Goal: Task Accomplishment & Management: Use online tool/utility

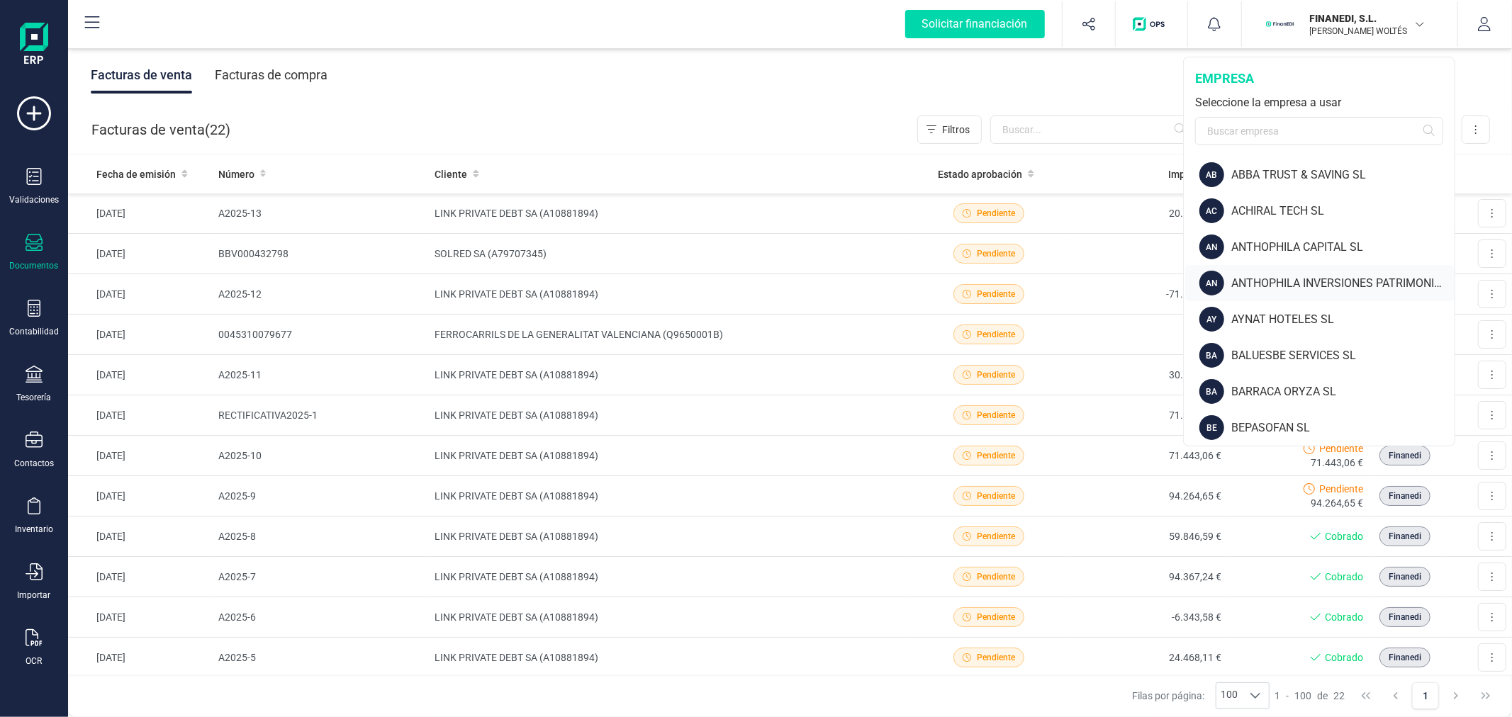
click at [1296, 275] on div "ANTHOPHILA INVERSIONES PATRIMONIALES SL" at bounding box center [1342, 283] width 223 height 17
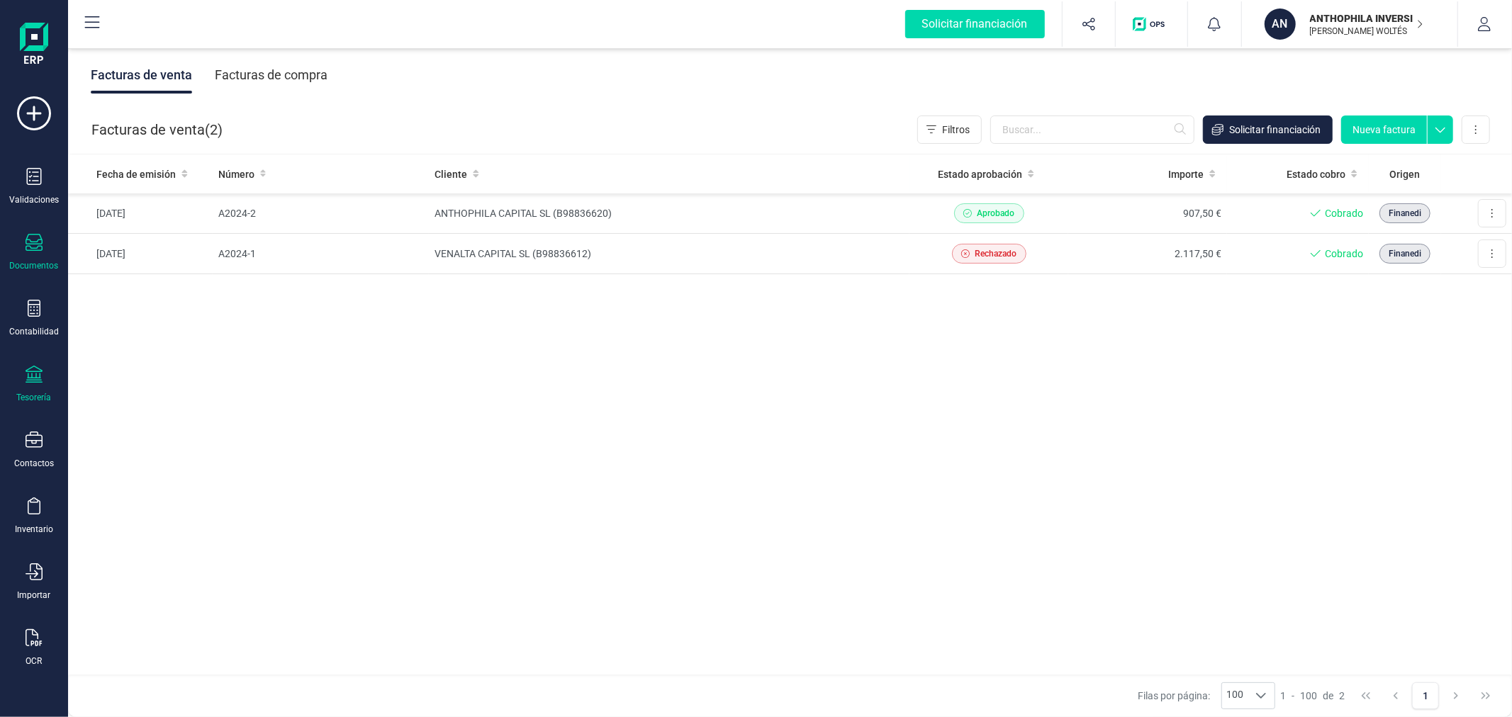
click at [36, 384] on div at bounding box center [34, 376] width 17 height 21
click at [150, 244] on span "Cuentas bancarias" at bounding box center [173, 241] width 125 height 17
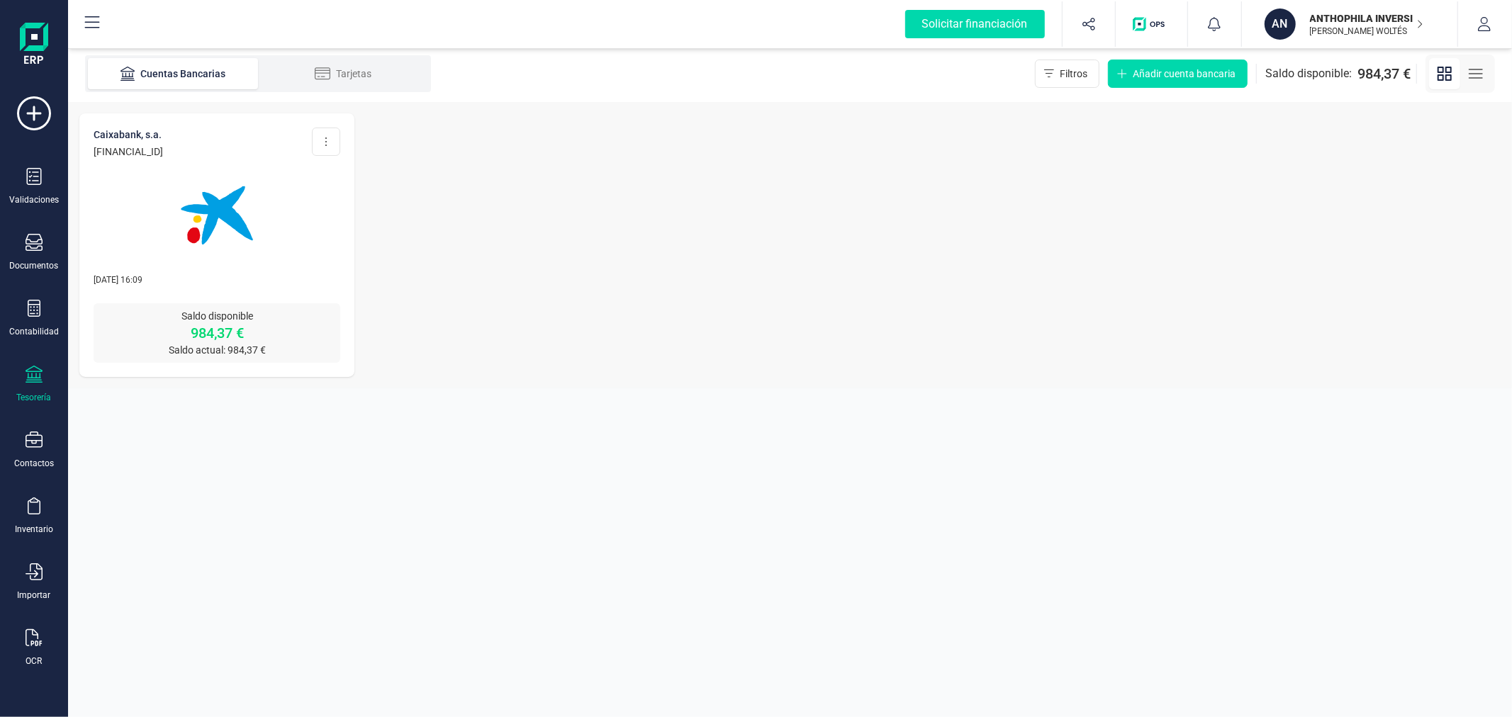
click at [252, 245] on img at bounding box center [216, 215] width 119 height 119
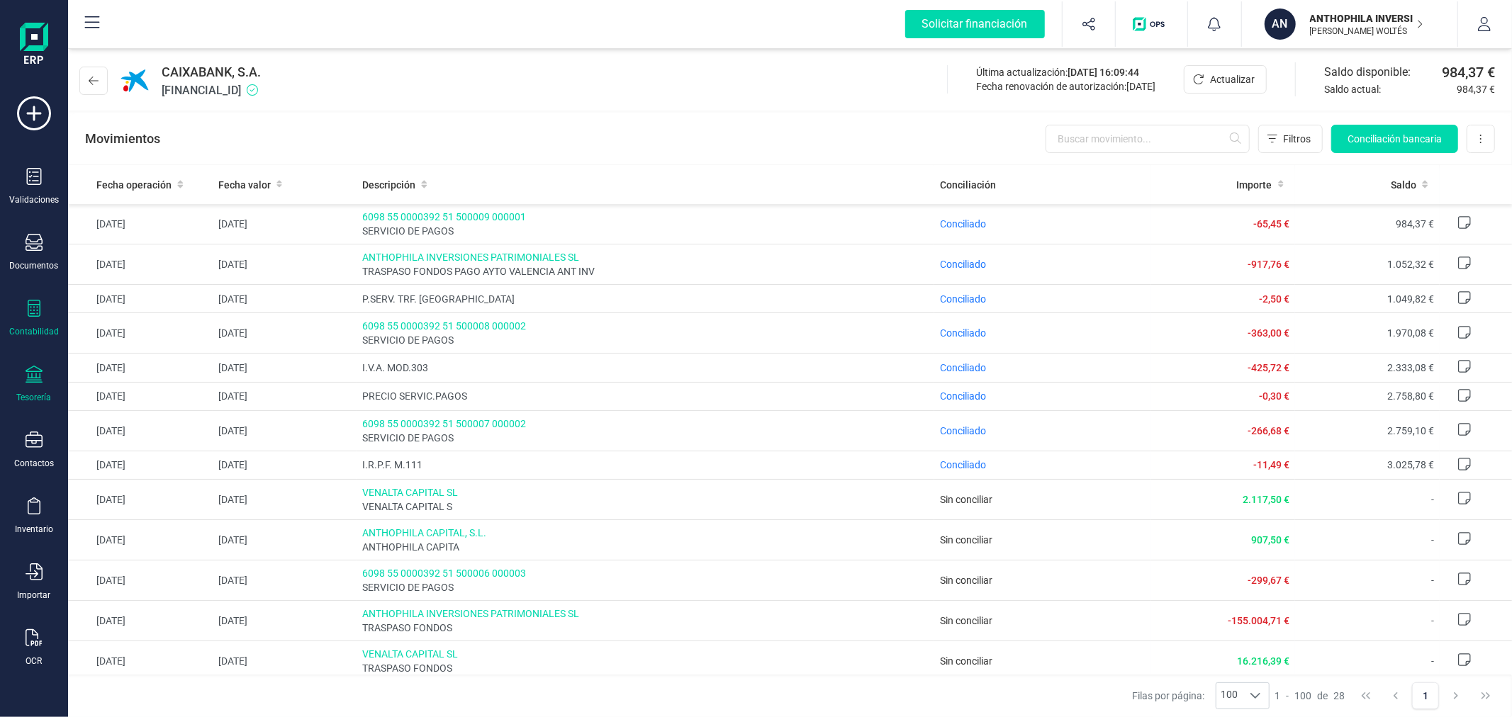
click at [38, 315] on icon at bounding box center [34, 308] width 17 height 17
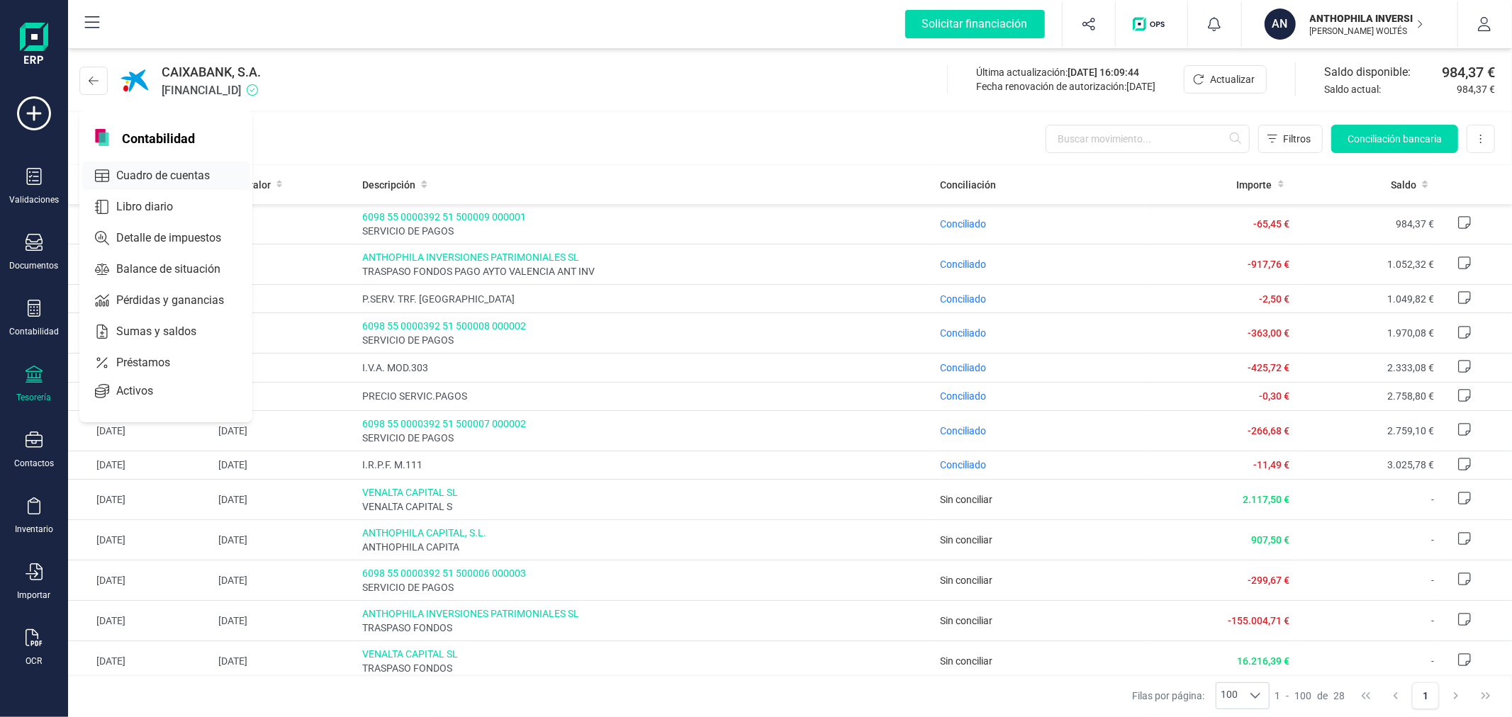
click at [135, 170] on span "Cuadro de cuentas" at bounding box center [173, 175] width 125 height 17
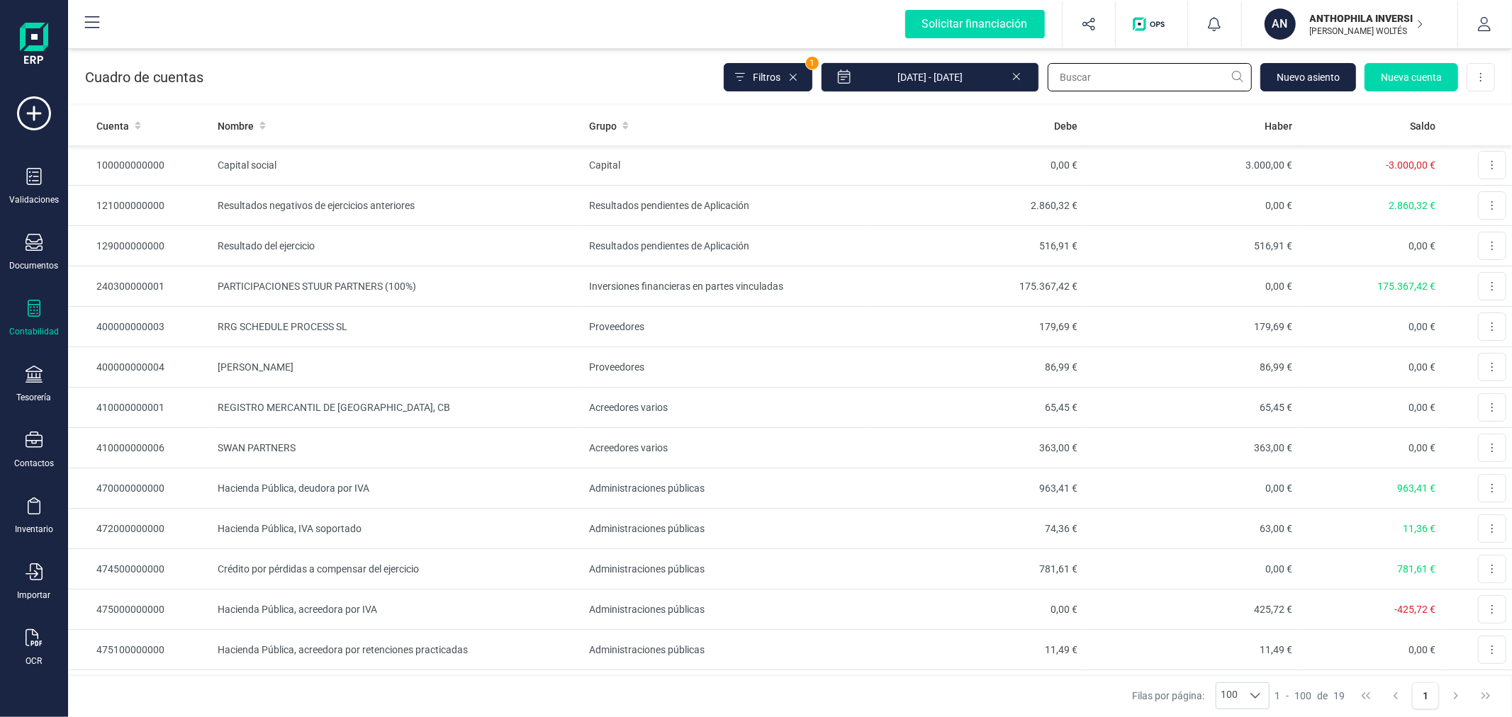
click at [1125, 72] on input "text" at bounding box center [1150, 77] width 204 height 28
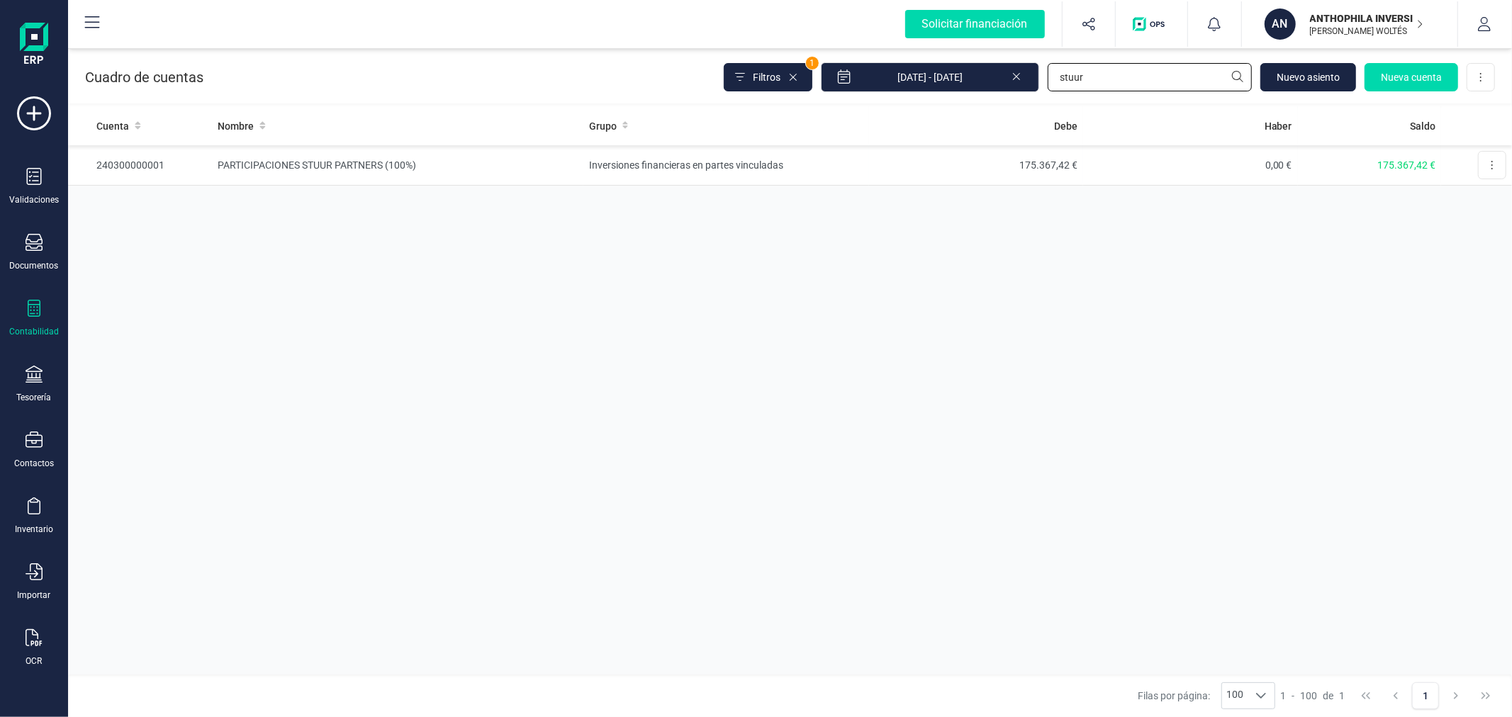
click at [1099, 71] on input "stuur" at bounding box center [1150, 77] width 204 height 28
click at [1099, 69] on input "stuur" at bounding box center [1150, 77] width 204 height 28
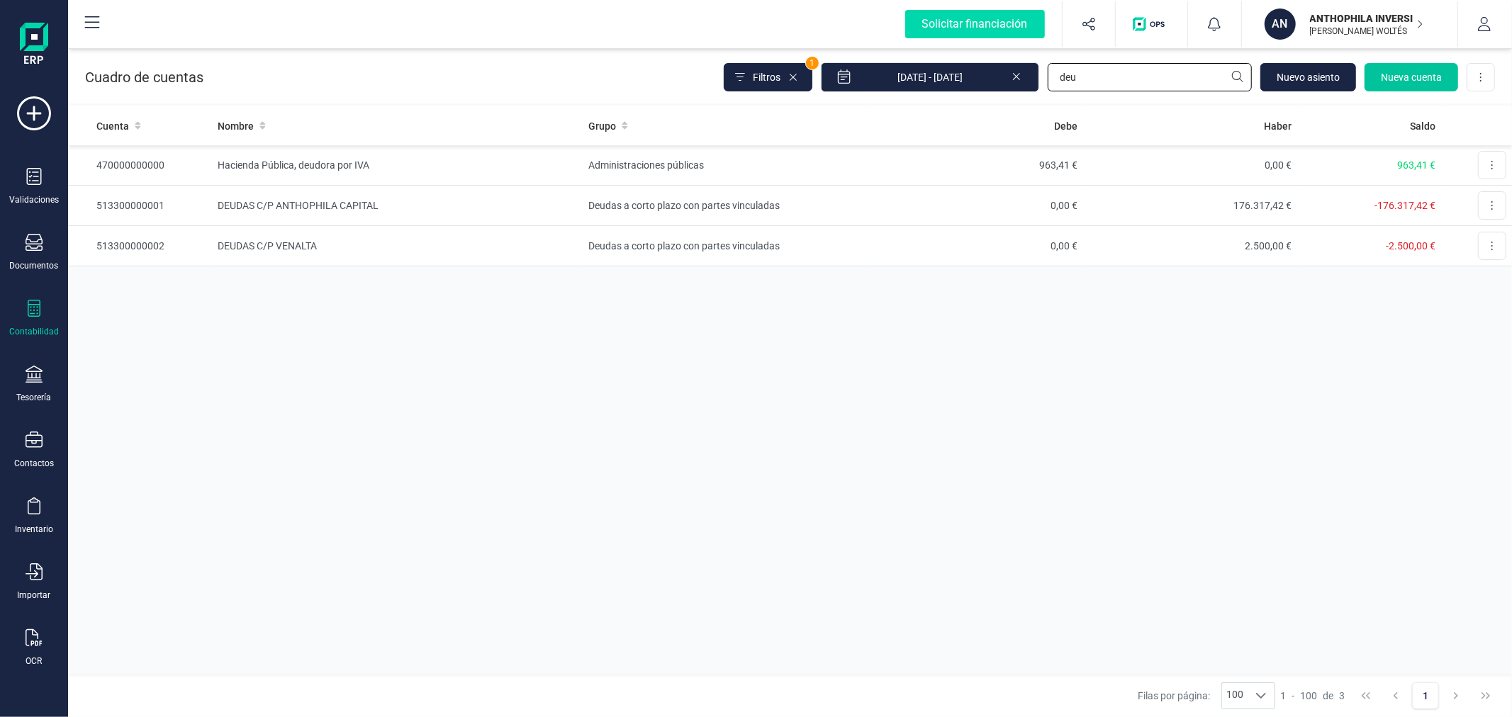
type input "deu"
click at [1399, 74] on span "Nueva cuenta" at bounding box center [1411, 77] width 61 height 14
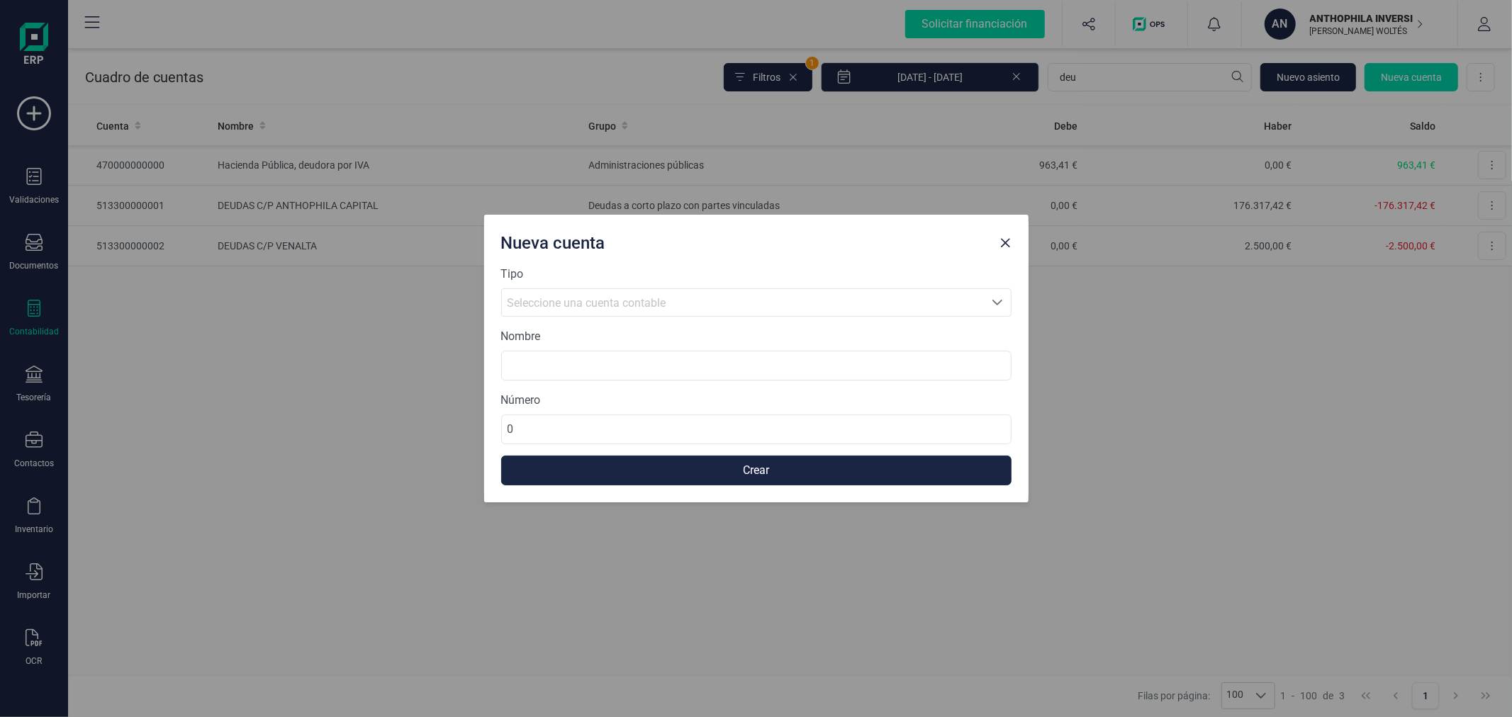
click at [721, 296] on div "Seleccione una cuenta contable" at bounding box center [742, 303] width 471 height 17
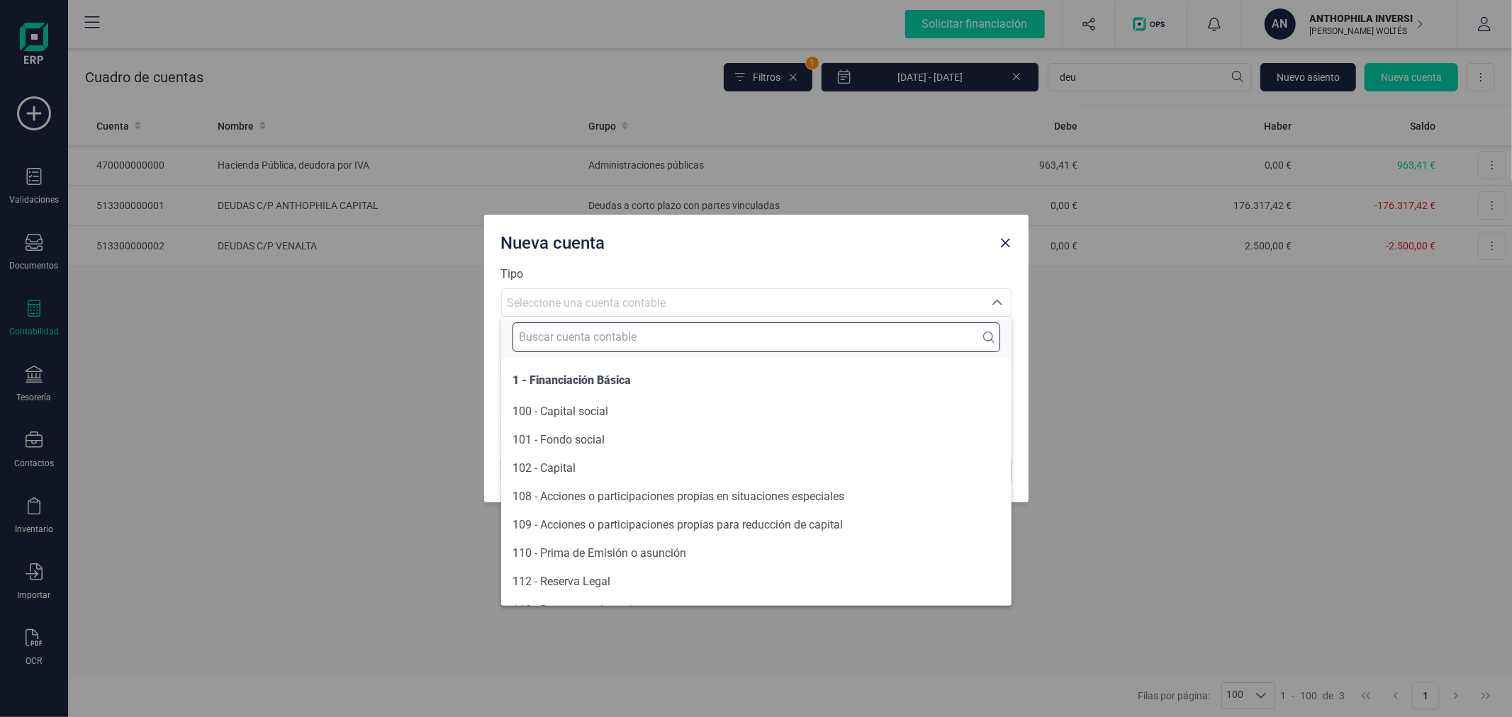
click at [707, 324] on input "text" at bounding box center [756, 337] width 488 height 30
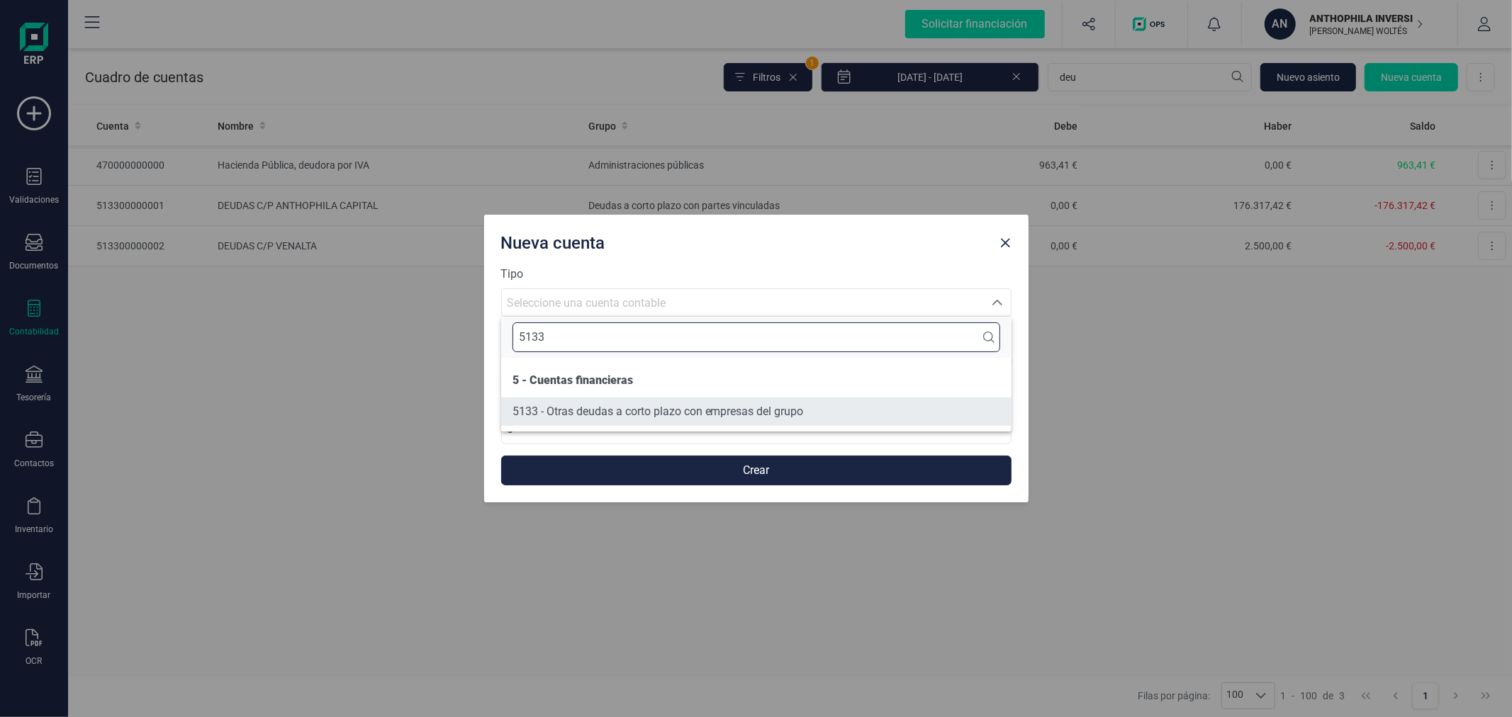
type input "5133"
click at [553, 405] on span "5133 - Otras deudas a corto plazo con empresas del grupo" at bounding box center [657, 411] width 291 height 13
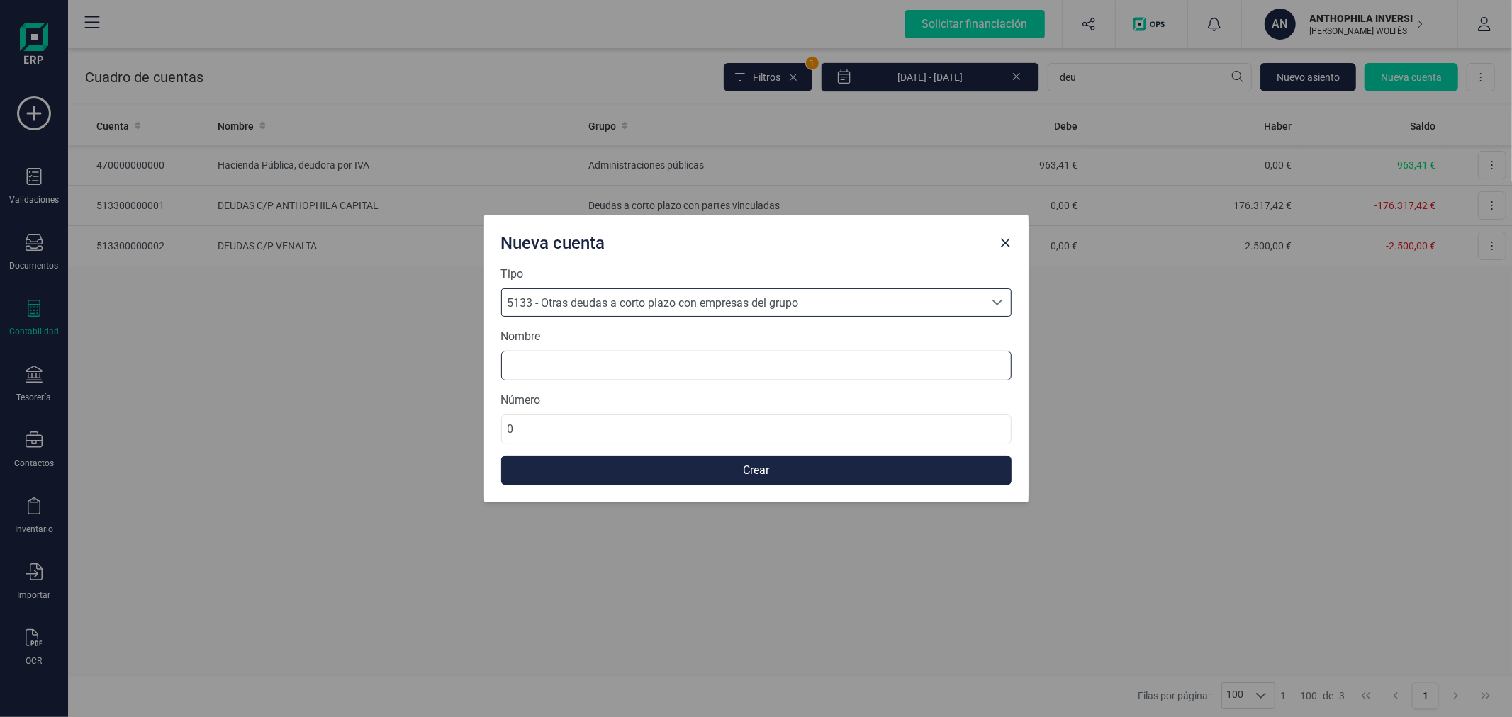
click at [606, 363] on input at bounding box center [756, 366] width 510 height 30
type input "DEUDAS C/P STUUR PARTNERS"
click at [700, 468] on button "Crear" at bounding box center [756, 471] width 510 height 30
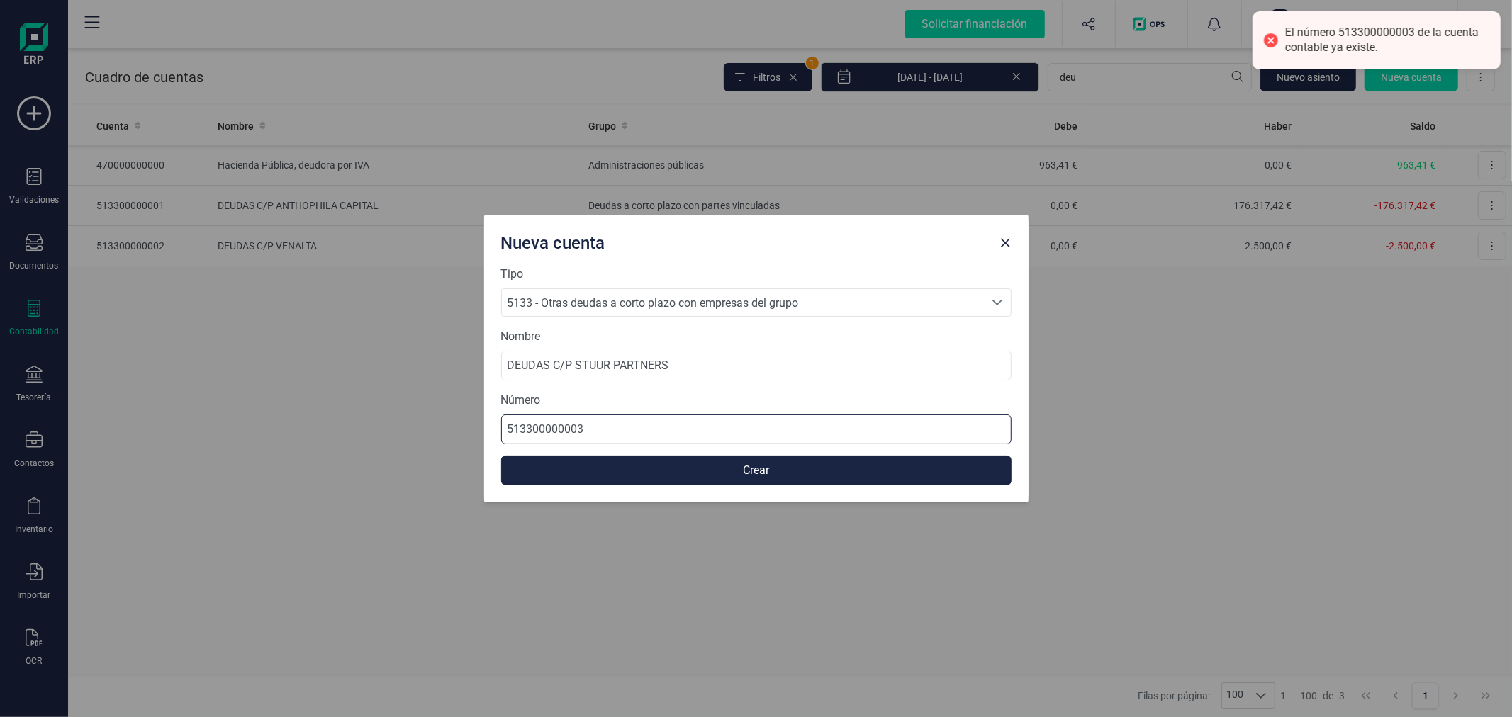
click at [695, 420] on input "513300000003" at bounding box center [756, 430] width 510 height 30
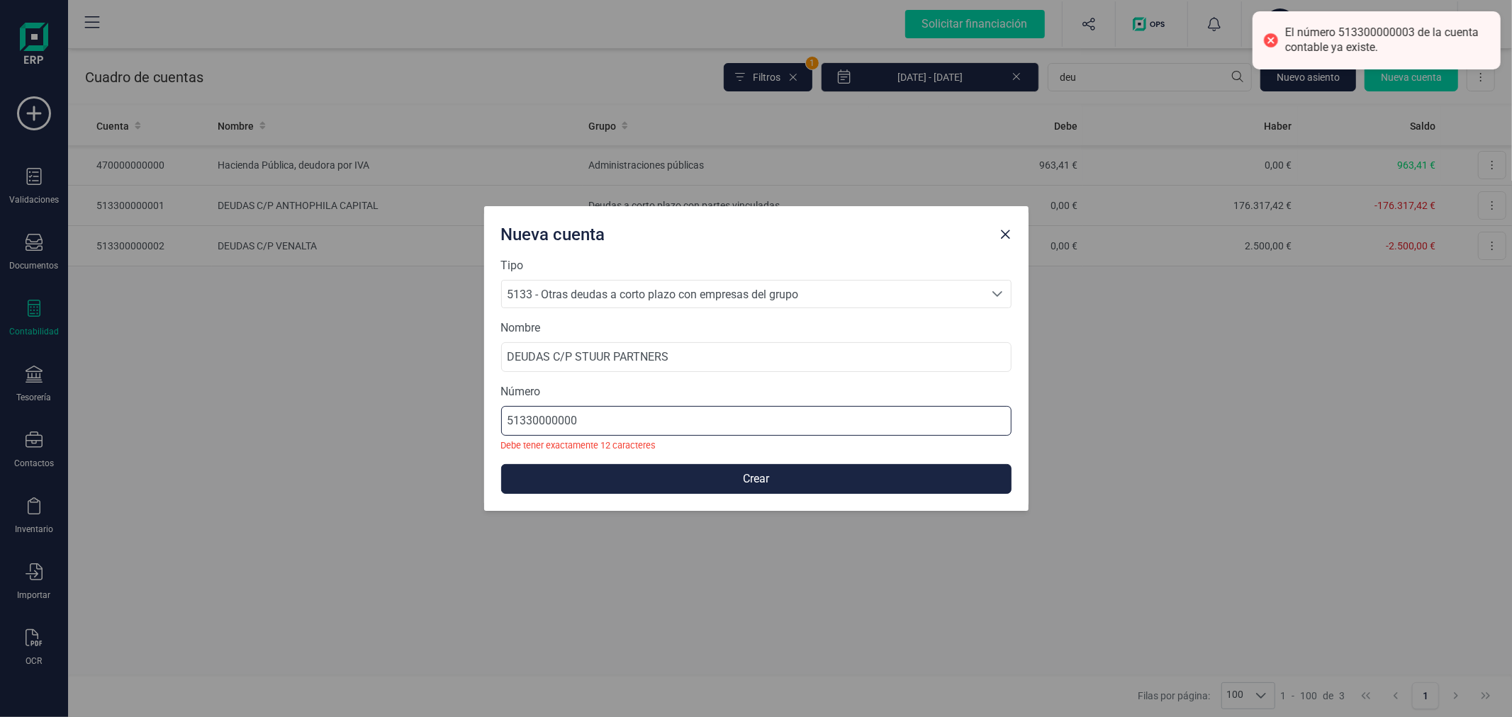
type input "513300000004"
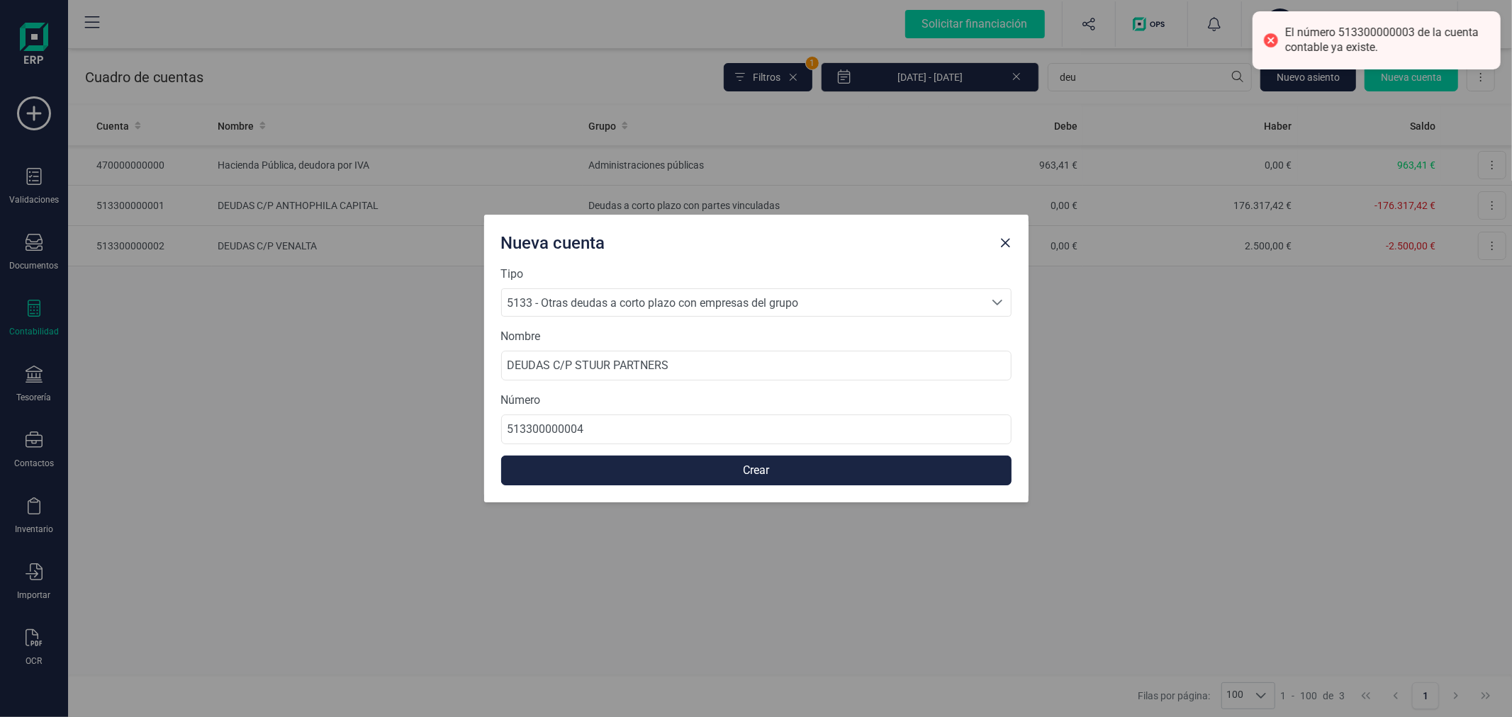
click at [741, 471] on button "Crear" at bounding box center [756, 471] width 510 height 30
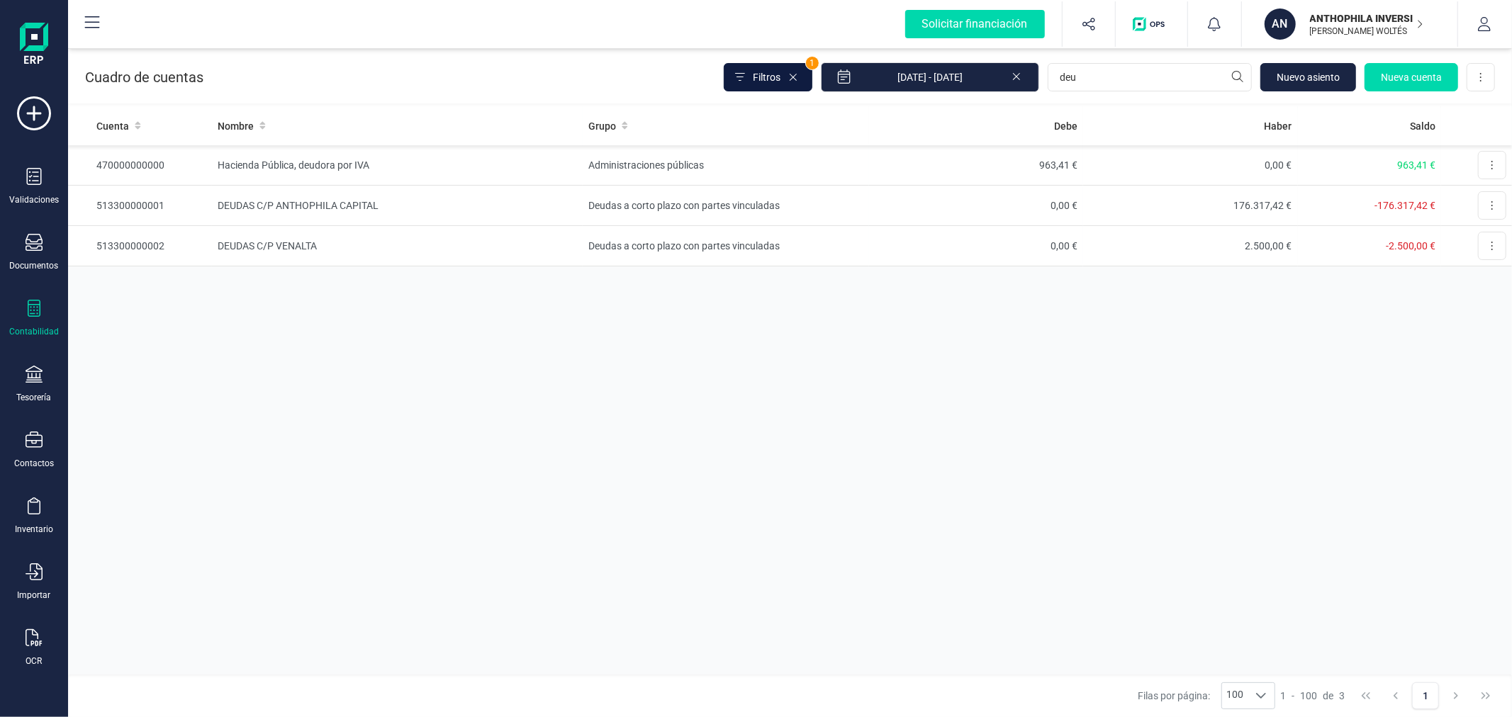
click at [768, 73] on span "Filtros" at bounding box center [767, 77] width 28 height 14
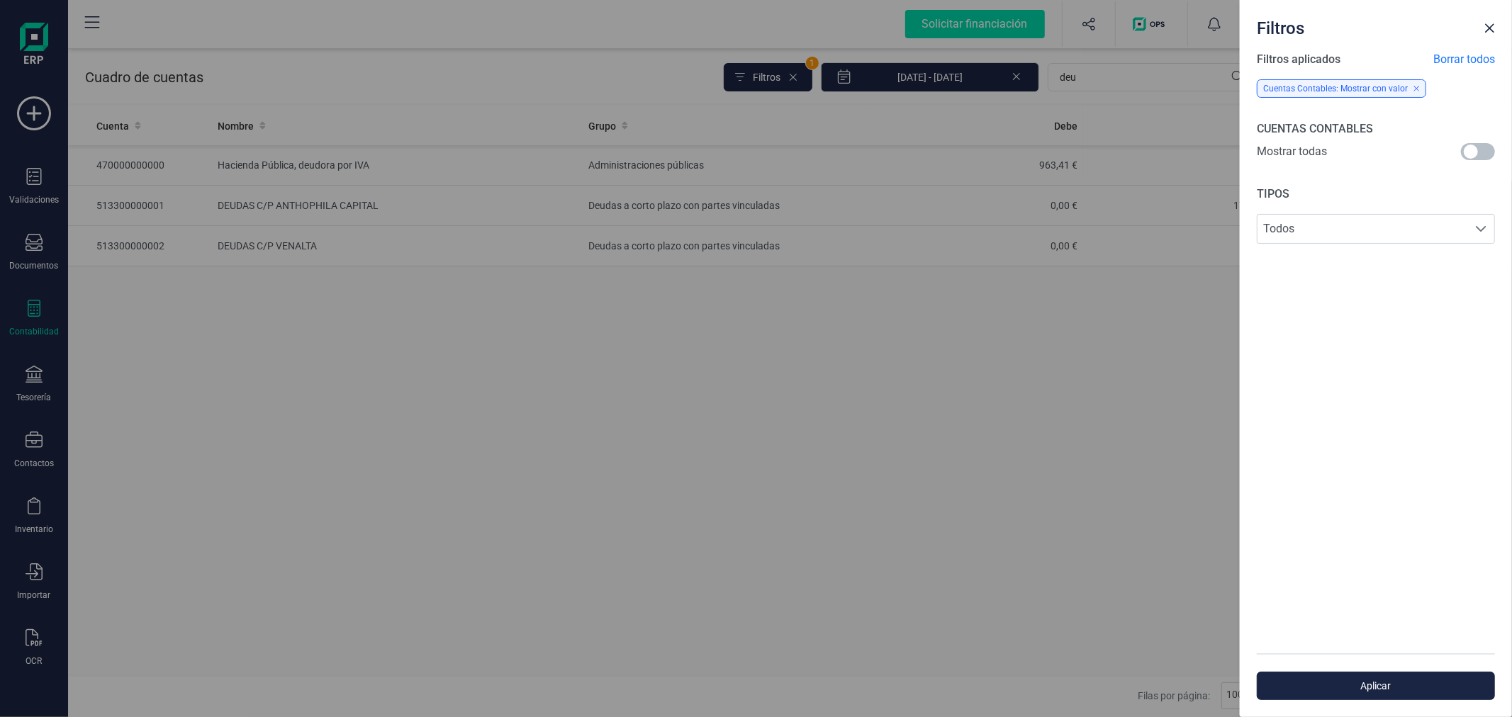
click at [1478, 155] on span at bounding box center [1478, 151] width 34 height 17
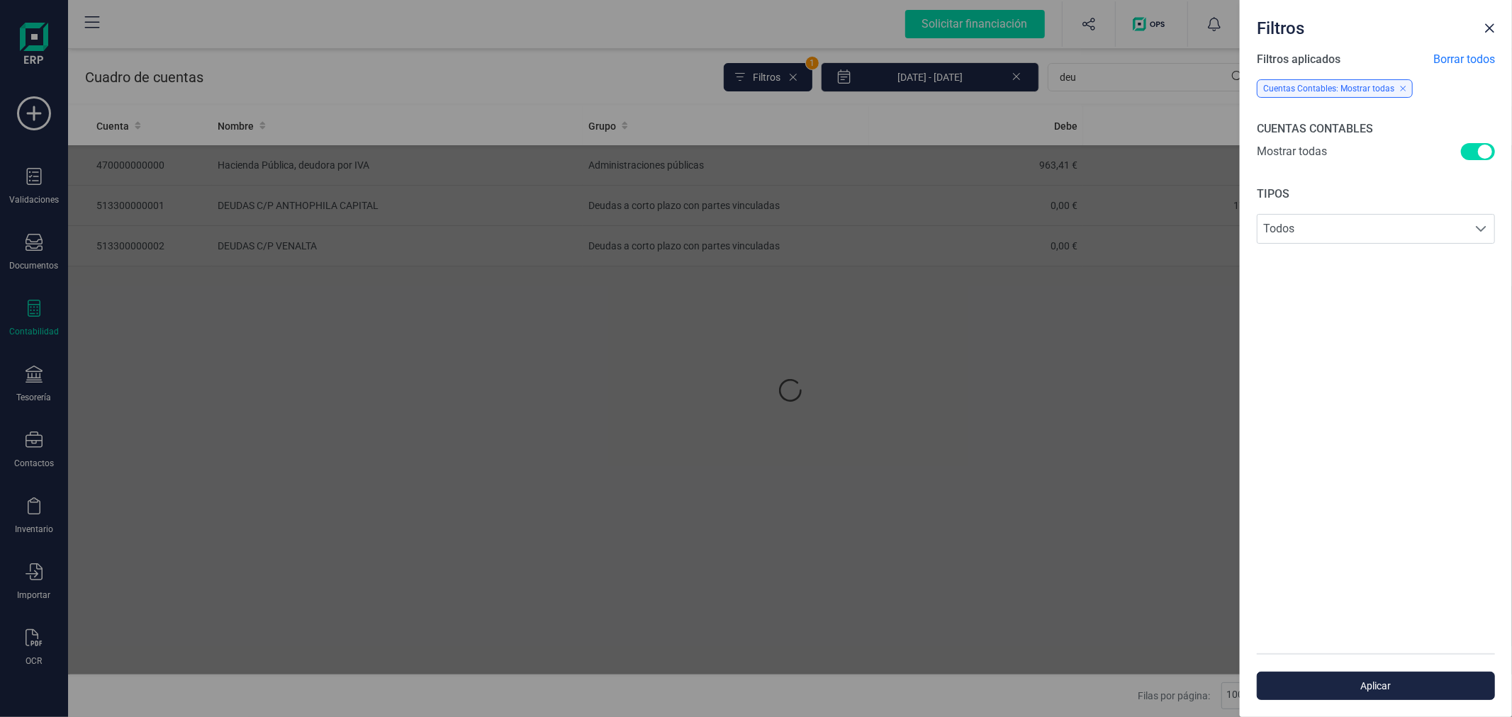
scroll to position [7, 4]
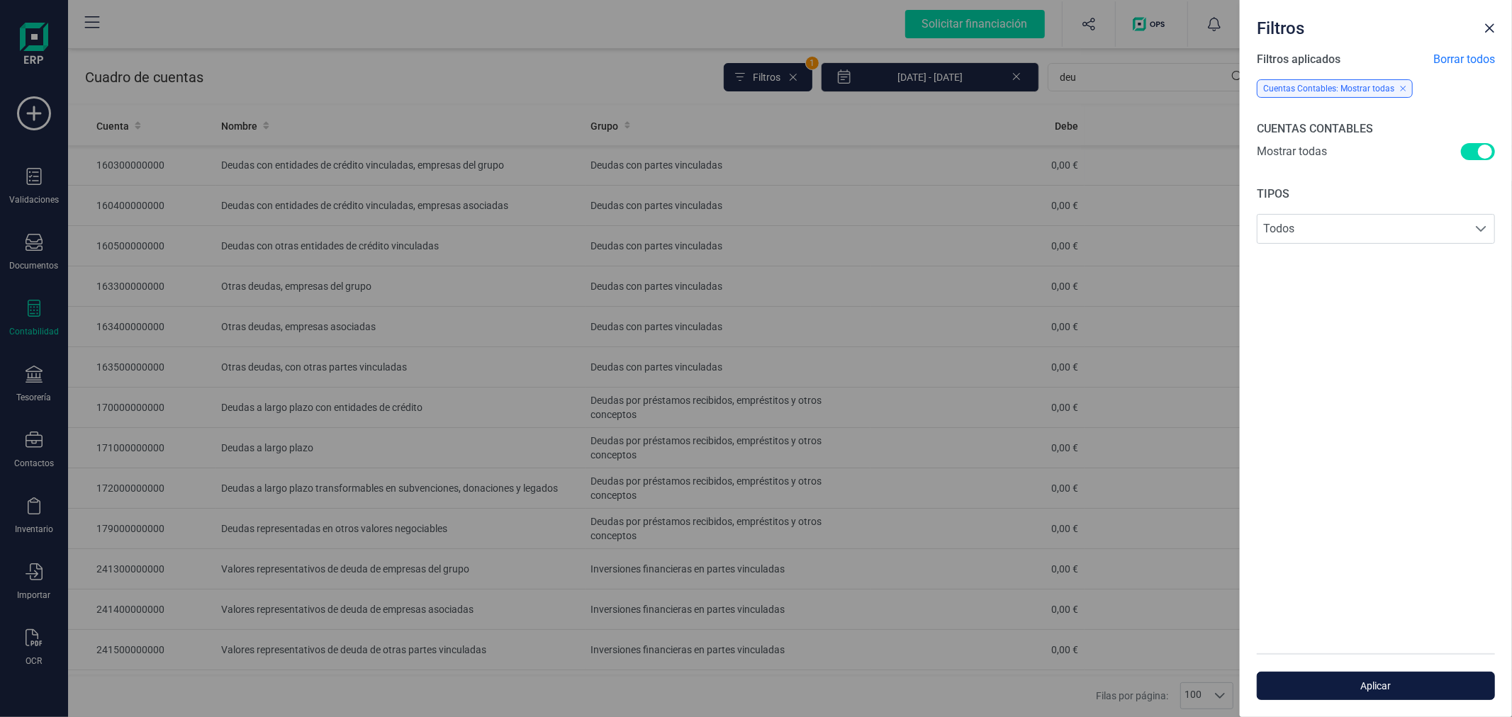
click at [1366, 686] on span "Aplicar" at bounding box center [1376, 686] width 206 height 14
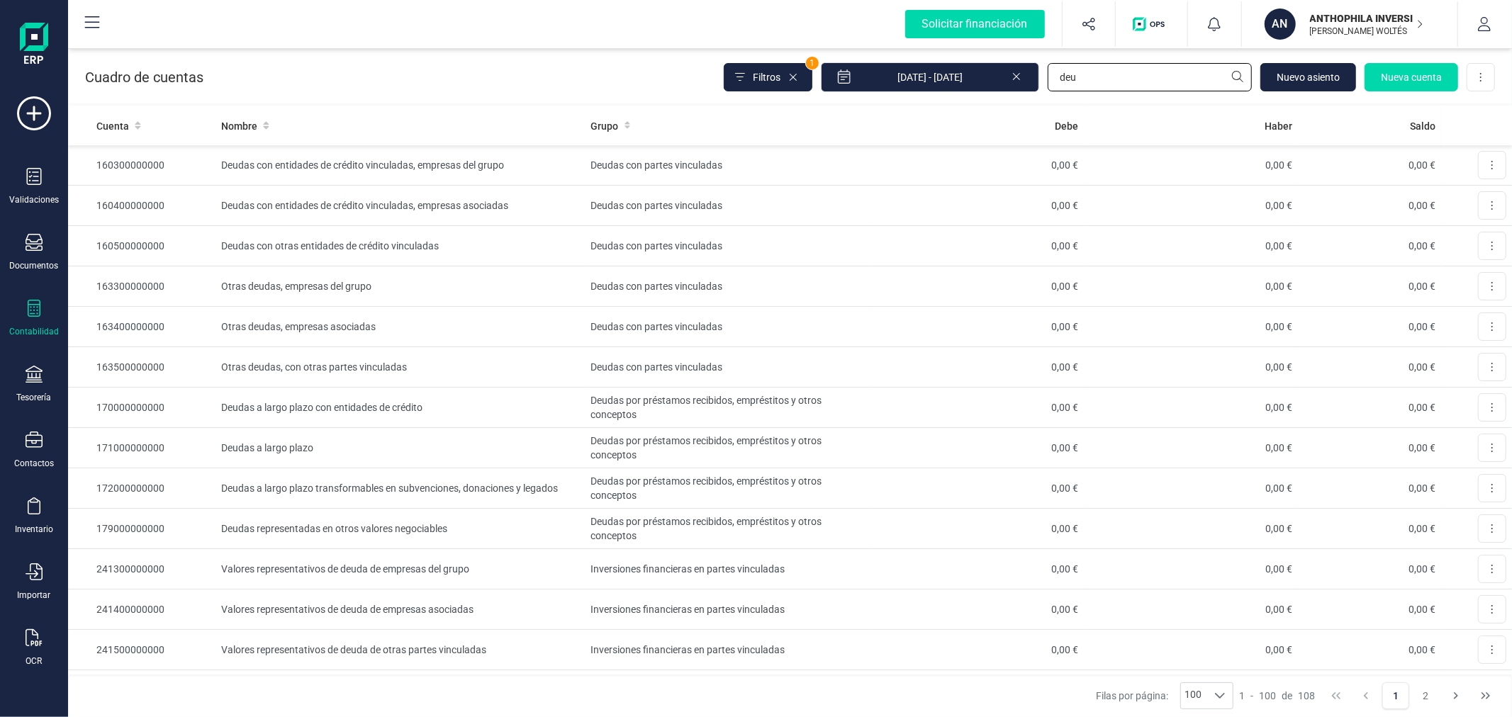
click at [1144, 67] on input "deu" at bounding box center [1150, 77] width 204 height 28
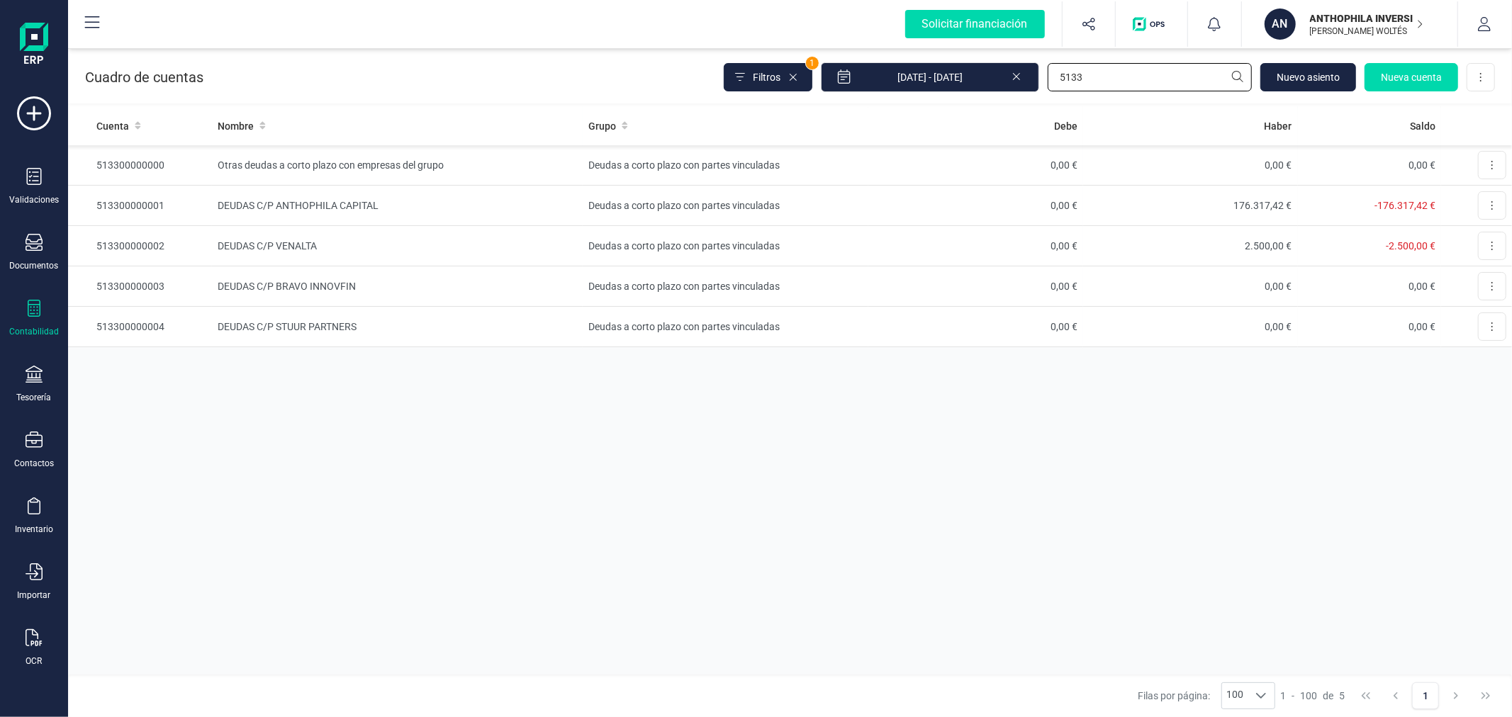
type input "5133"
click at [470, 428] on div "Cuenta Nombre Grupo Debe Haber Saldo 513300000000 Otras deudas a corto plazo co…" at bounding box center [790, 390] width 1444 height 568
click at [1315, 72] on span "Nuevo asiento" at bounding box center [1307, 77] width 63 height 14
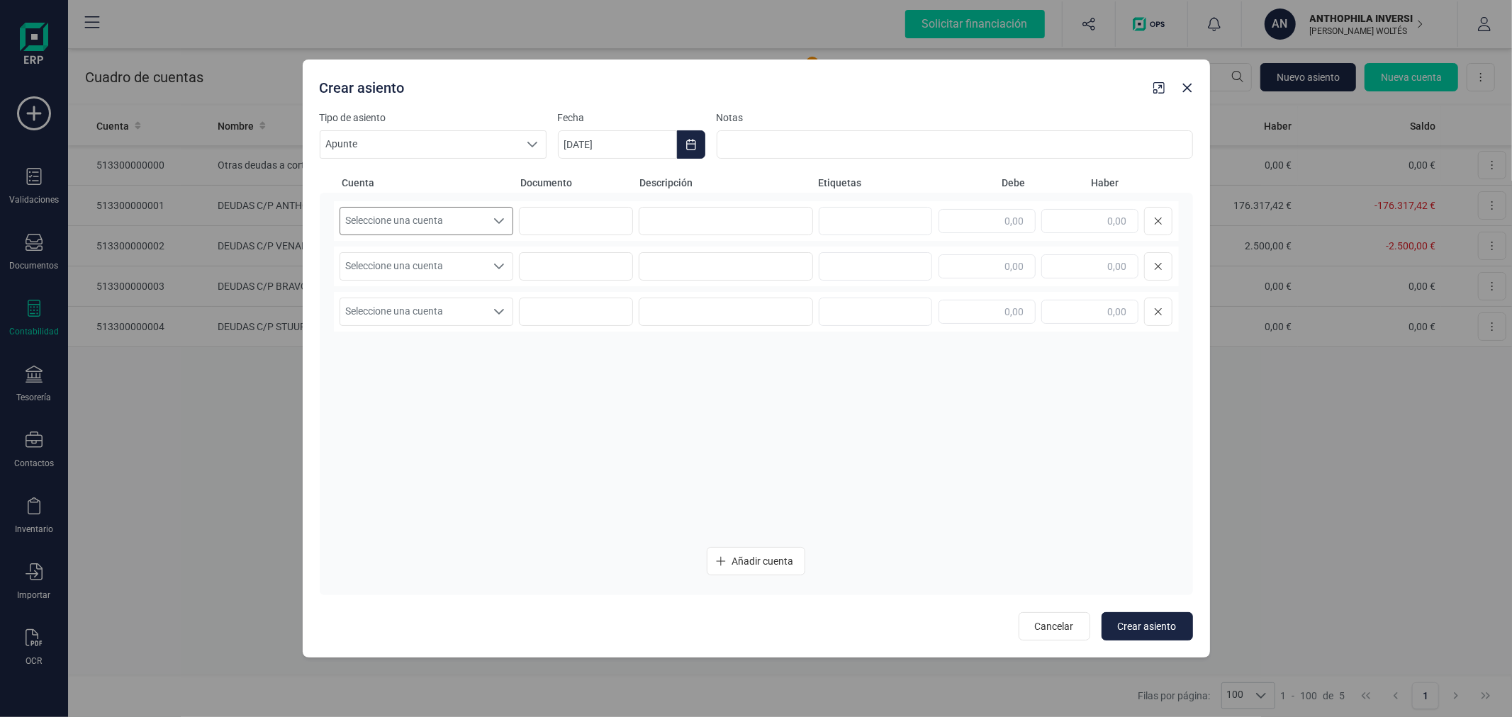
click at [476, 225] on span "Seleccione una cuenta" at bounding box center [413, 221] width 146 height 27
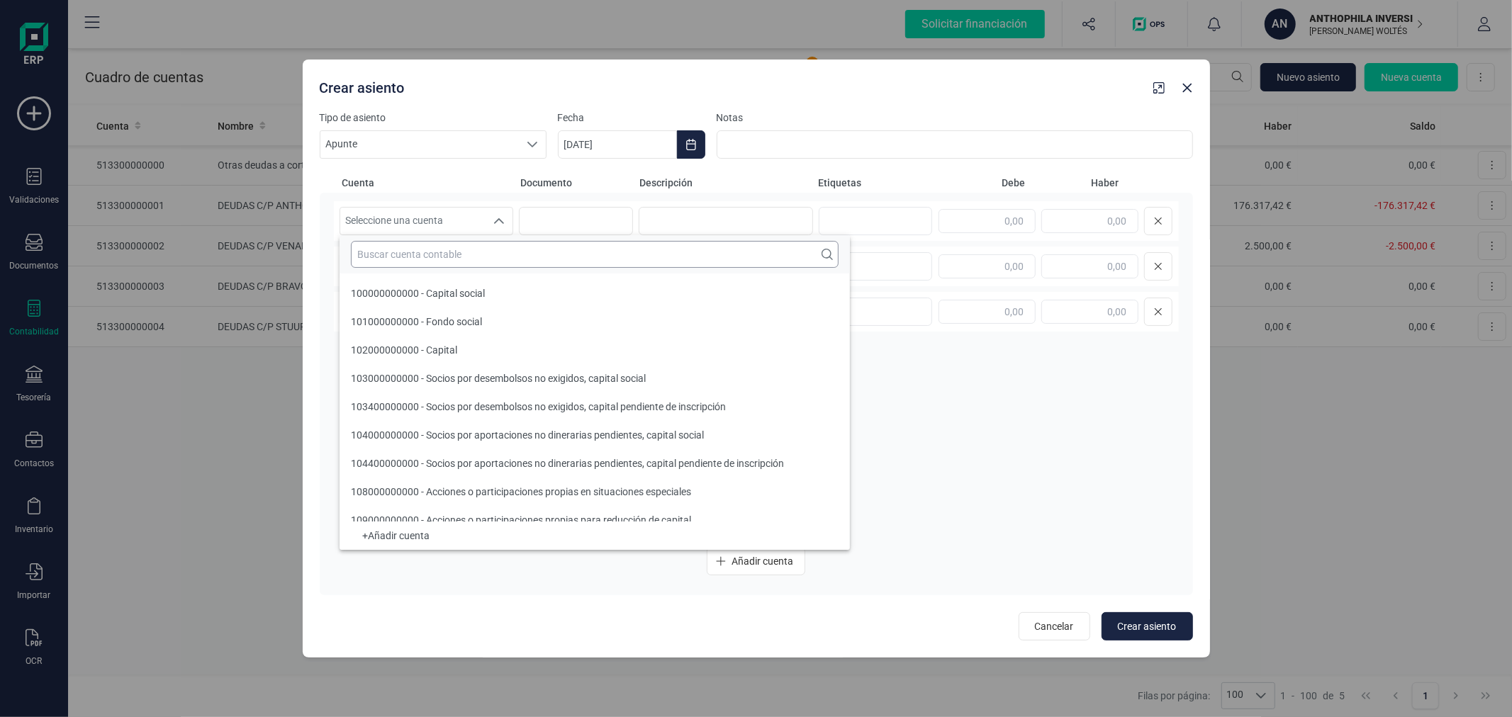
click at [494, 264] on input "text" at bounding box center [595, 254] width 488 height 27
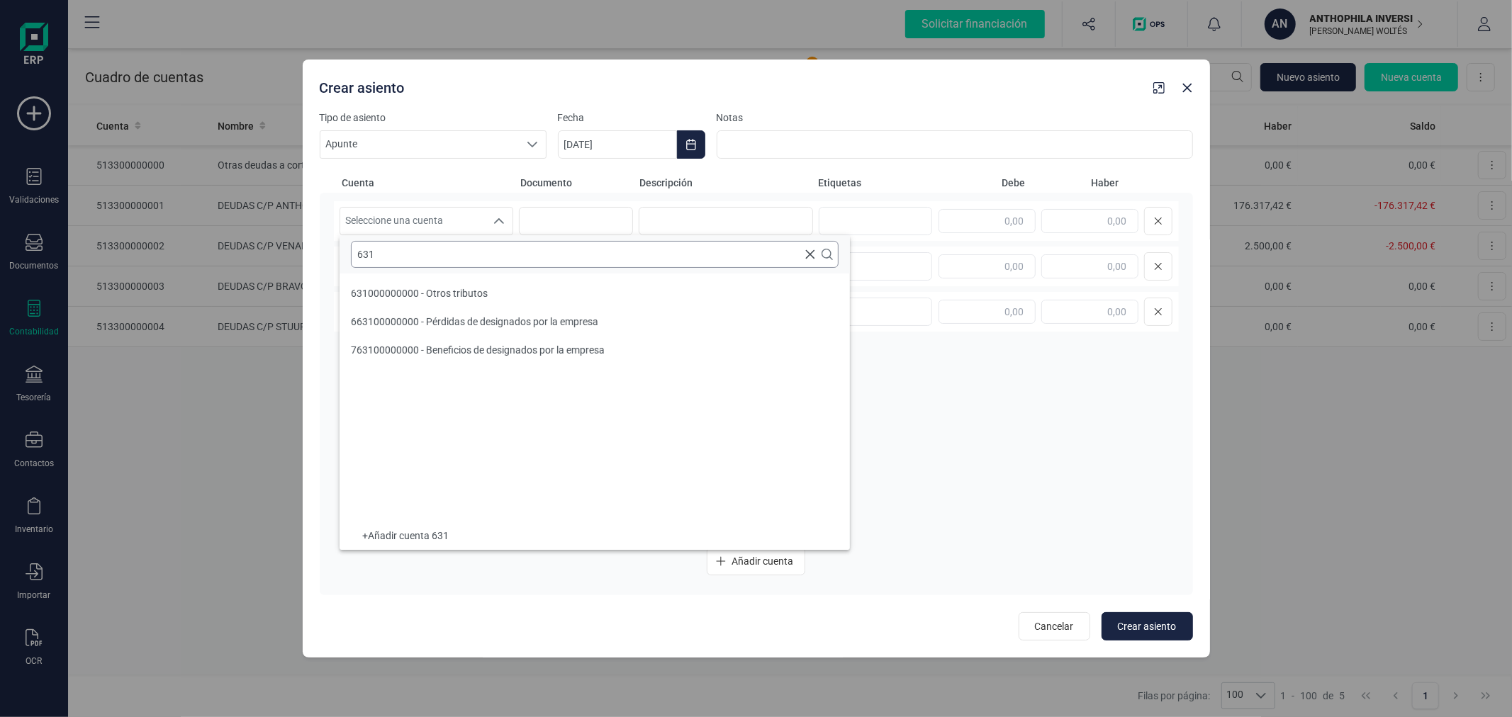
scroll to position [0, 0]
type input "631"
click at [532, 296] on li "631000000000 - Otros tributos" at bounding box center [595, 293] width 510 height 28
drag, startPoint x: 671, startPoint y: 218, endPoint x: 650, endPoint y: 182, distance: 41.9
click at [668, 208] on input at bounding box center [726, 221] width 174 height 28
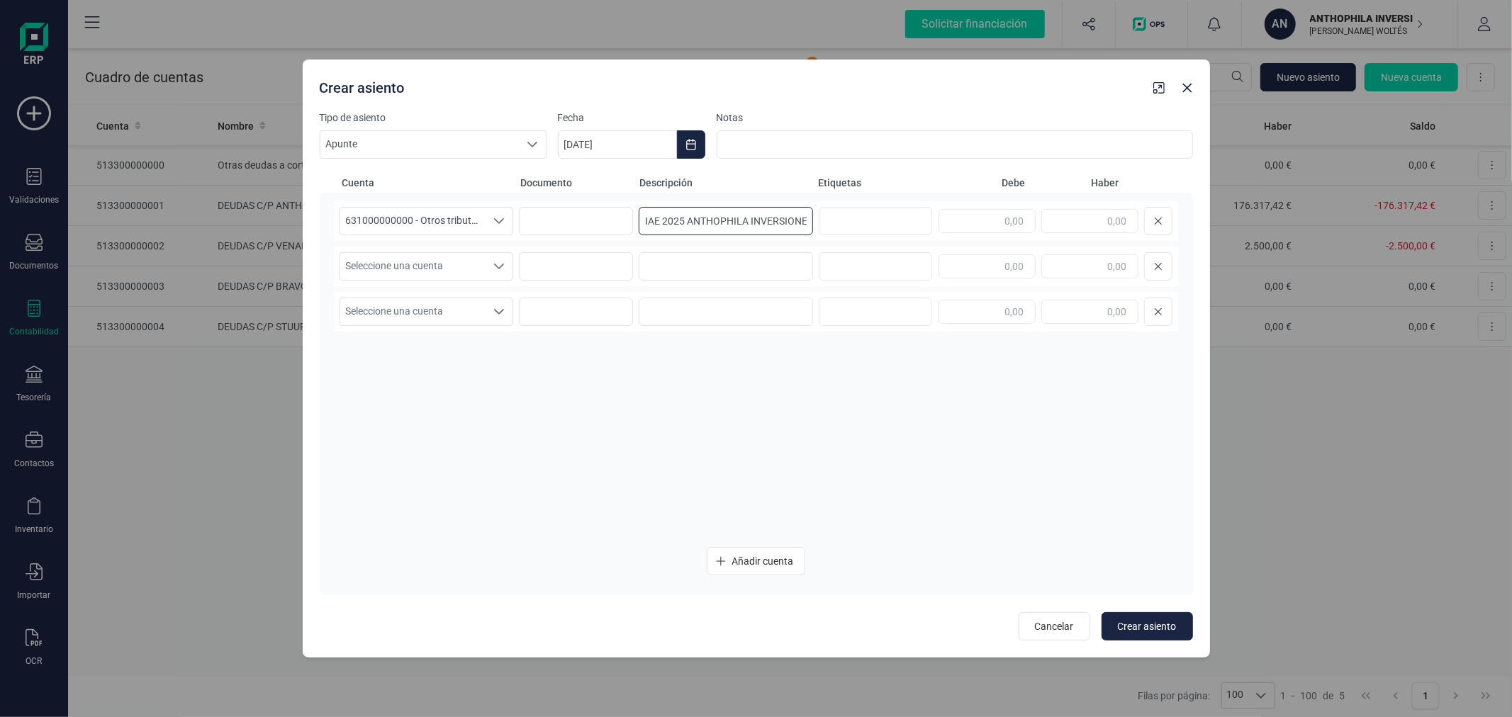
type input "IAE 2025 ANTHOPHILA INVERSIONES"
type input "671,63"
click at [495, 266] on icon "Seleccione una cuenta" at bounding box center [498, 266] width 11 height 11
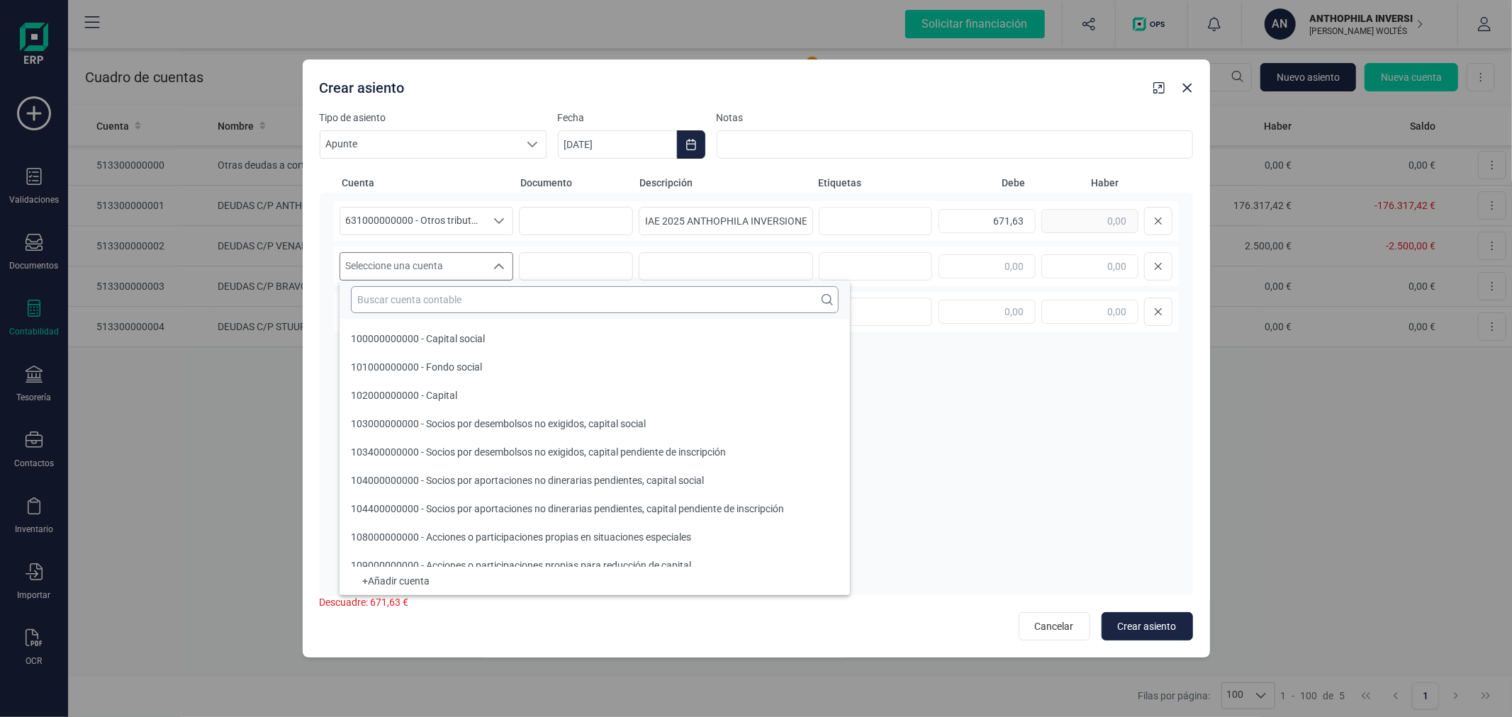
click at [505, 307] on input "text" at bounding box center [595, 299] width 488 height 27
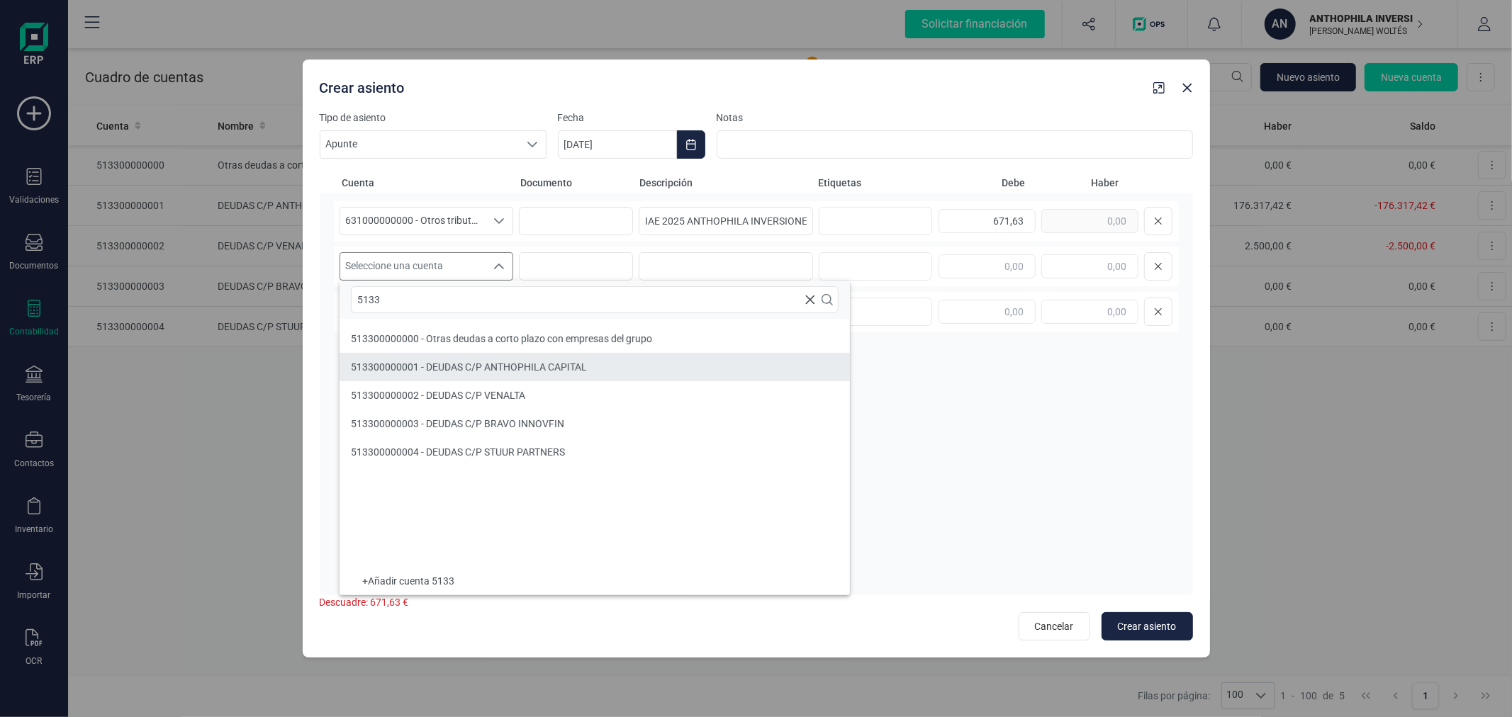
type input "5133"
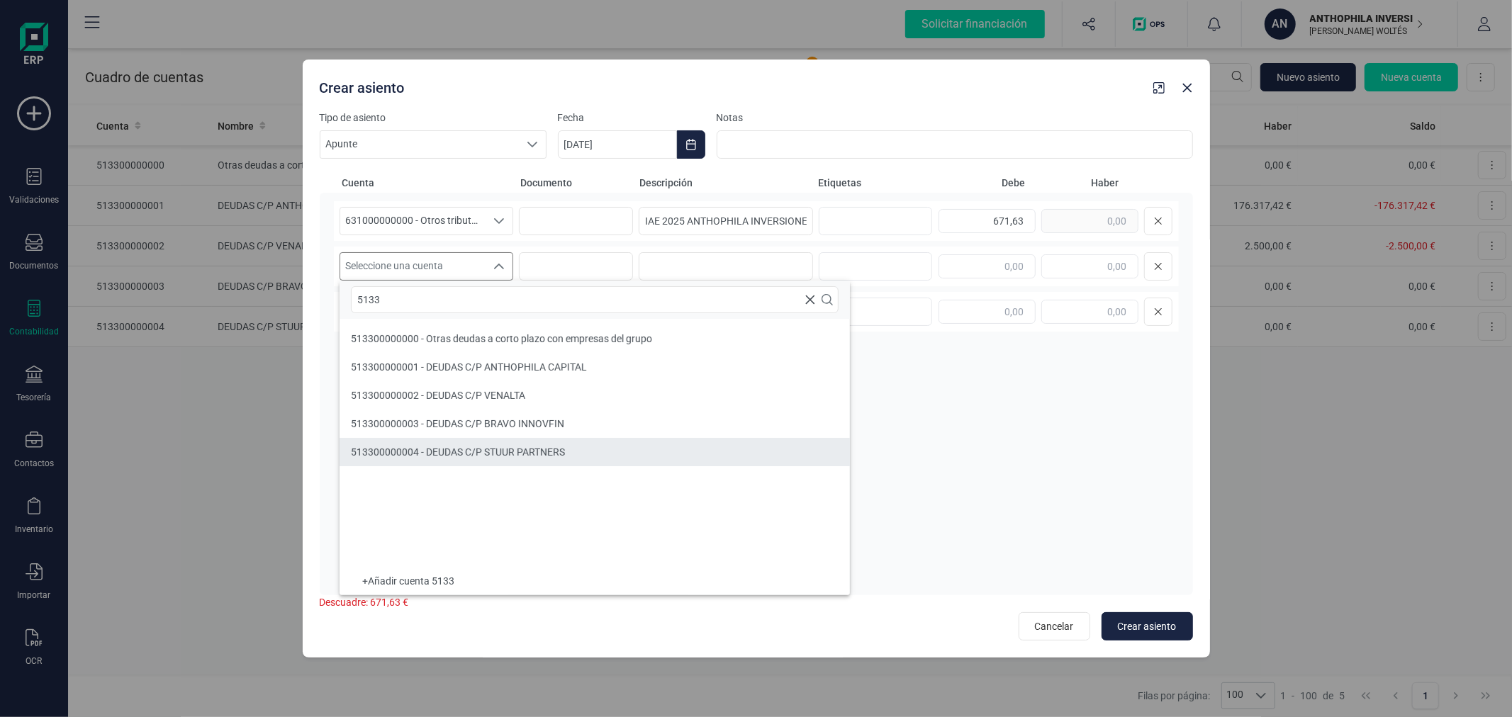
click at [537, 442] on li "513300000004 - DEUDAS C/P STUUR PARTNERS" at bounding box center [595, 452] width 510 height 28
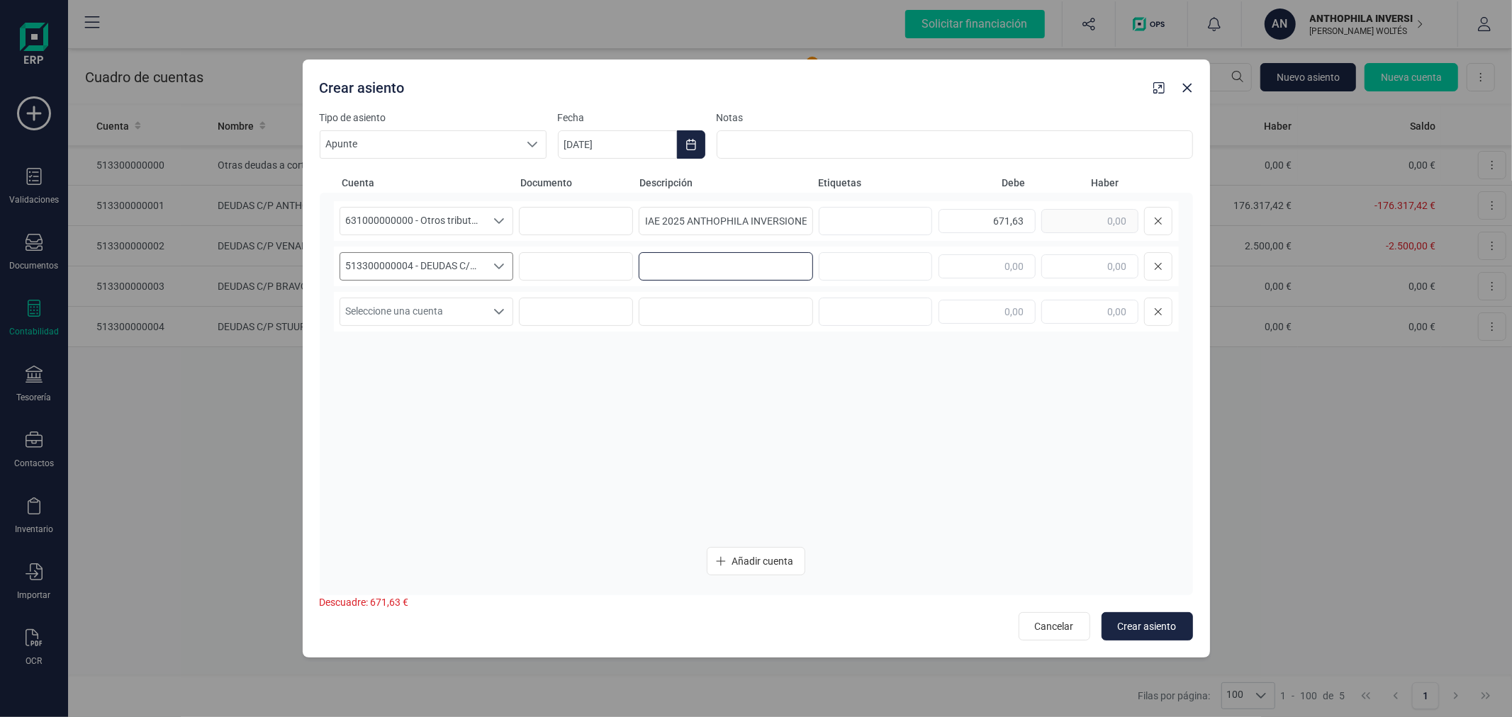
click at [743, 266] on input at bounding box center [726, 266] width 174 height 28
paste input "IAE 2025 ANTHOPHILA INVERSIONES"
type input "IAE 2025 ANTHOPHILA INVERSIONES"
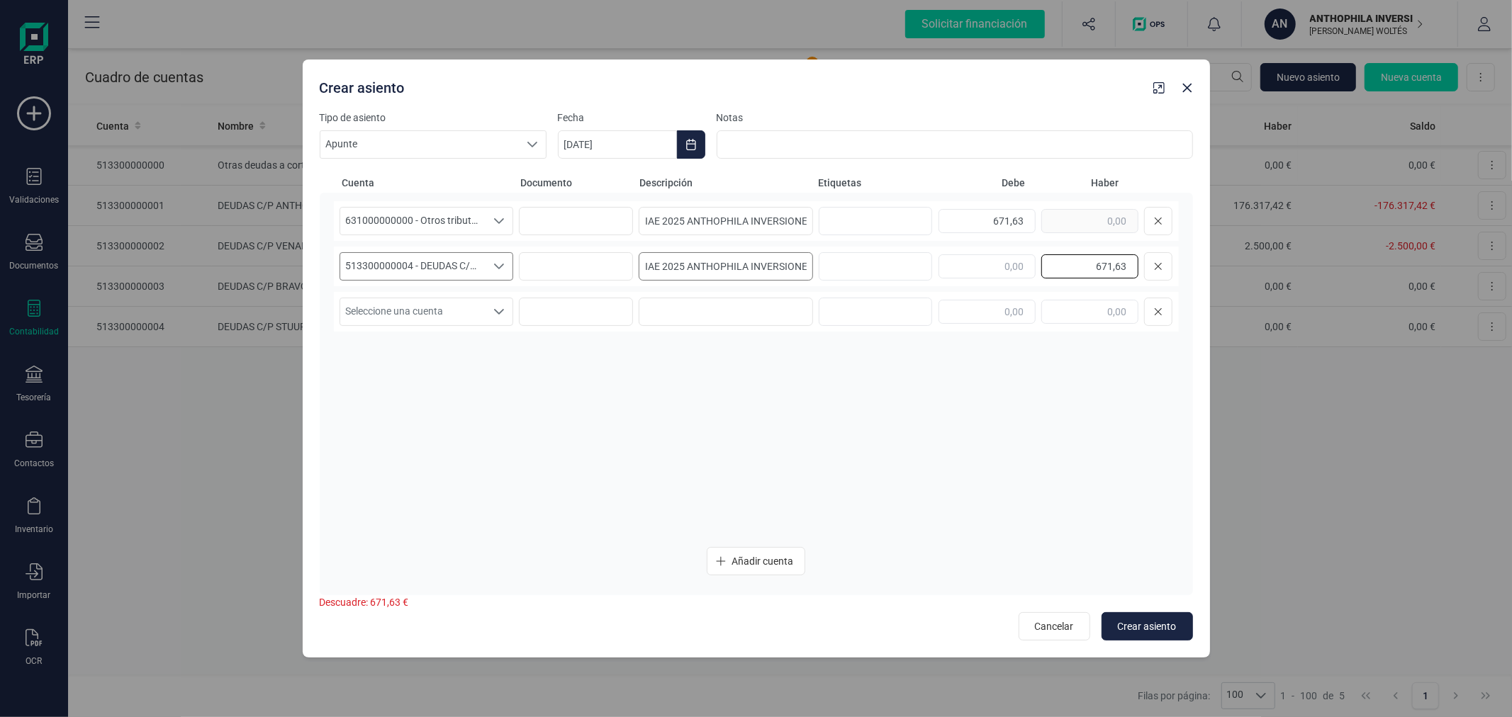
type input "671,63"
click at [1130, 622] on span "Crear asiento" at bounding box center [1147, 626] width 59 height 14
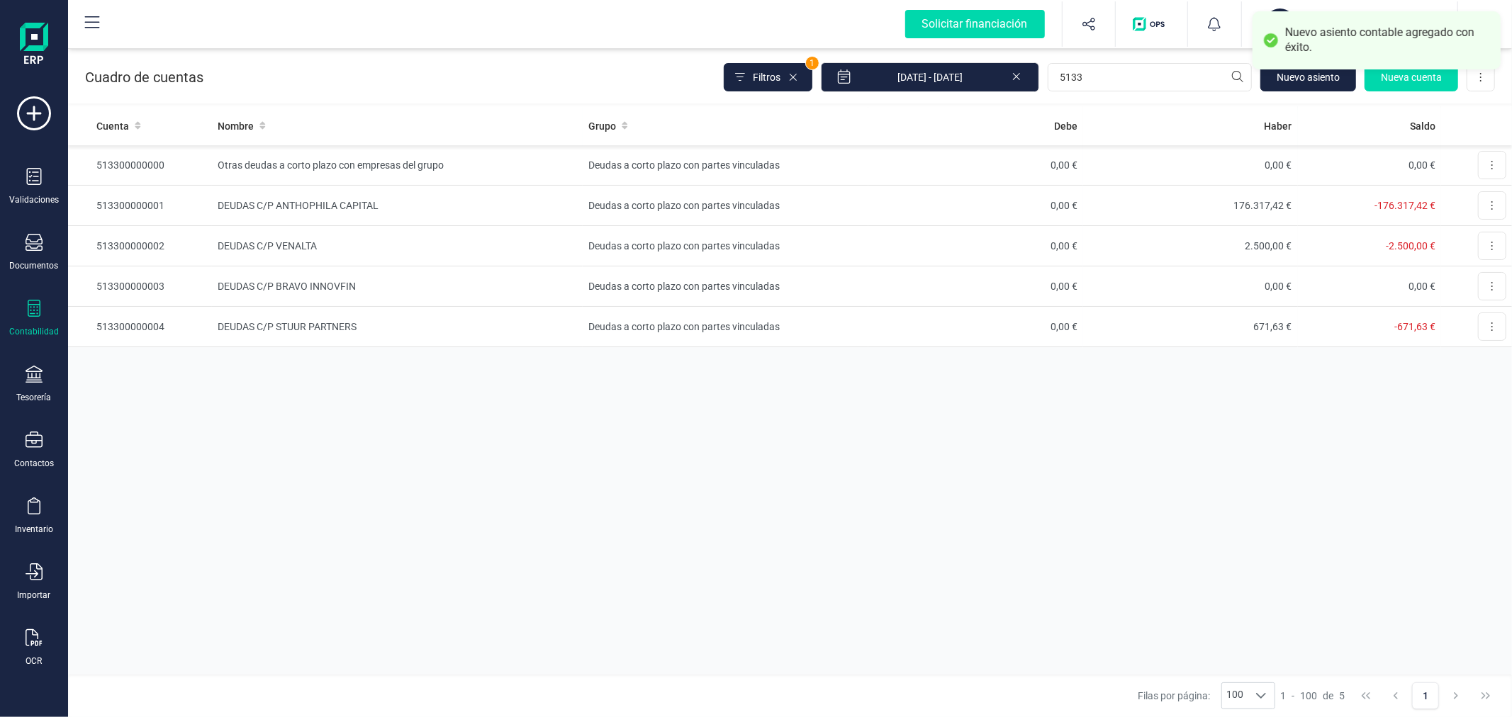
click at [823, 573] on div "Cuenta Nombre Grupo Debe Haber Saldo 513300000000 Otras deudas a corto plazo co…" at bounding box center [790, 390] width 1444 height 568
click at [608, 278] on td "Deudas a corto plazo con partes vinculadas" at bounding box center [726, 286] width 286 height 40
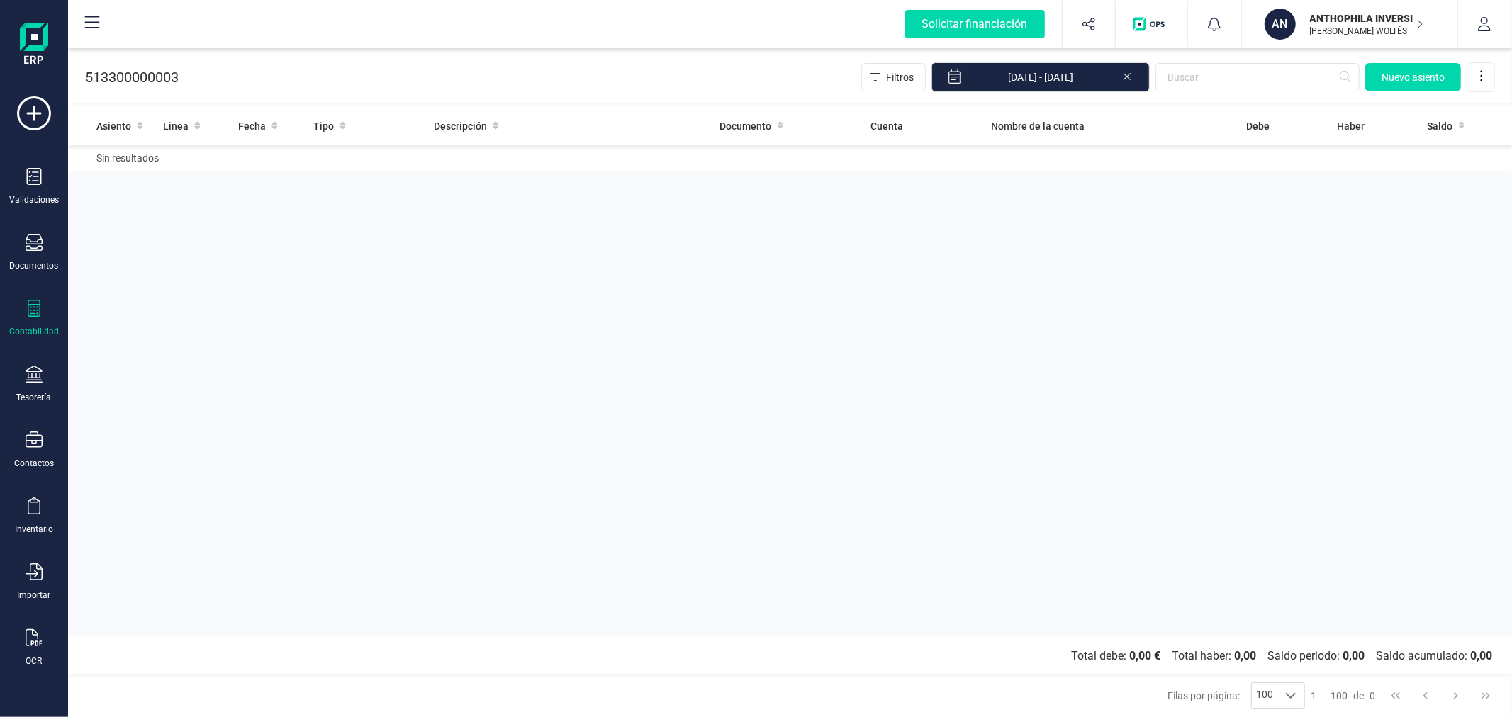
click at [1127, 75] on icon at bounding box center [1126, 75] width 11 height 14
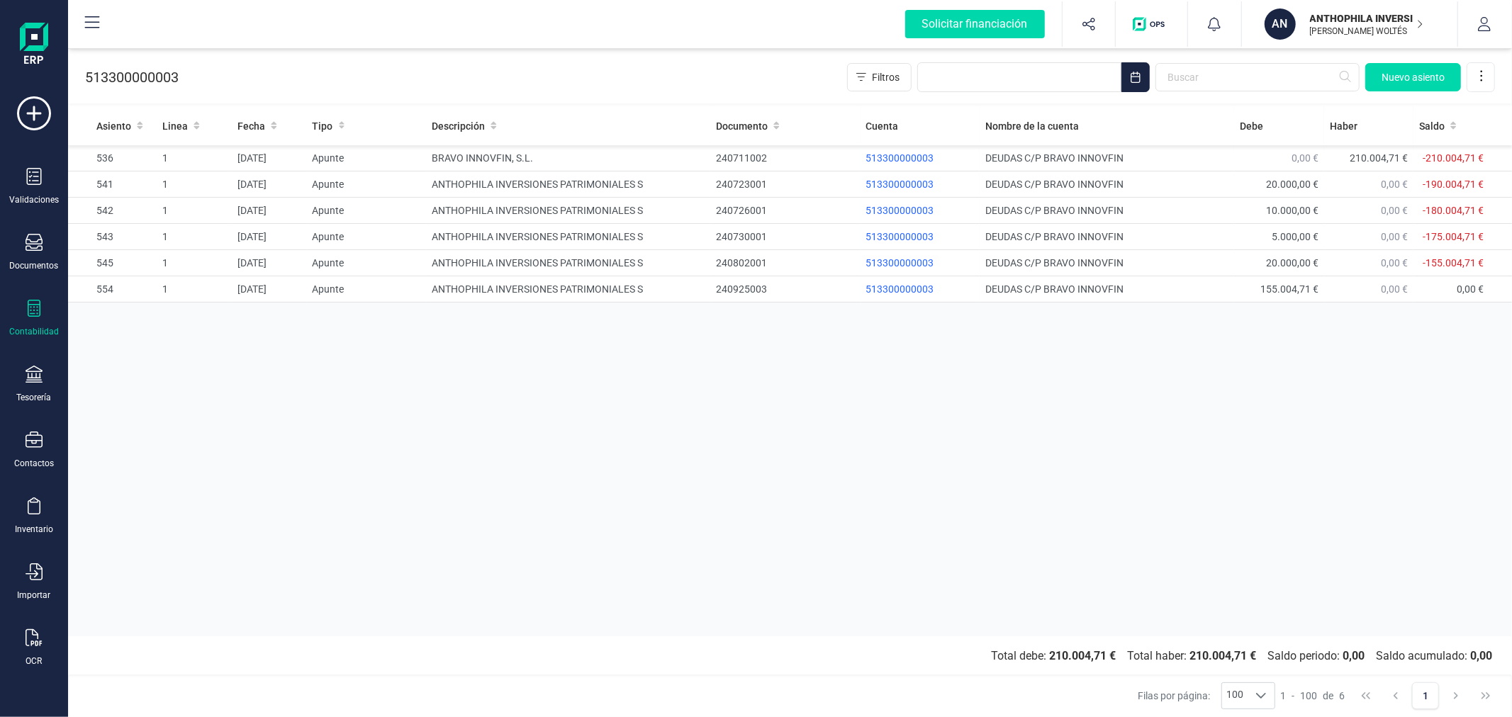
click at [790, 544] on div "Asiento Linea Fecha Tipo Descripción Documento Cuenta Nombre de la cuenta Debe …" at bounding box center [790, 371] width 1444 height 530
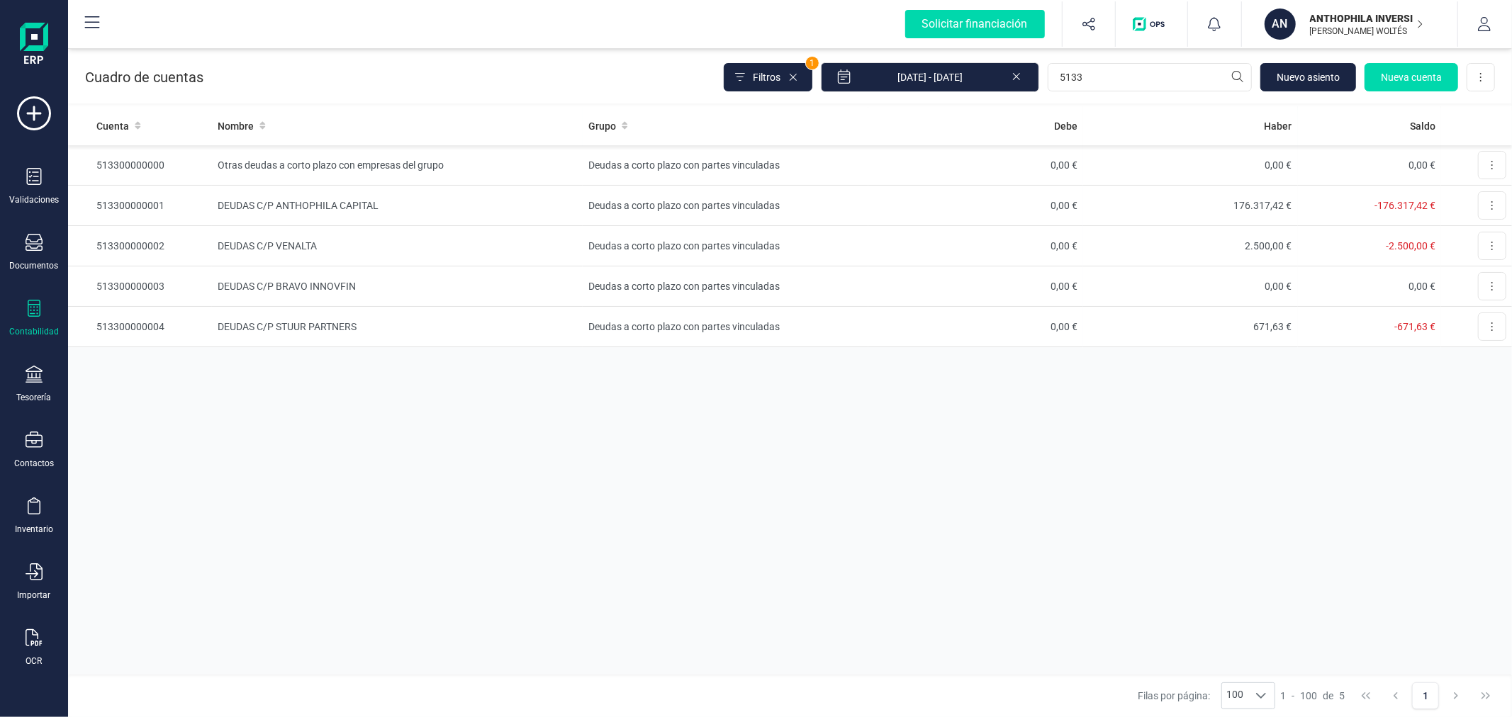
click at [1014, 73] on icon at bounding box center [1016, 75] width 11 height 14
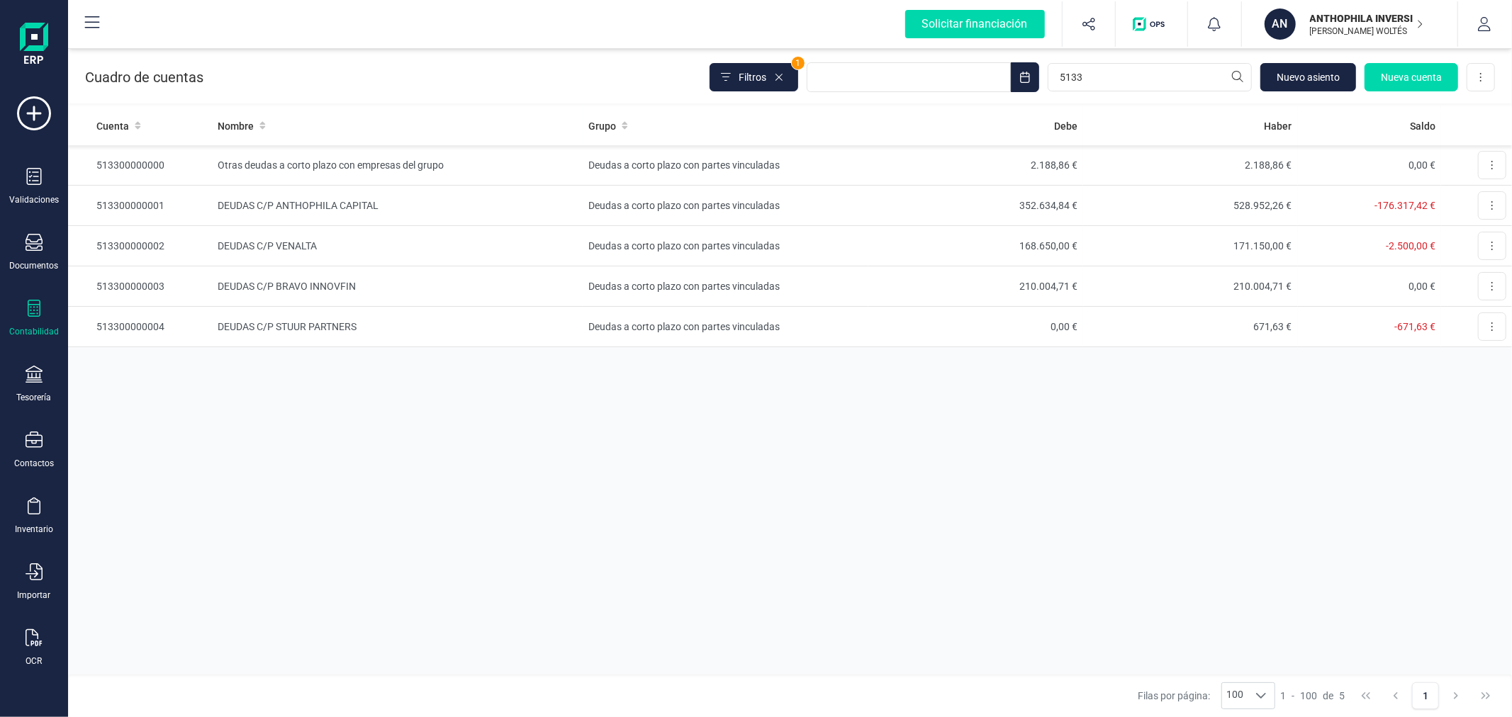
click at [1321, 27] on p "XEVI MARCH WOLTÉS" at bounding box center [1366, 31] width 113 height 11
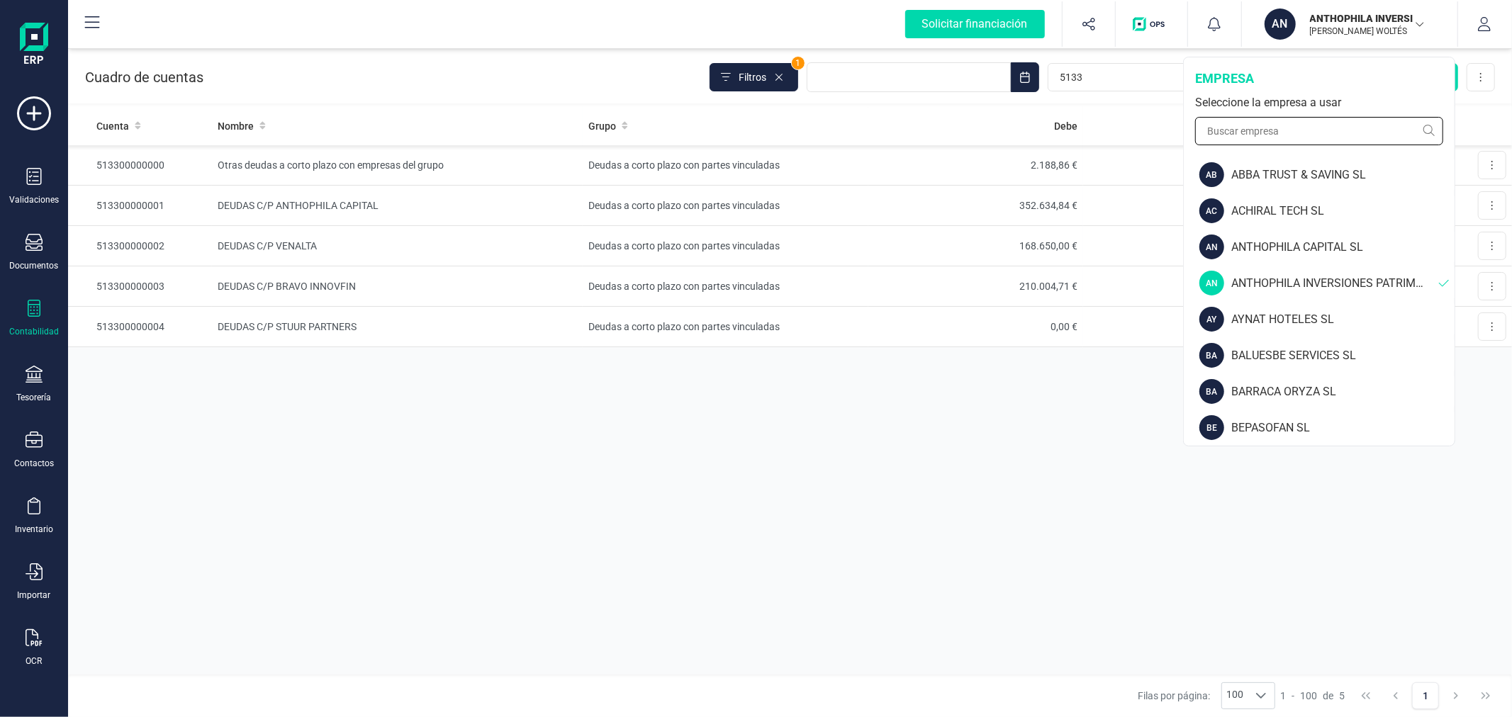
click at [1291, 132] on input "text" at bounding box center [1319, 131] width 248 height 28
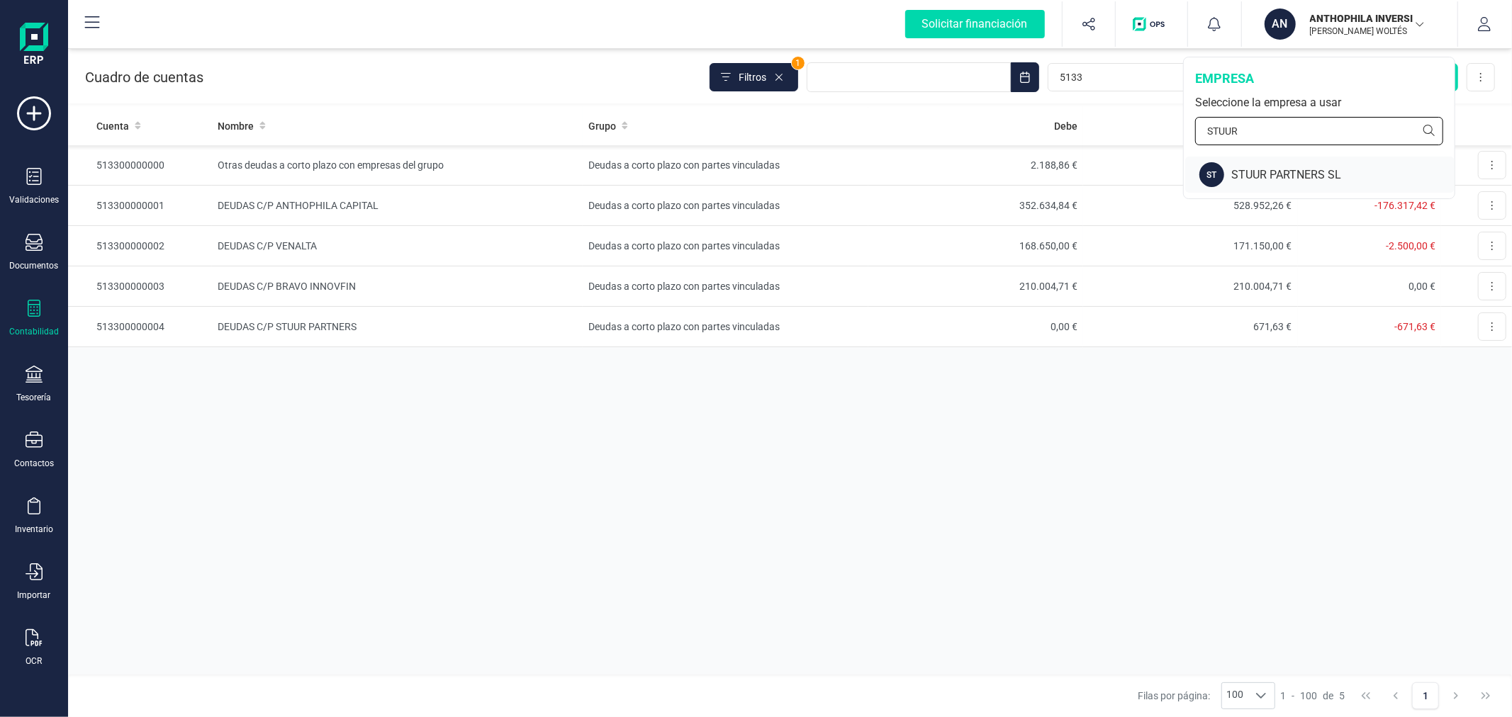
type input "STUUR"
click at [1280, 168] on div "STUUR PARTNERS SL" at bounding box center [1342, 175] width 223 height 17
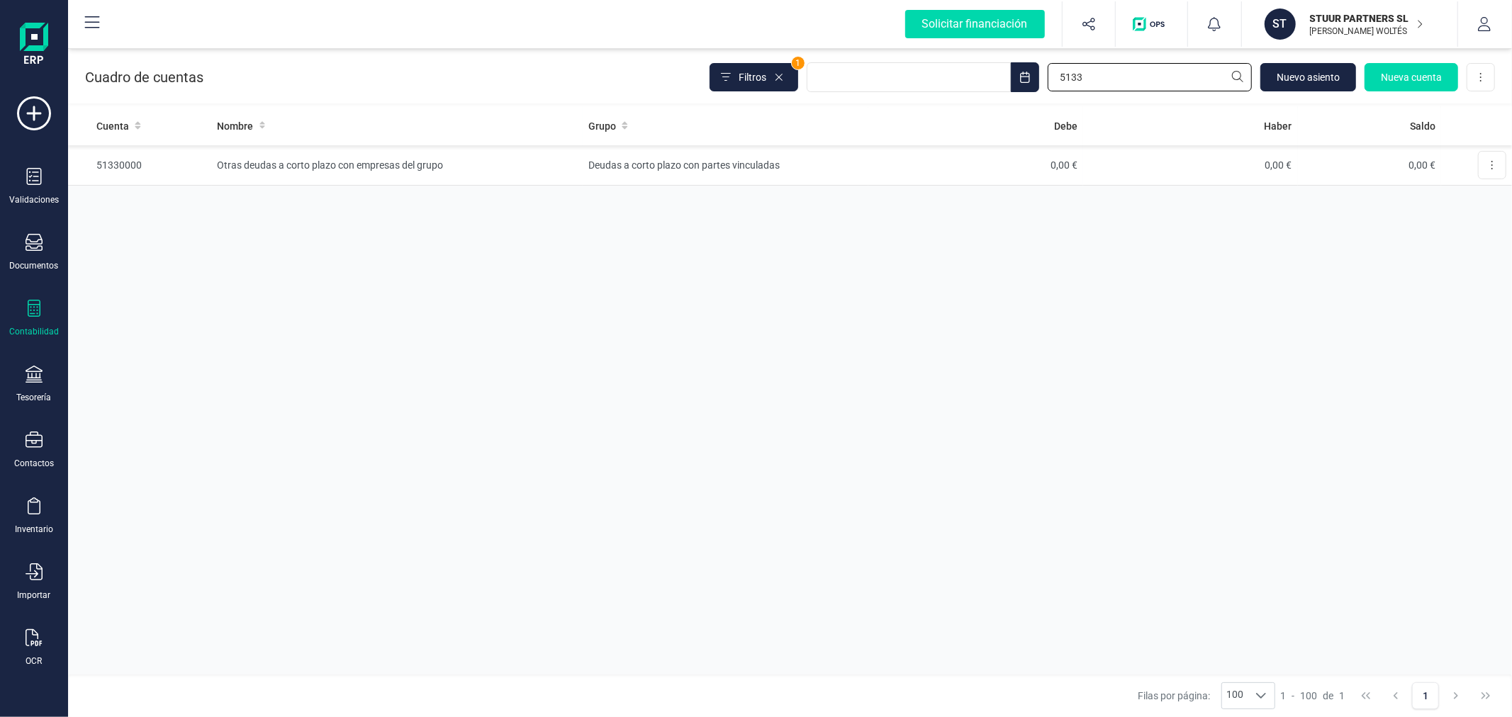
click at [1134, 74] on input "5133" at bounding box center [1150, 77] width 204 height 28
click at [746, 68] on button "Filtros" at bounding box center [753, 77] width 89 height 28
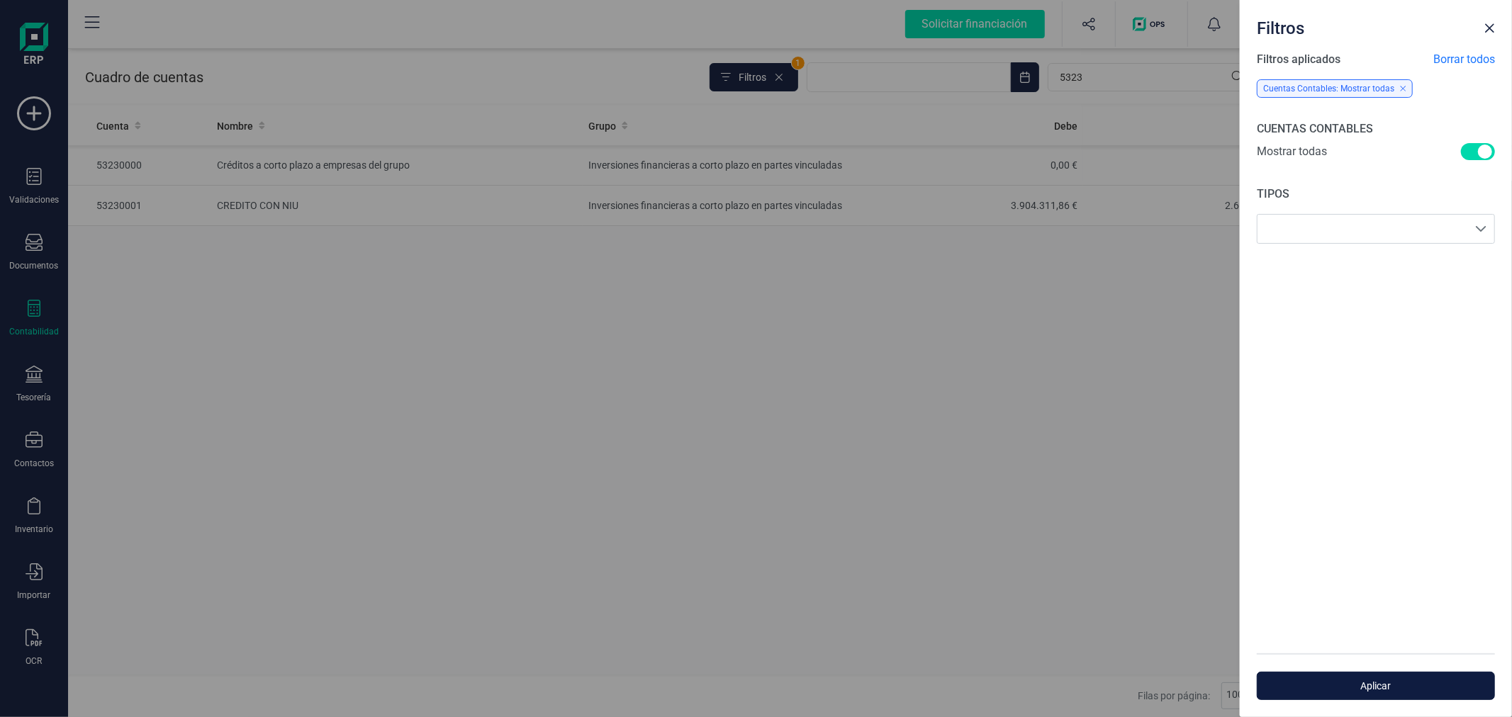
click at [1365, 685] on span "Aplicar" at bounding box center [1376, 686] width 206 height 14
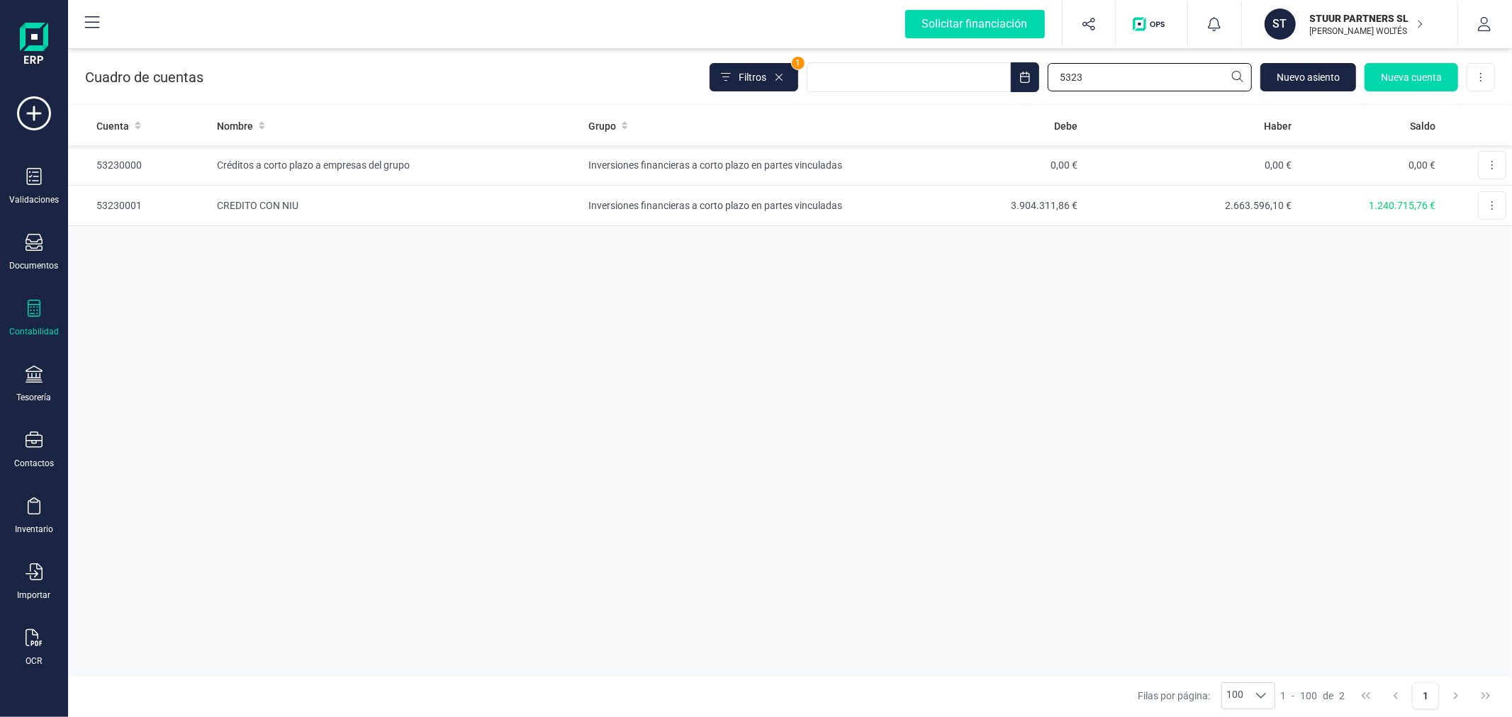
click at [1104, 80] on input "5323" at bounding box center [1150, 77] width 204 height 28
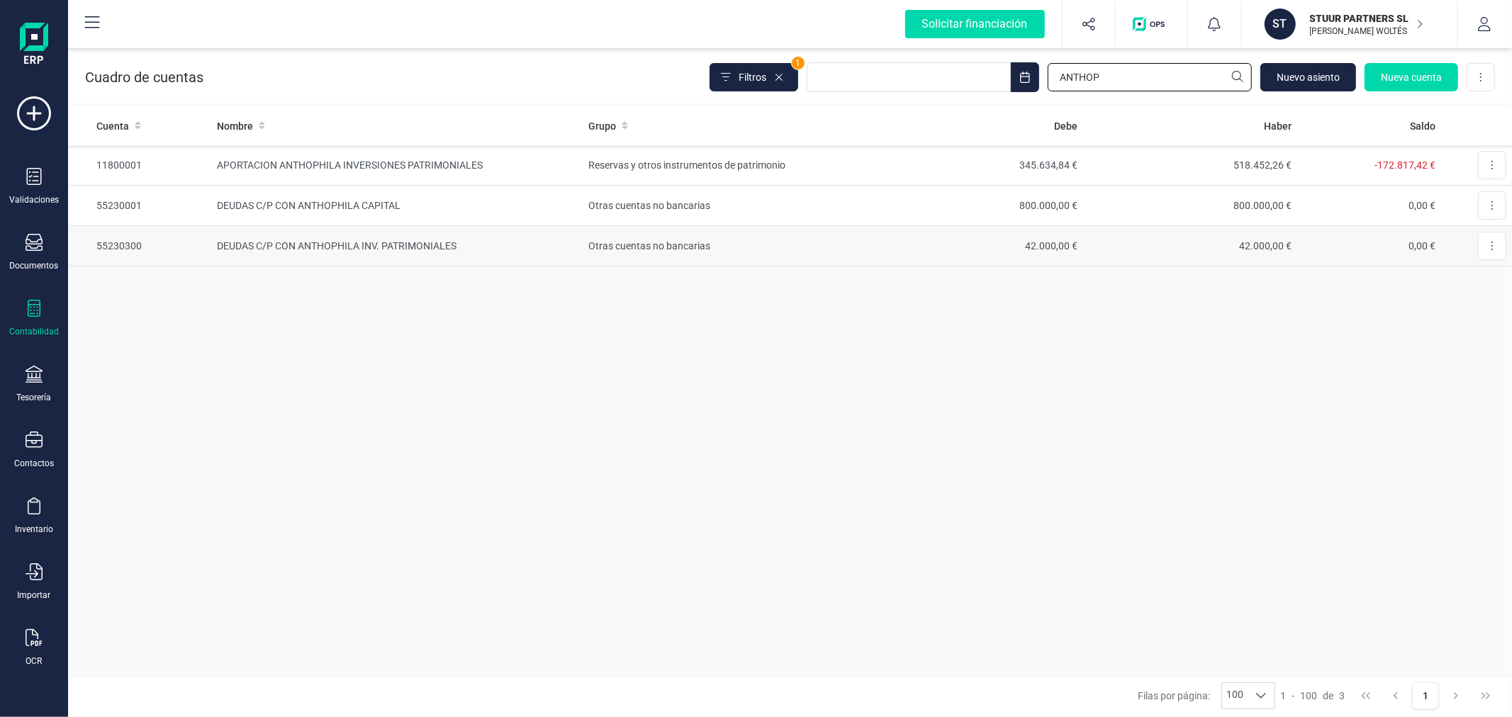
type input "ANTHOP"
click at [558, 255] on td "DEUDAS C/P CON ANTHOPHILA INV. PATRIMONIALES" at bounding box center [396, 246] width 371 height 40
click at [1167, 68] on input "ANTHOP" at bounding box center [1150, 77] width 204 height 28
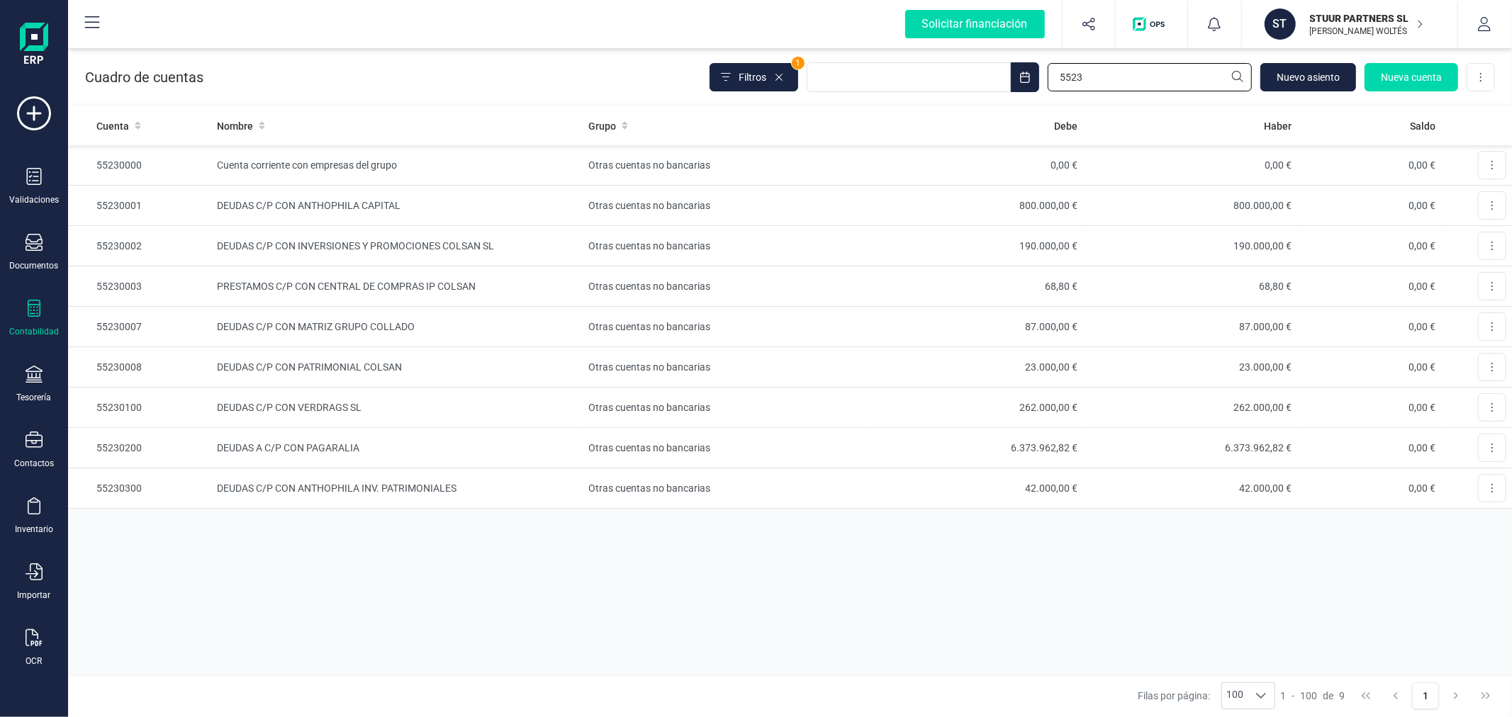
click at [1089, 81] on input "5523" at bounding box center [1150, 77] width 204 height 28
click at [1089, 79] on input "5523" at bounding box center [1150, 77] width 204 height 28
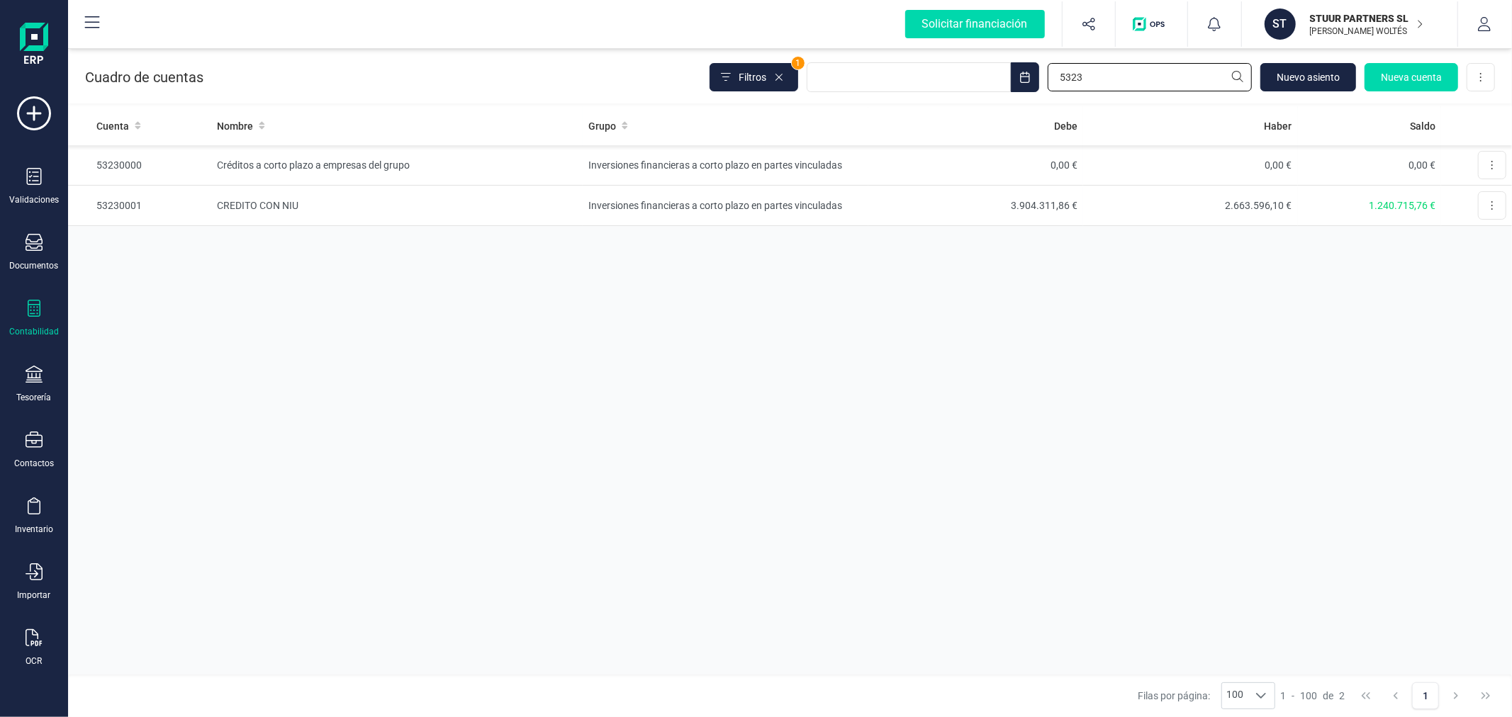
click at [1128, 84] on input "5323" at bounding box center [1150, 77] width 204 height 28
click at [1128, 83] on input "5323" at bounding box center [1150, 77] width 204 height 28
click at [1118, 79] on input "CREDITO" at bounding box center [1150, 77] width 204 height 28
type input "5323"
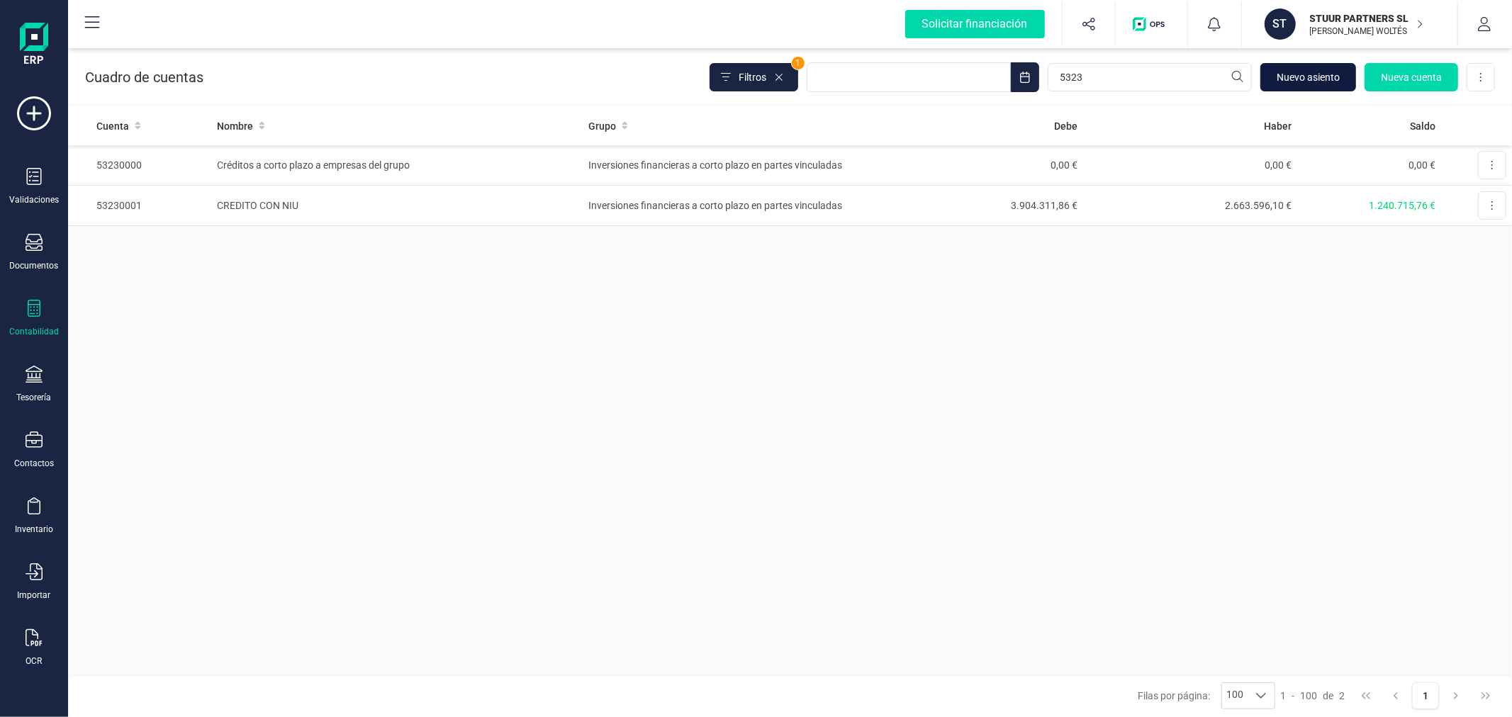
click at [1312, 73] on span "Nuevo asiento" at bounding box center [1307, 77] width 63 height 14
click at [1413, 78] on span "Nueva cuenta" at bounding box center [1411, 77] width 61 height 14
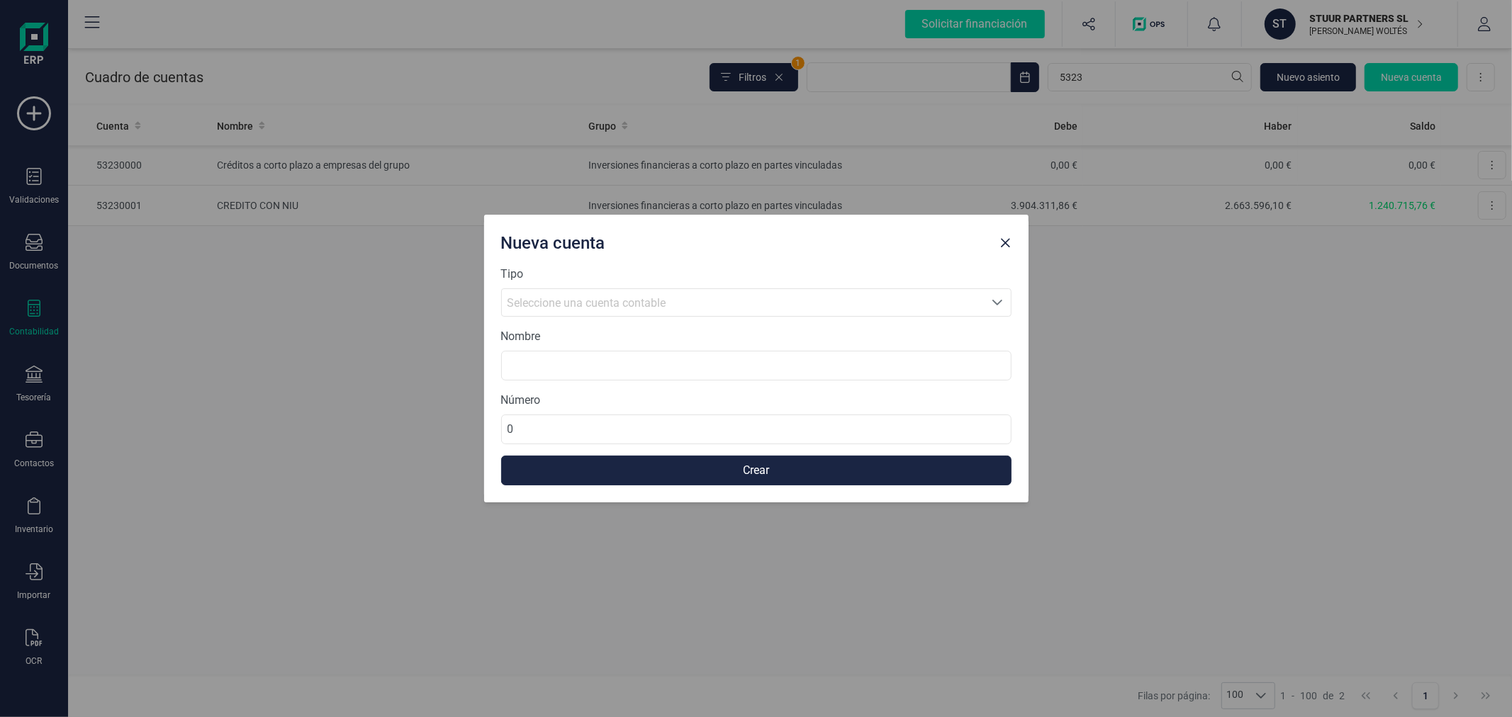
click at [777, 298] on div "Seleccione una cuenta contable" at bounding box center [742, 303] width 471 height 17
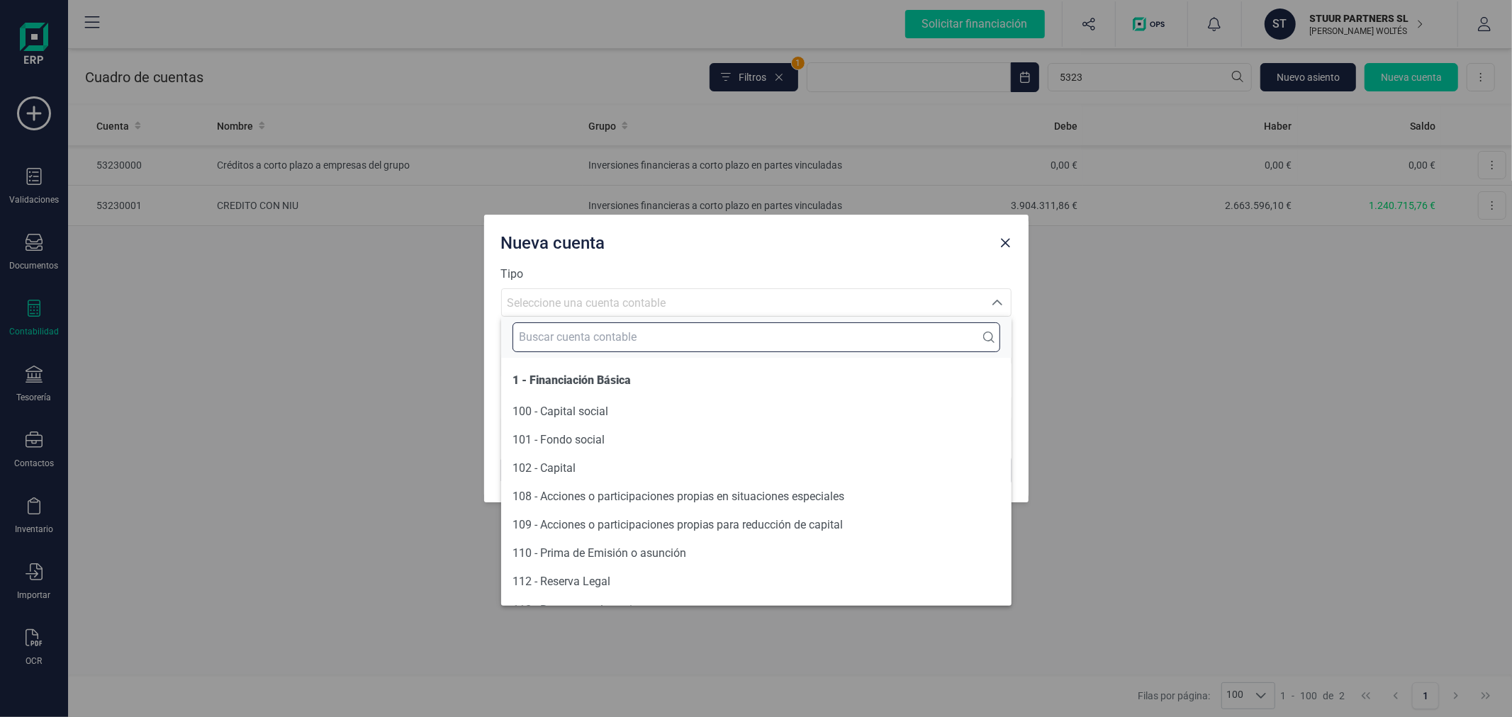
click at [673, 342] on input "text" at bounding box center [756, 337] width 488 height 30
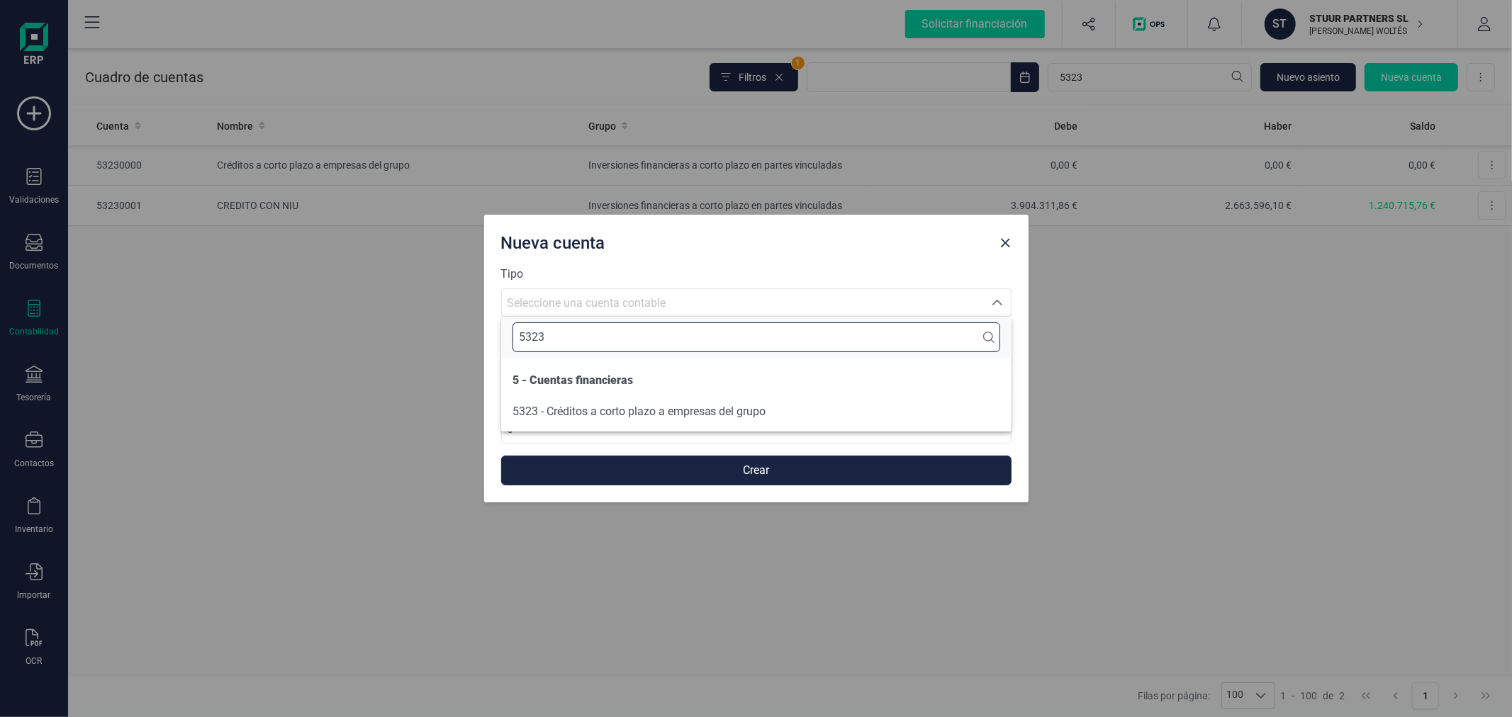
type input "5323"
click at [749, 401] on li "5323 - Créditos a corto plazo a empresas del grupo" at bounding box center [756, 412] width 510 height 28
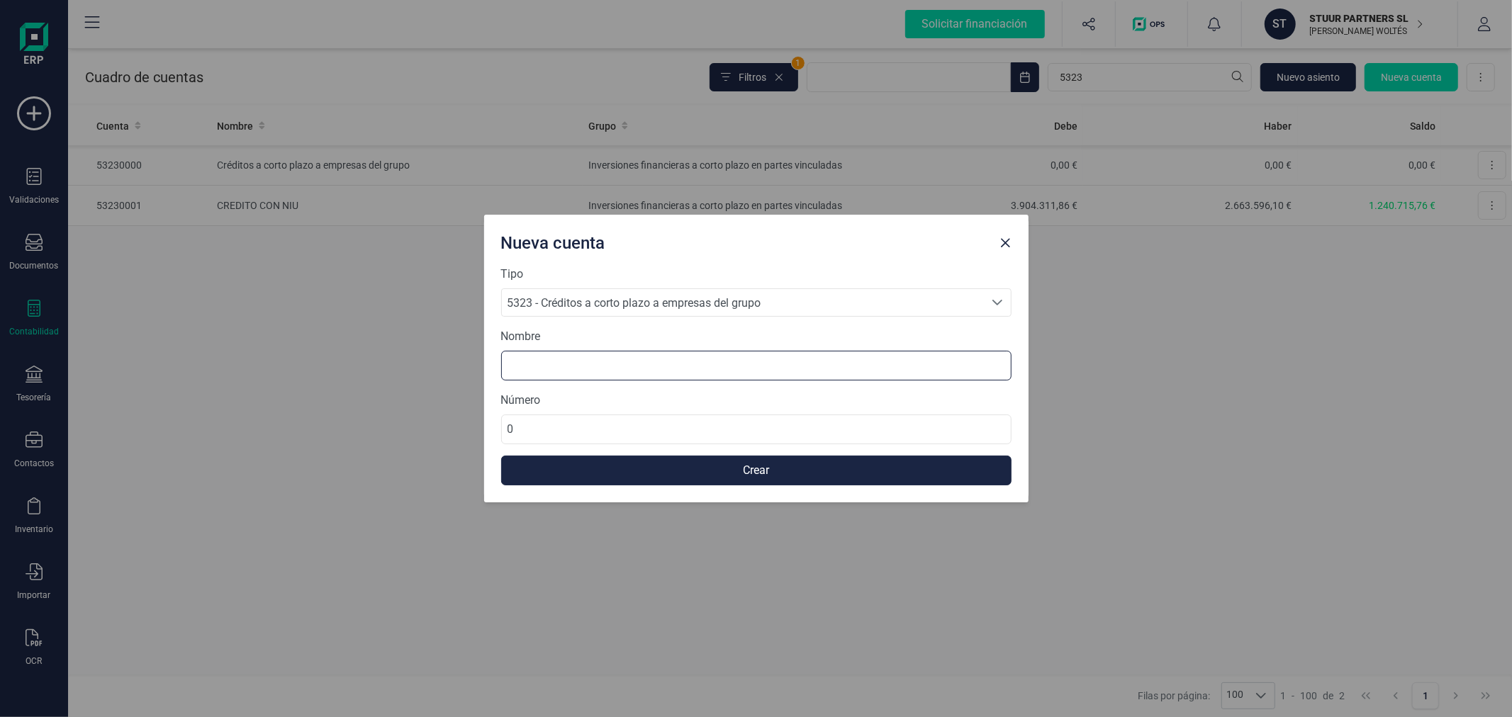
click at [734, 374] on input at bounding box center [756, 366] width 510 height 30
type input "CREDITO C/P ANTHOPHILA INVERSIONES PATRIMONIALES"
type input "53230002"
click at [760, 464] on button "Crear" at bounding box center [756, 471] width 510 height 30
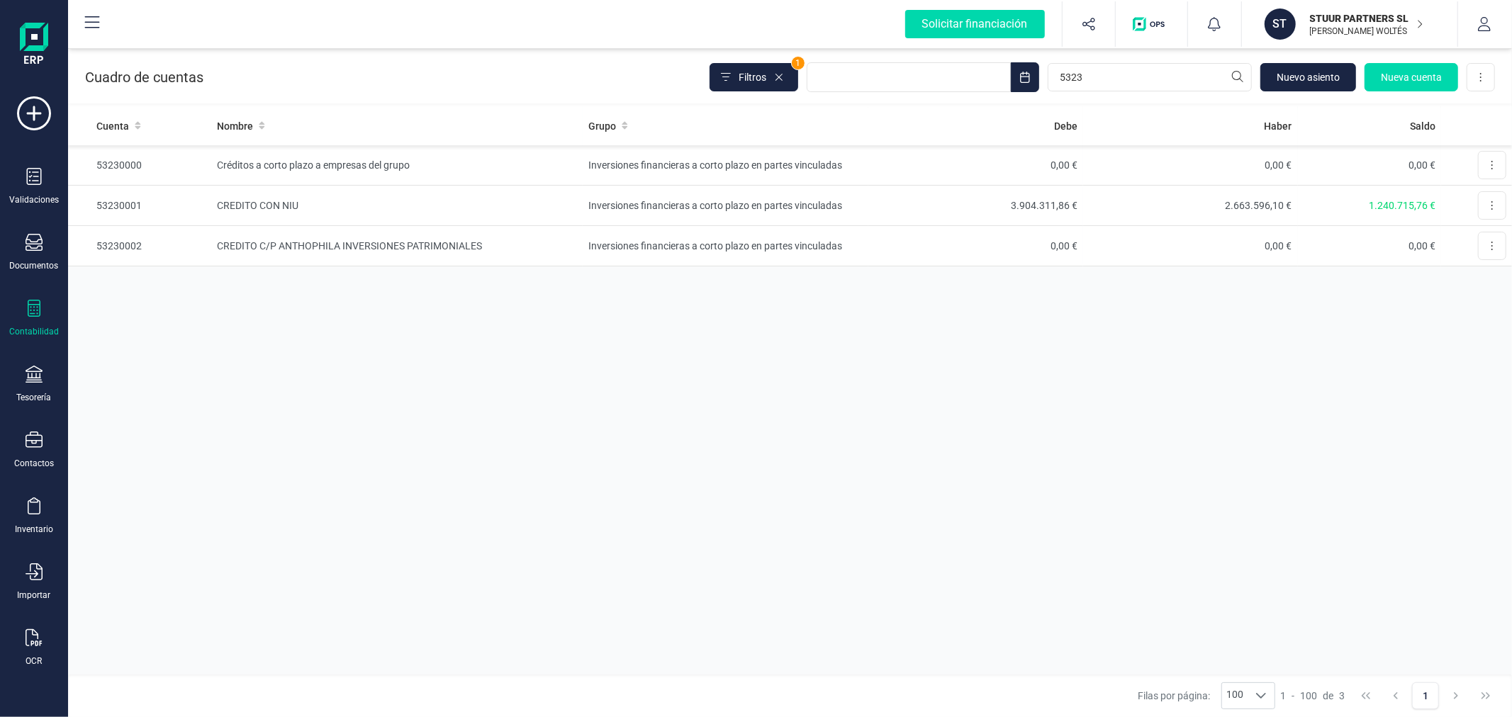
click at [735, 459] on div "Cuenta Nombre Grupo Debe Haber Saldo 53230000 Créditos a corto plazo a empresas…" at bounding box center [790, 390] width 1444 height 568
click at [48, 387] on div "Tesorería" at bounding box center [34, 385] width 57 height 38
click at [193, 245] on span "Cuentas bancarias" at bounding box center [173, 241] width 125 height 17
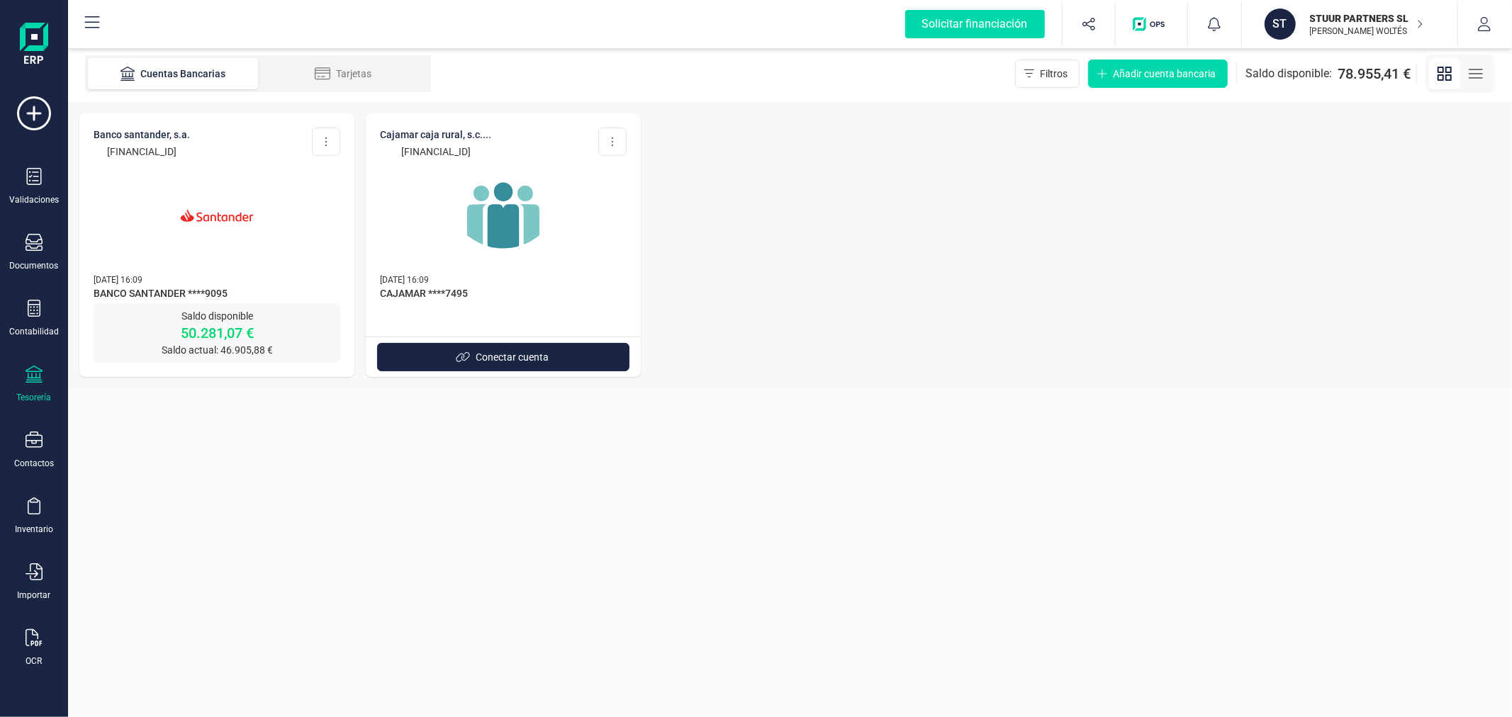
click at [218, 240] on img at bounding box center [216, 215] width 119 height 119
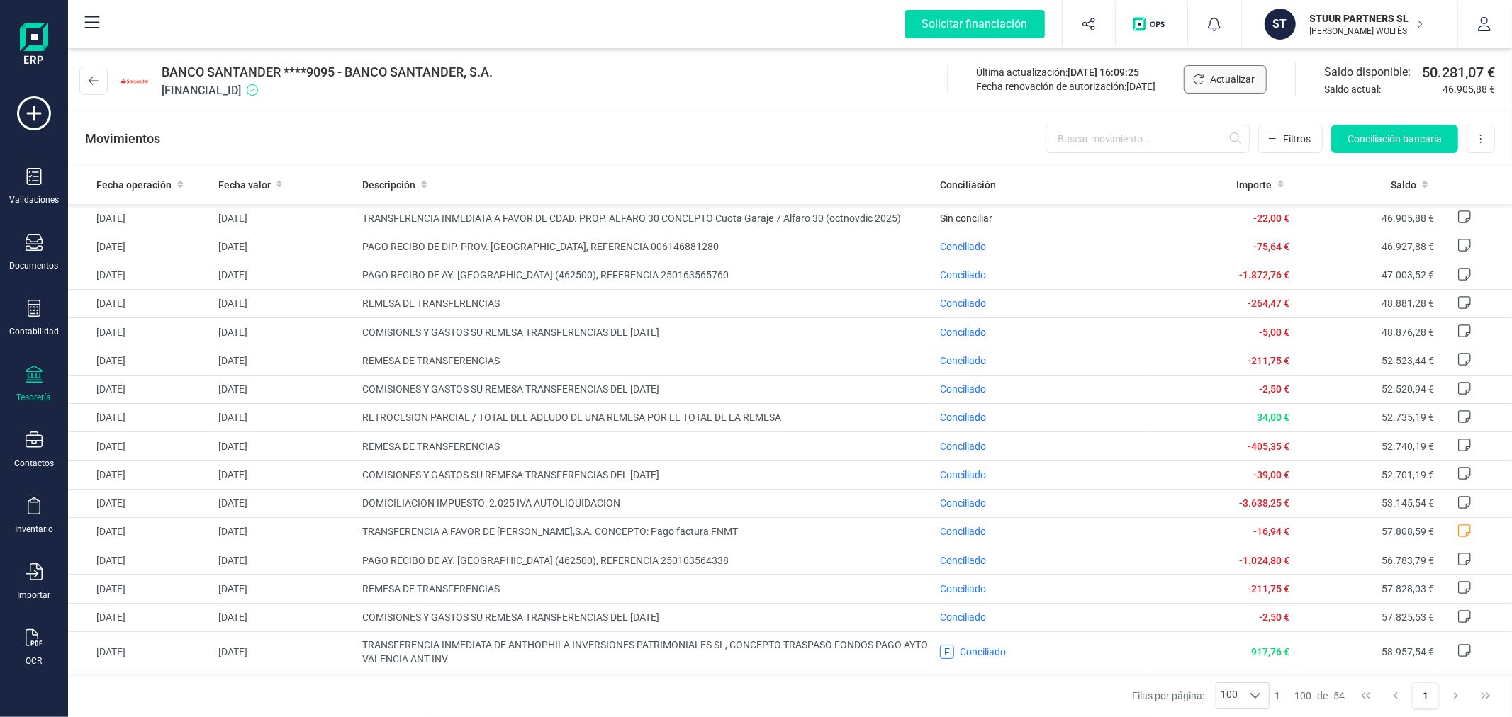
click at [1221, 72] on span "Actualizar" at bounding box center [1232, 79] width 45 height 14
click at [717, 80] on div "BANCO SANTANDER ****9095 - BANCO SANTANDER, S.A. ES1100491827802310649095 Últim…" at bounding box center [790, 77] width 1444 height 65
click at [95, 88] on button at bounding box center [93, 81] width 28 height 28
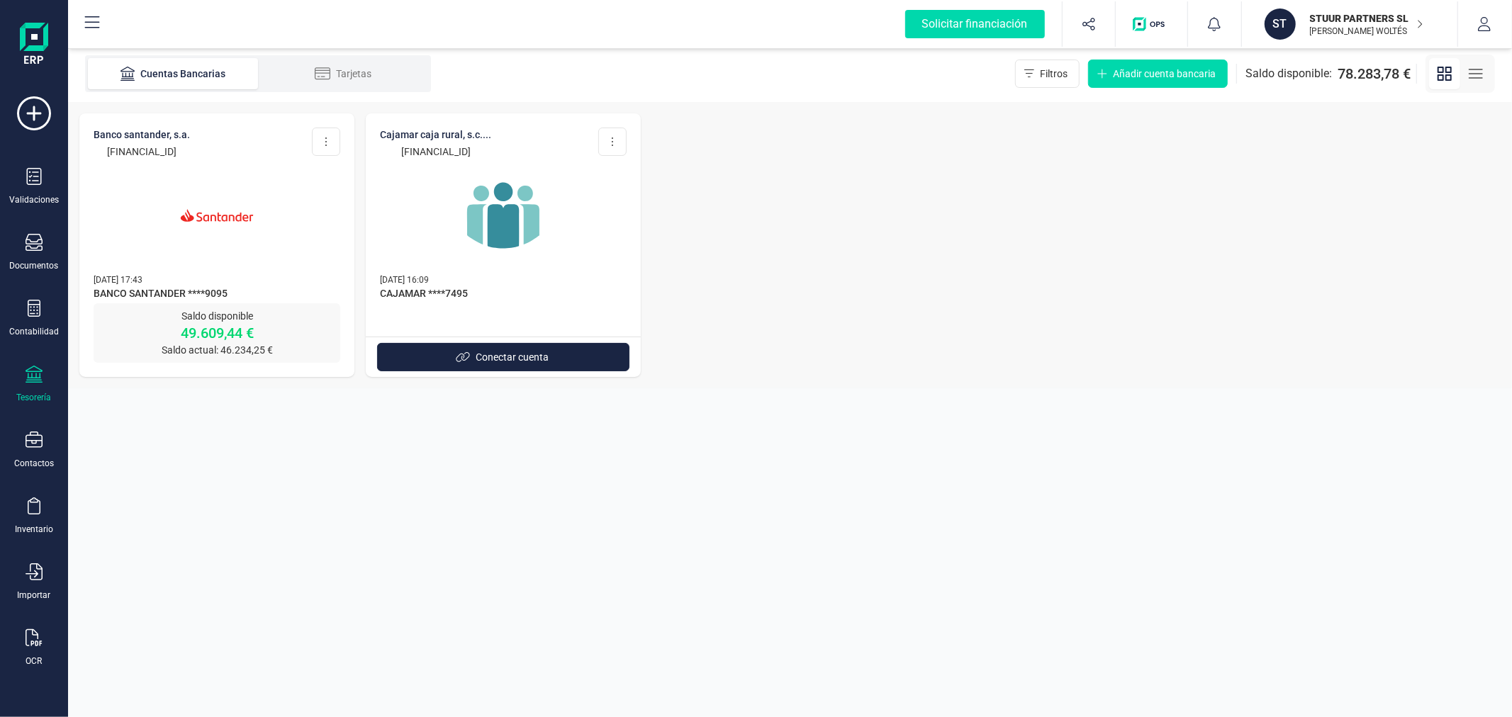
click at [299, 251] on div at bounding box center [217, 207] width 247 height 96
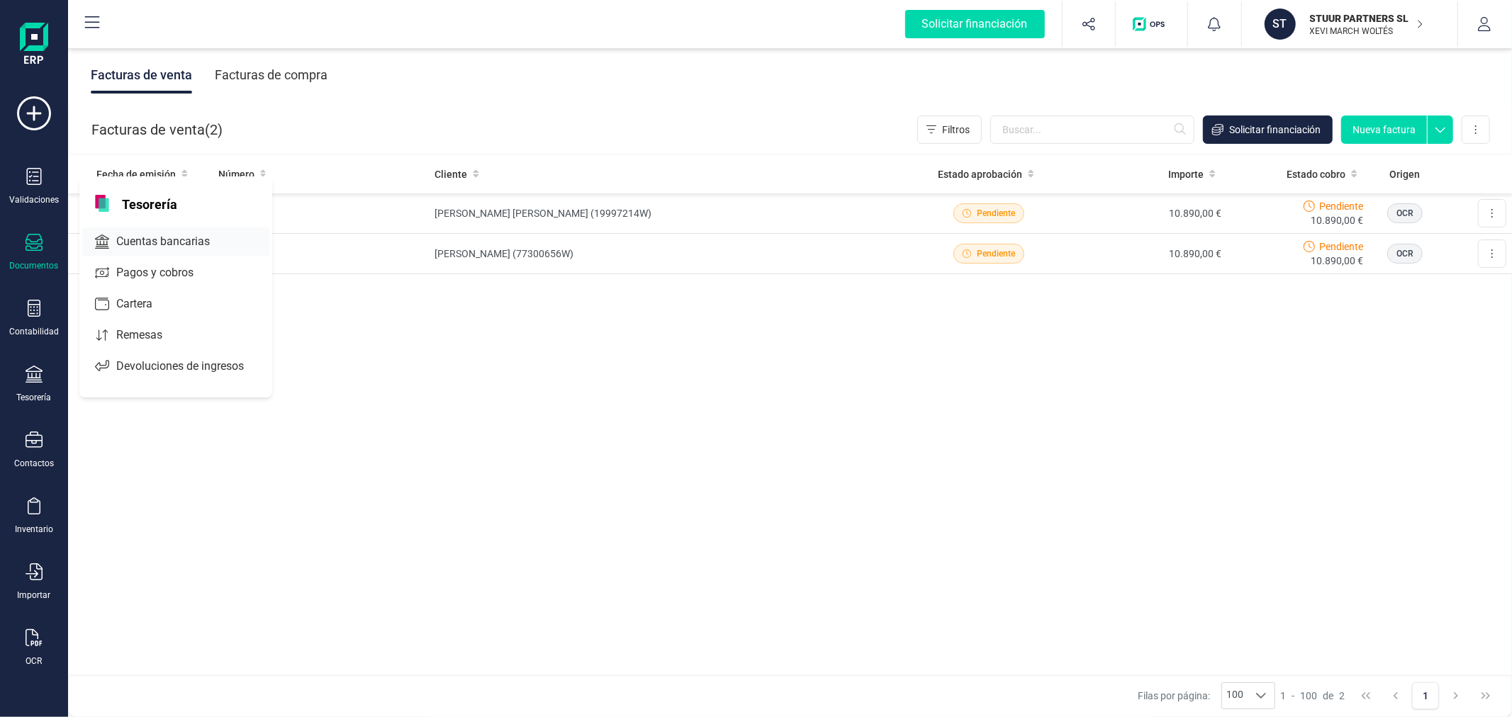
click at [188, 244] on span "Cuentas bancarias" at bounding box center [173, 241] width 125 height 17
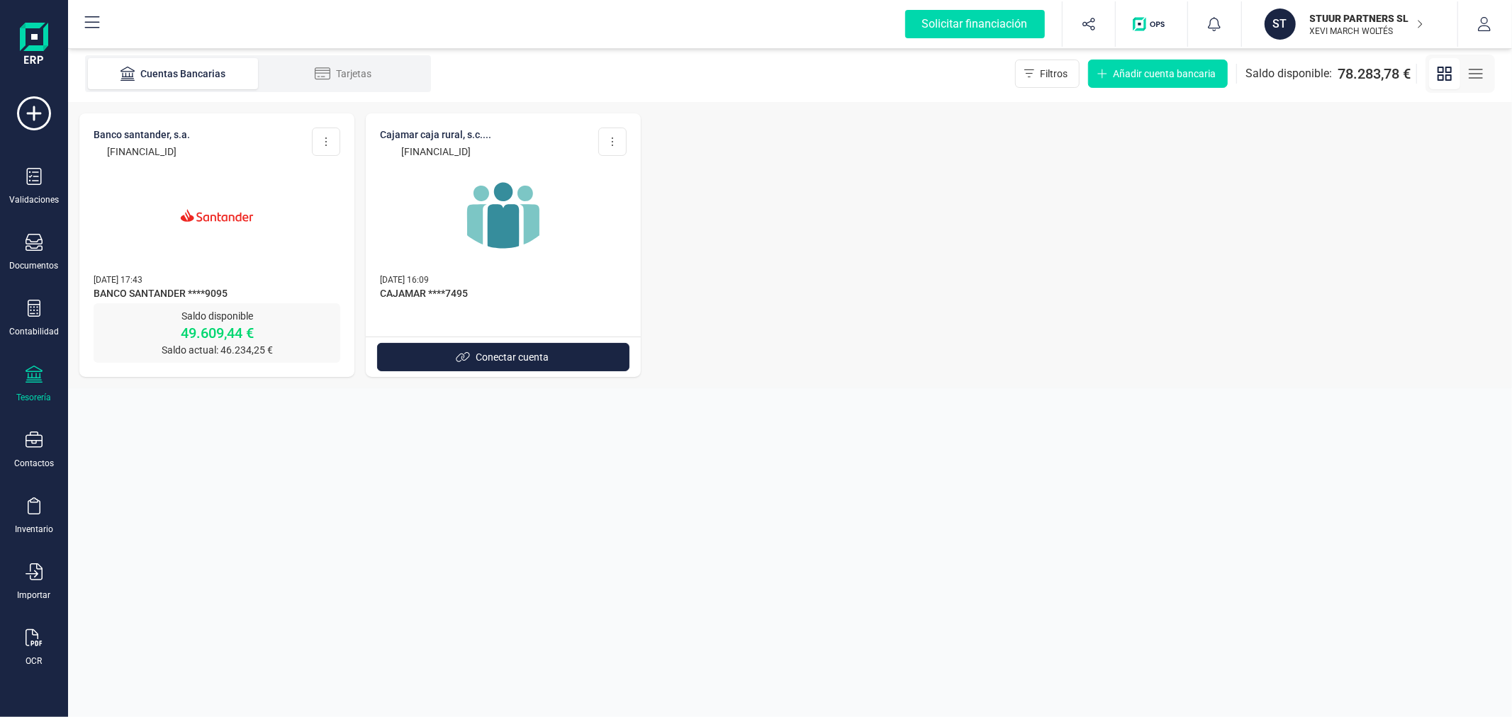
drag, startPoint x: 245, startPoint y: 152, endPoint x: 92, endPoint y: 151, distance: 152.4
click at [92, 151] on div "BANCO SANTANDER, S.A. [FINANCIAL_ID] Editar cuenta Actualizar Desconectar cuent…" at bounding box center [216, 208] width 275 height 190
copy p "[FINANCIAL_ID]"
click at [348, 570] on section "Cuentas Bancarias Tarjetas Filtros Añadir cuenta bancaria Saldo disponible: 78.…" at bounding box center [790, 381] width 1444 height 672
click at [376, 508] on section "Cuentas Bancarias Tarjetas Filtros Añadir cuenta bancaria Saldo disponible: 78.…" at bounding box center [790, 381] width 1444 height 672
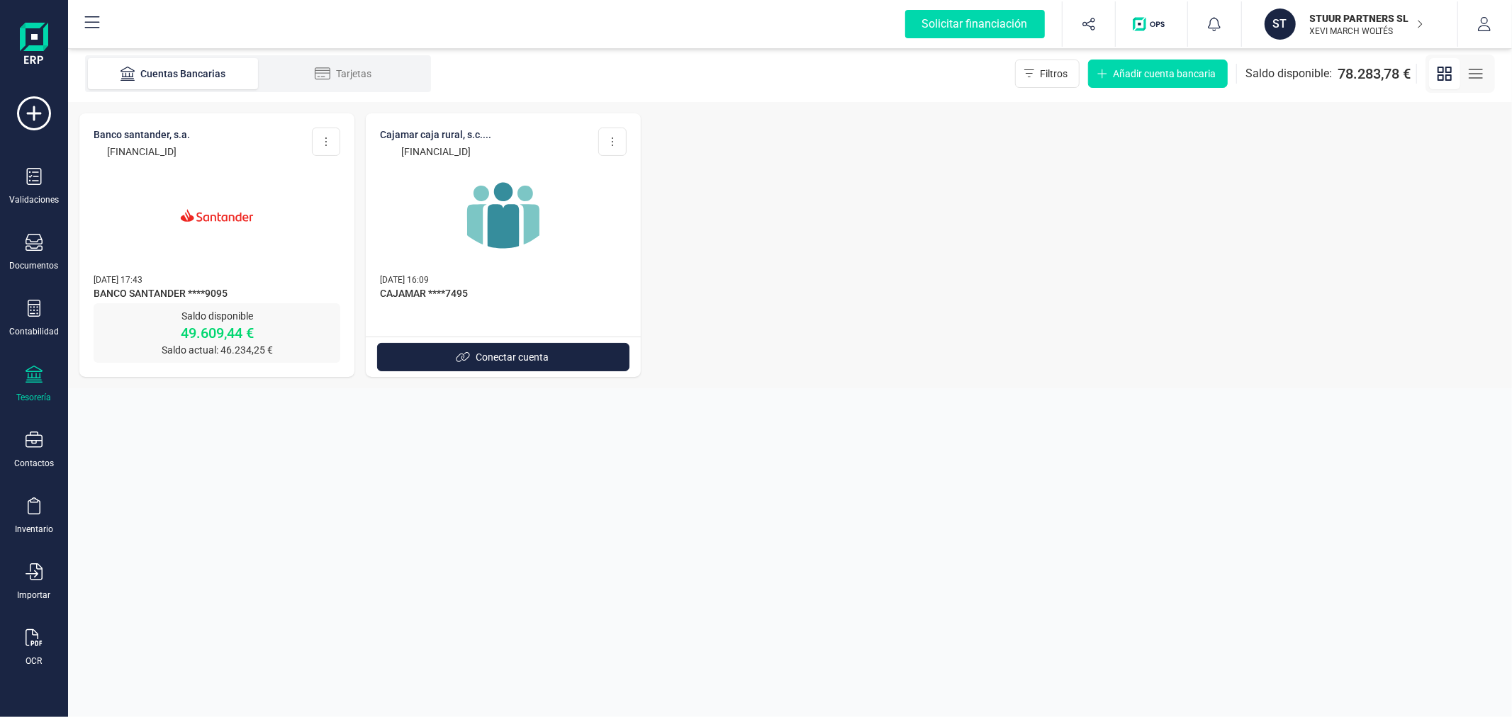
click at [193, 213] on img at bounding box center [216, 215] width 119 height 119
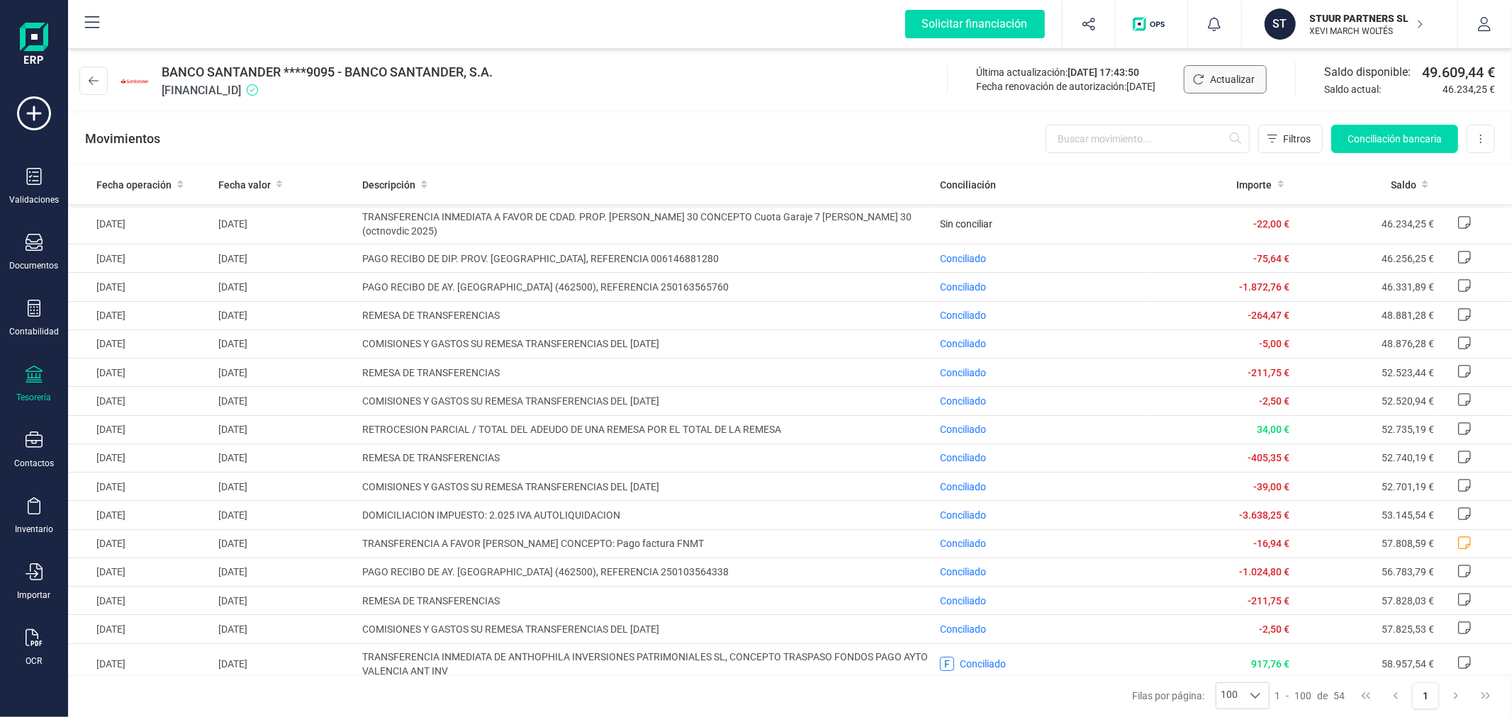
click at [1239, 85] on span "Actualizar" at bounding box center [1232, 79] width 45 height 14
click at [87, 84] on button at bounding box center [93, 81] width 28 height 28
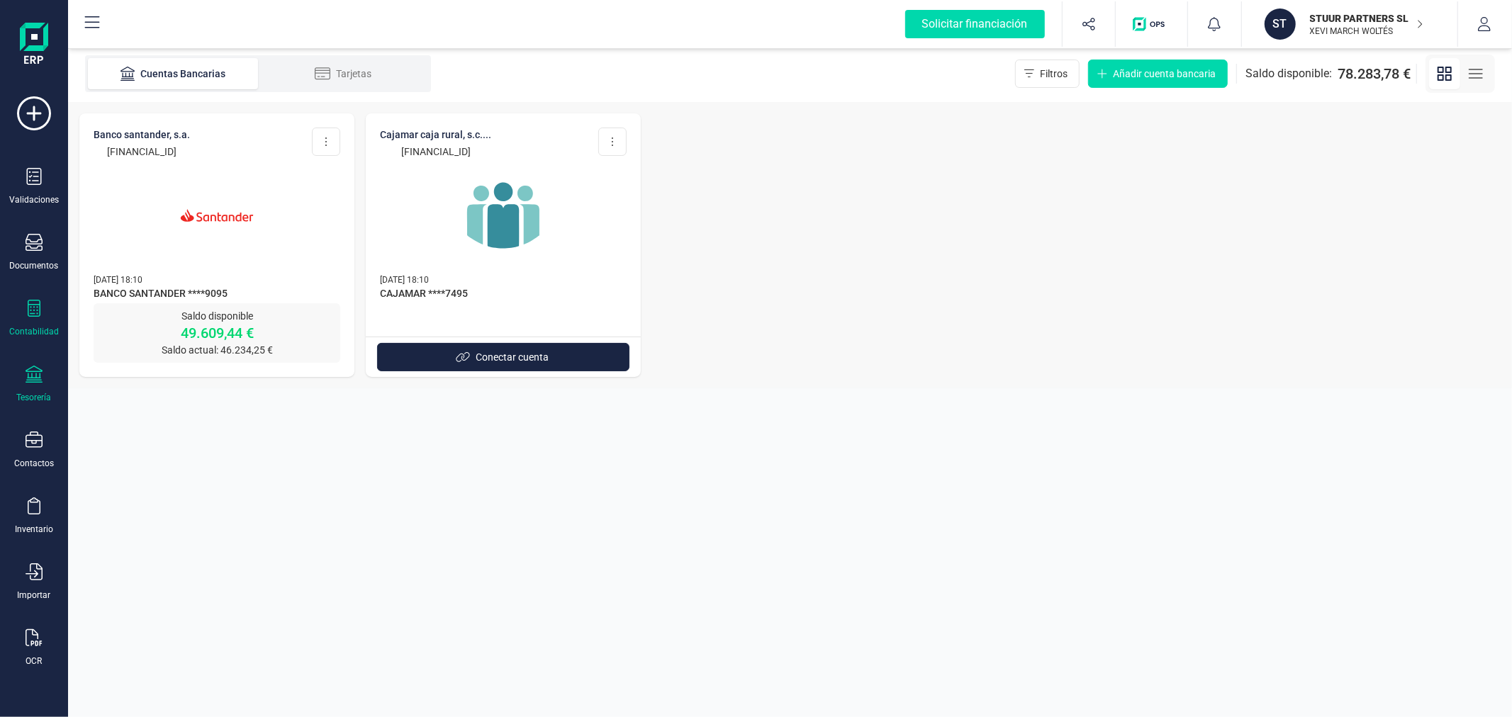
click at [26, 307] on icon at bounding box center [34, 308] width 17 height 17
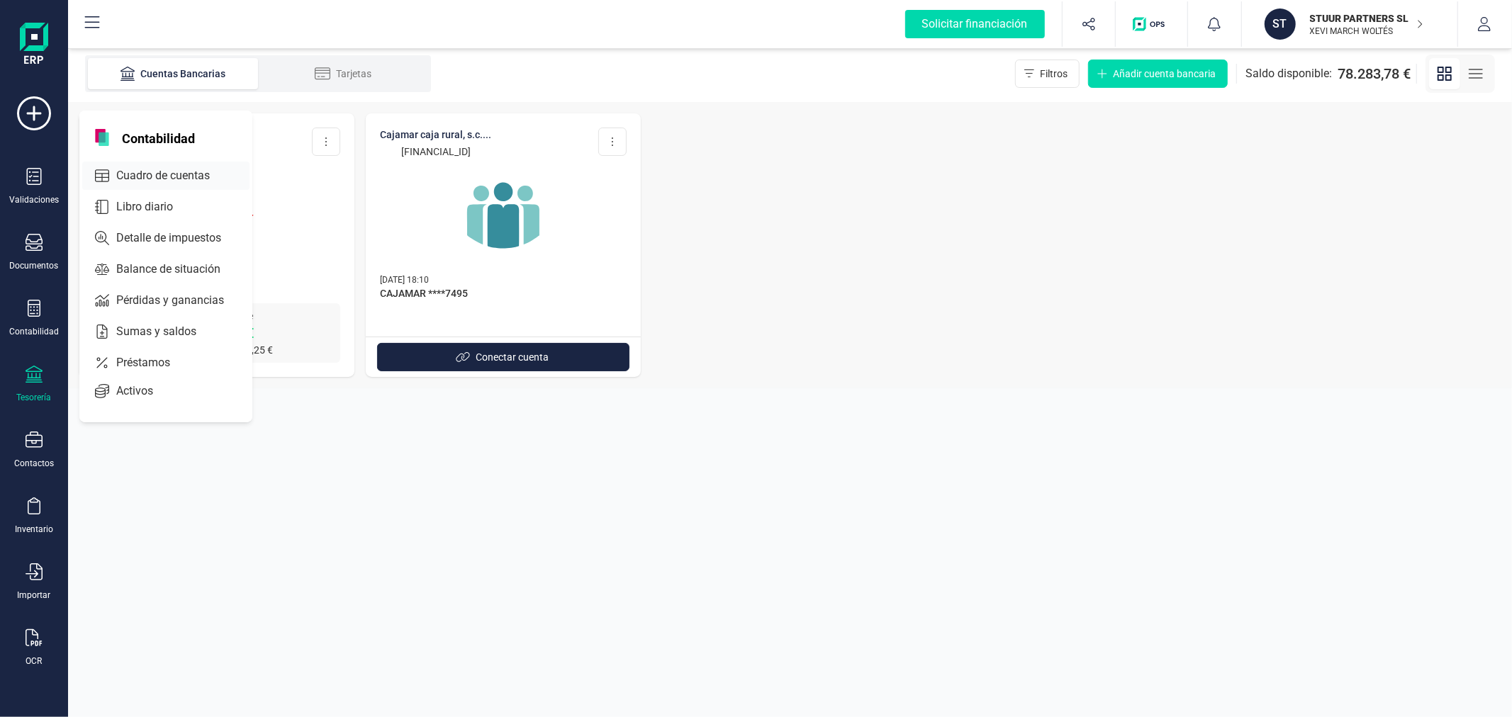
click at [204, 182] on span "Cuadro de cuentas" at bounding box center [173, 175] width 125 height 17
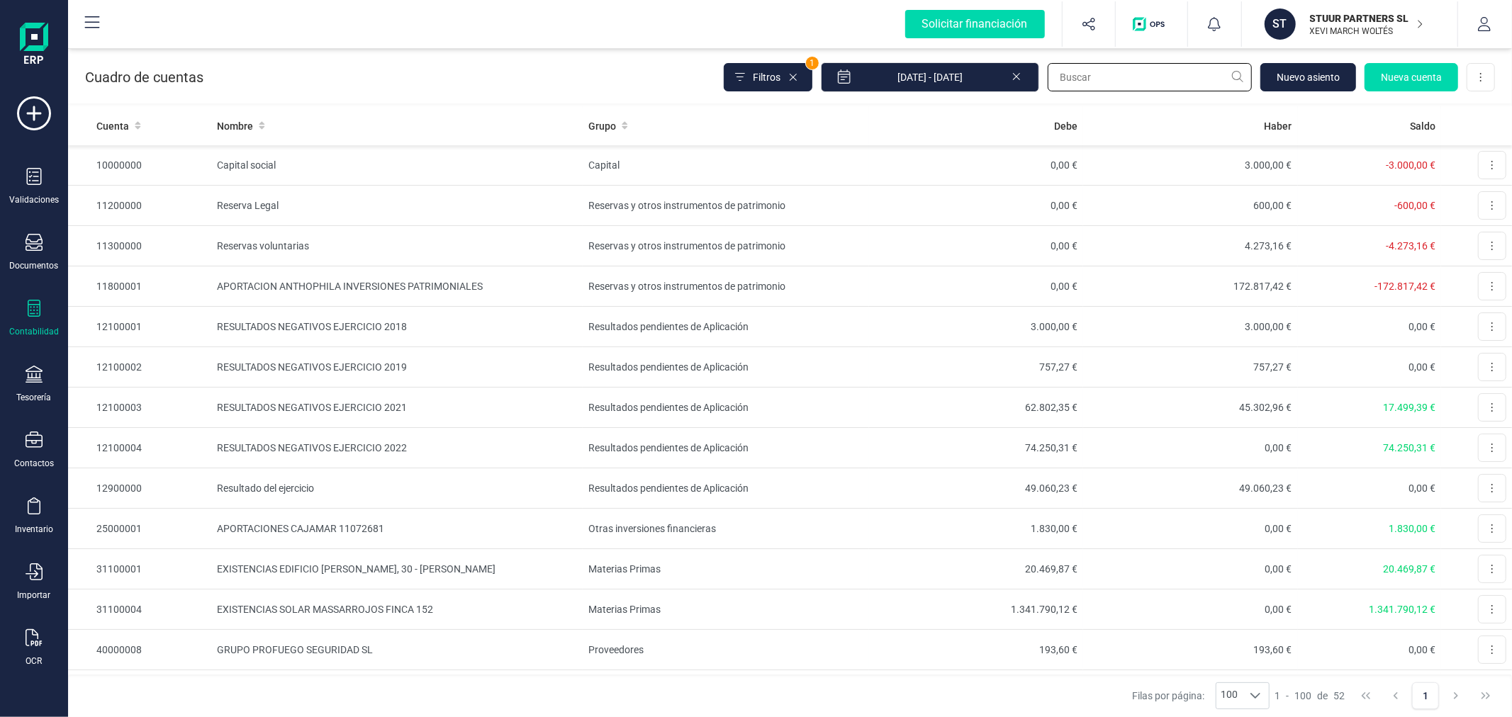
click at [1087, 76] on input "text" at bounding box center [1150, 77] width 204 height 28
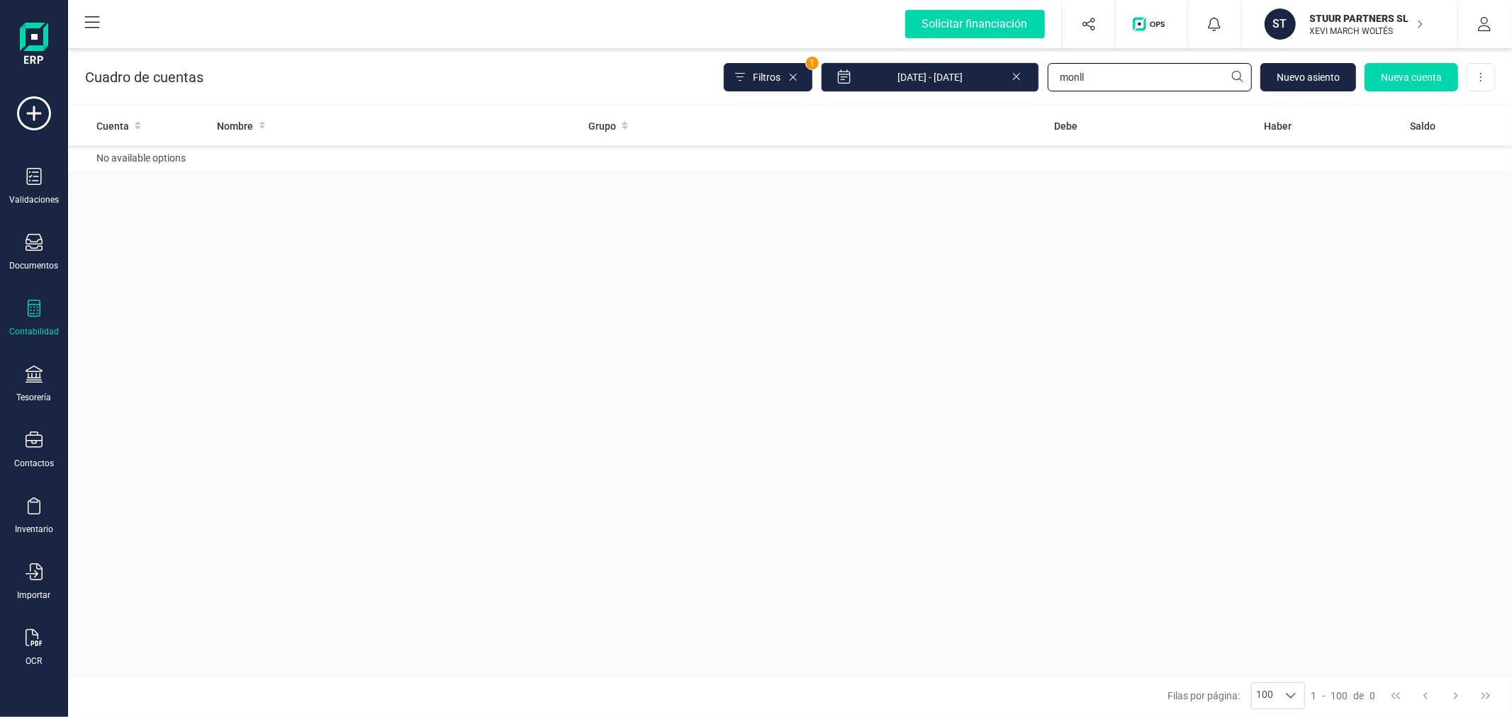
type input "monll"
click at [1021, 71] on icon at bounding box center [1016, 75] width 11 height 14
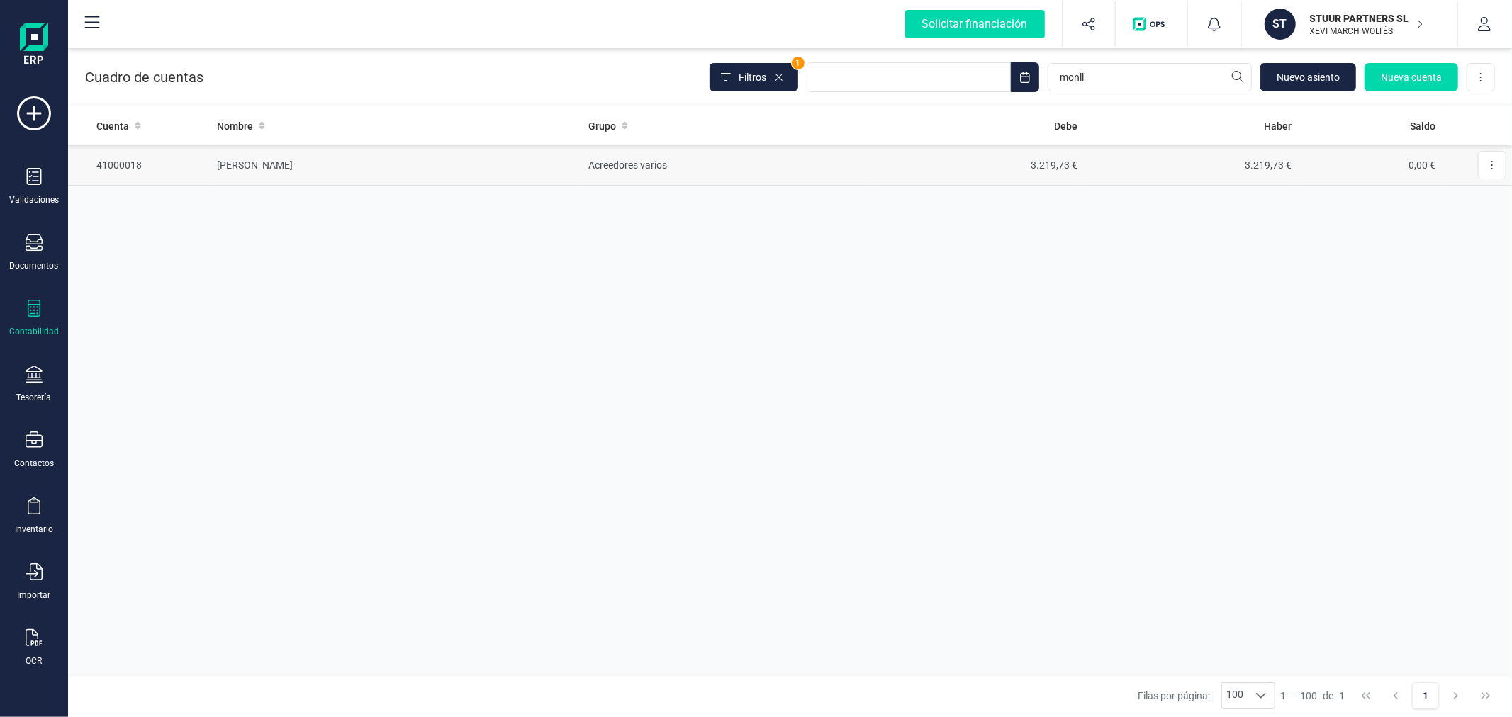
click at [641, 167] on td "Acreedores varios" at bounding box center [726, 165] width 286 height 40
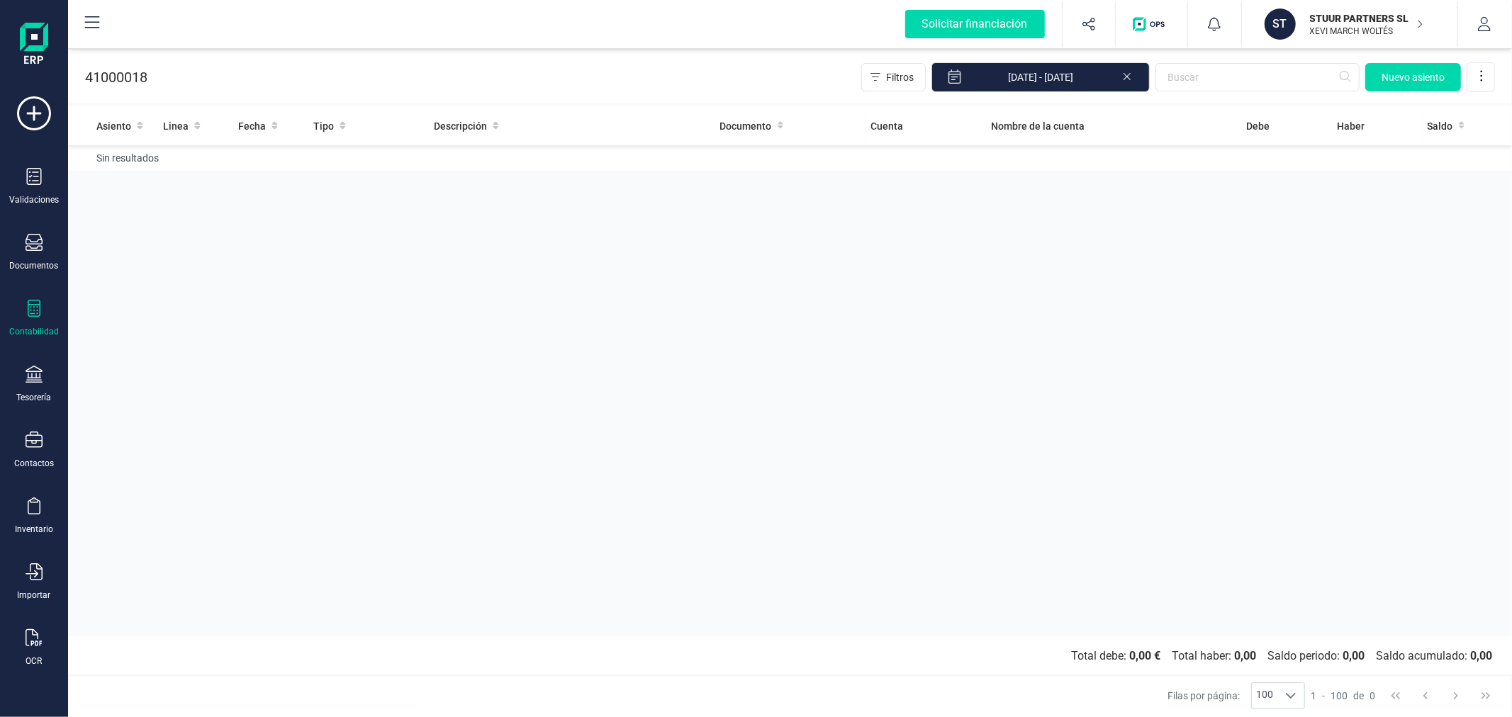
click at [1124, 73] on icon at bounding box center [1126, 75] width 11 height 14
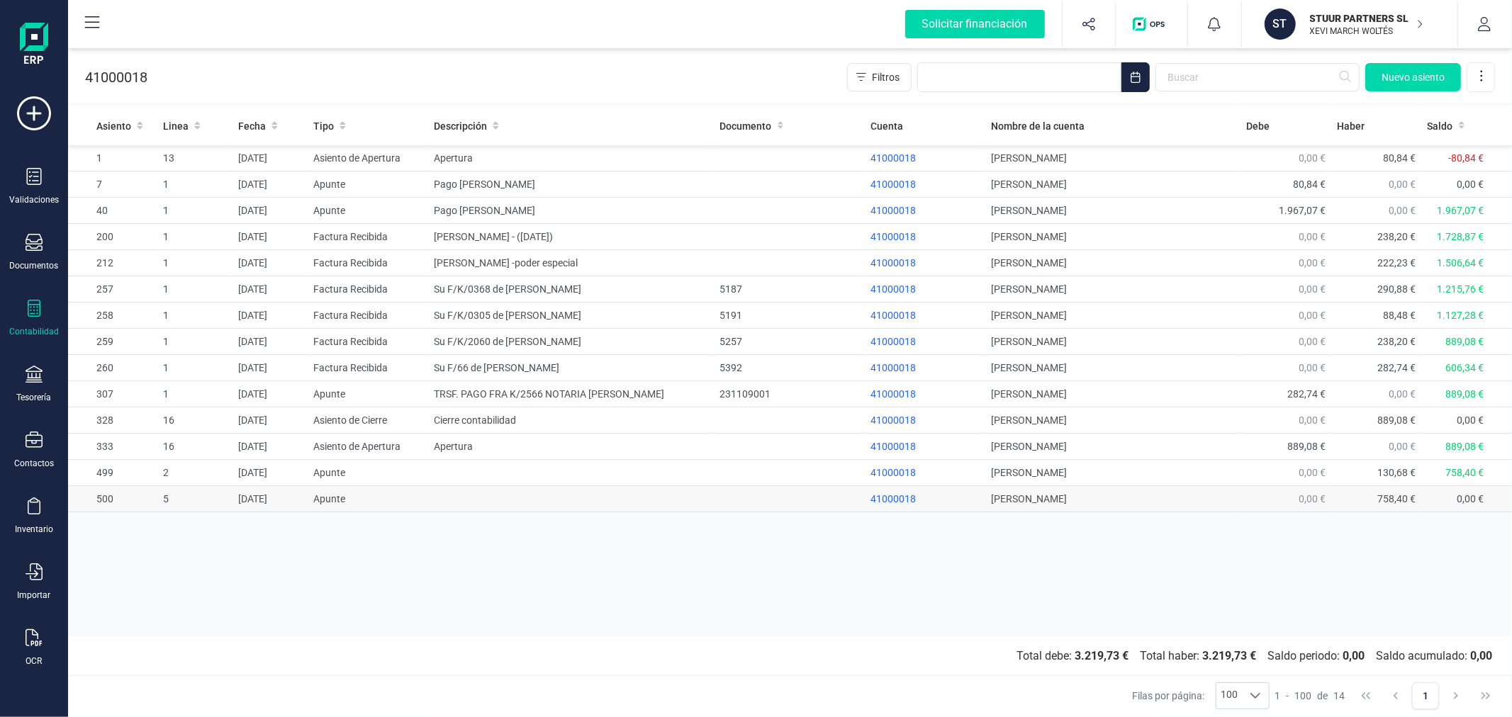
click at [625, 497] on td at bounding box center [571, 499] width 286 height 26
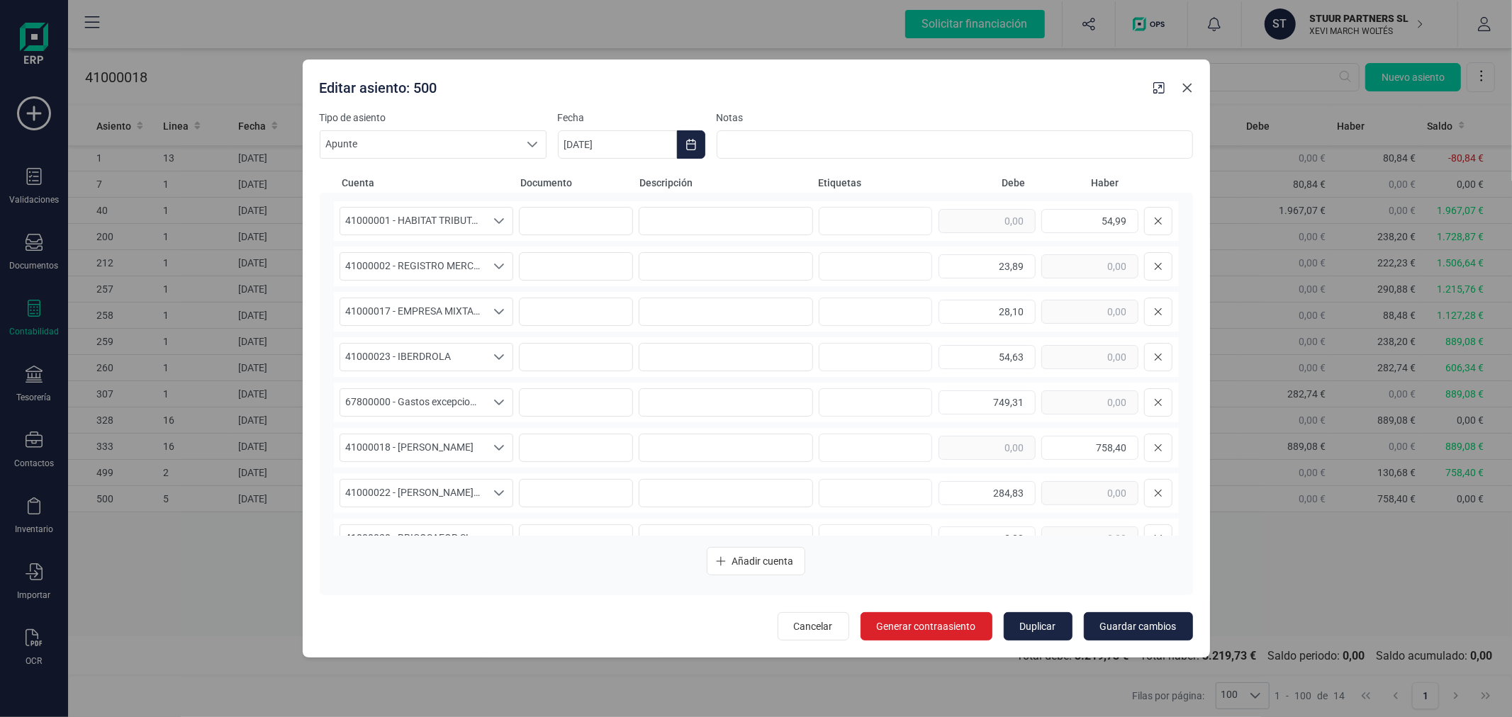
click at [1184, 85] on icon "Close" at bounding box center [1186, 88] width 9 height 9
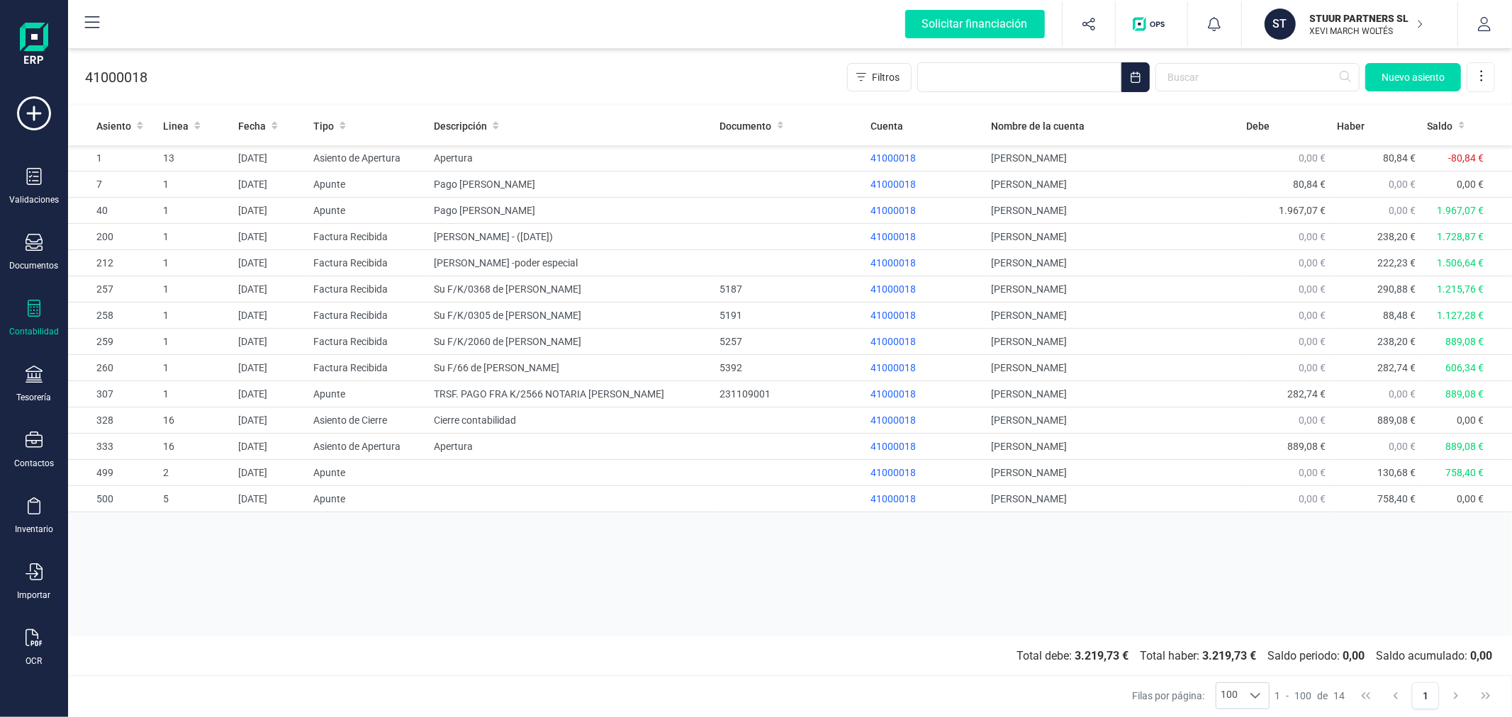
click at [1009, 570] on div "Asiento Linea Fecha Tipo Descripción Documento Cuenta Nombre de la cuenta [PERS…" at bounding box center [790, 371] width 1444 height 530
click at [1374, 24] on p "STUUR PARTNERS SL" at bounding box center [1366, 18] width 113 height 14
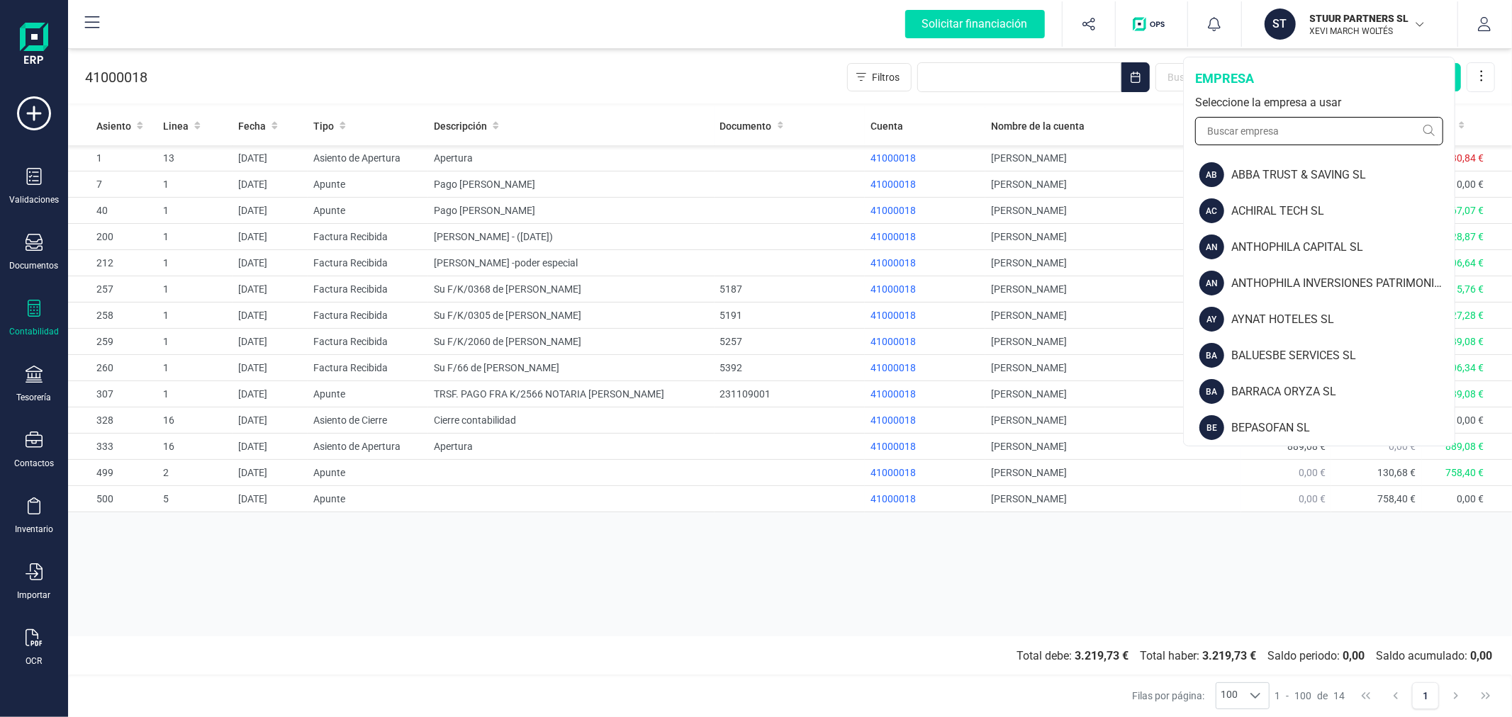
click at [1312, 137] on input "text" at bounding box center [1319, 131] width 248 height 28
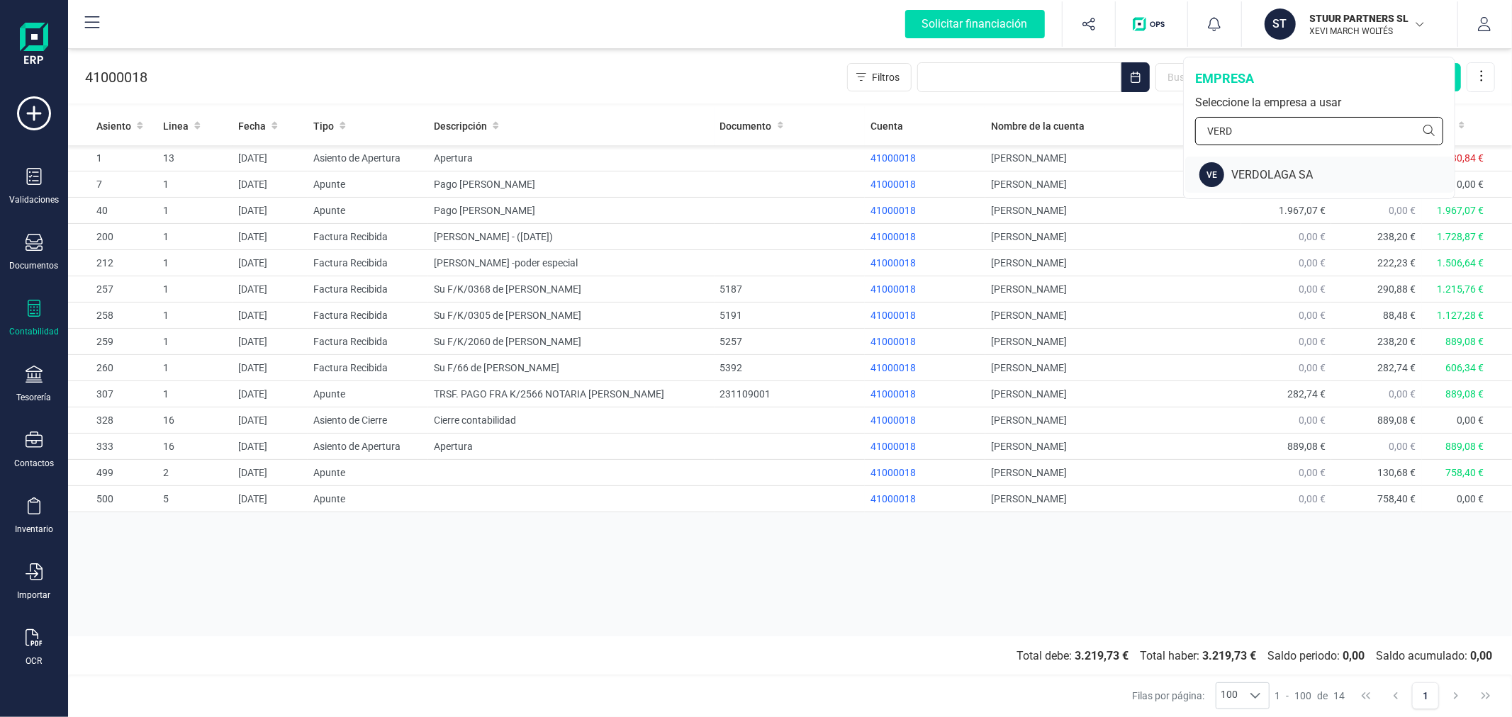
type input "VERD"
click at [1231, 178] on div "VERDOLAGA SA" at bounding box center [1342, 175] width 223 height 17
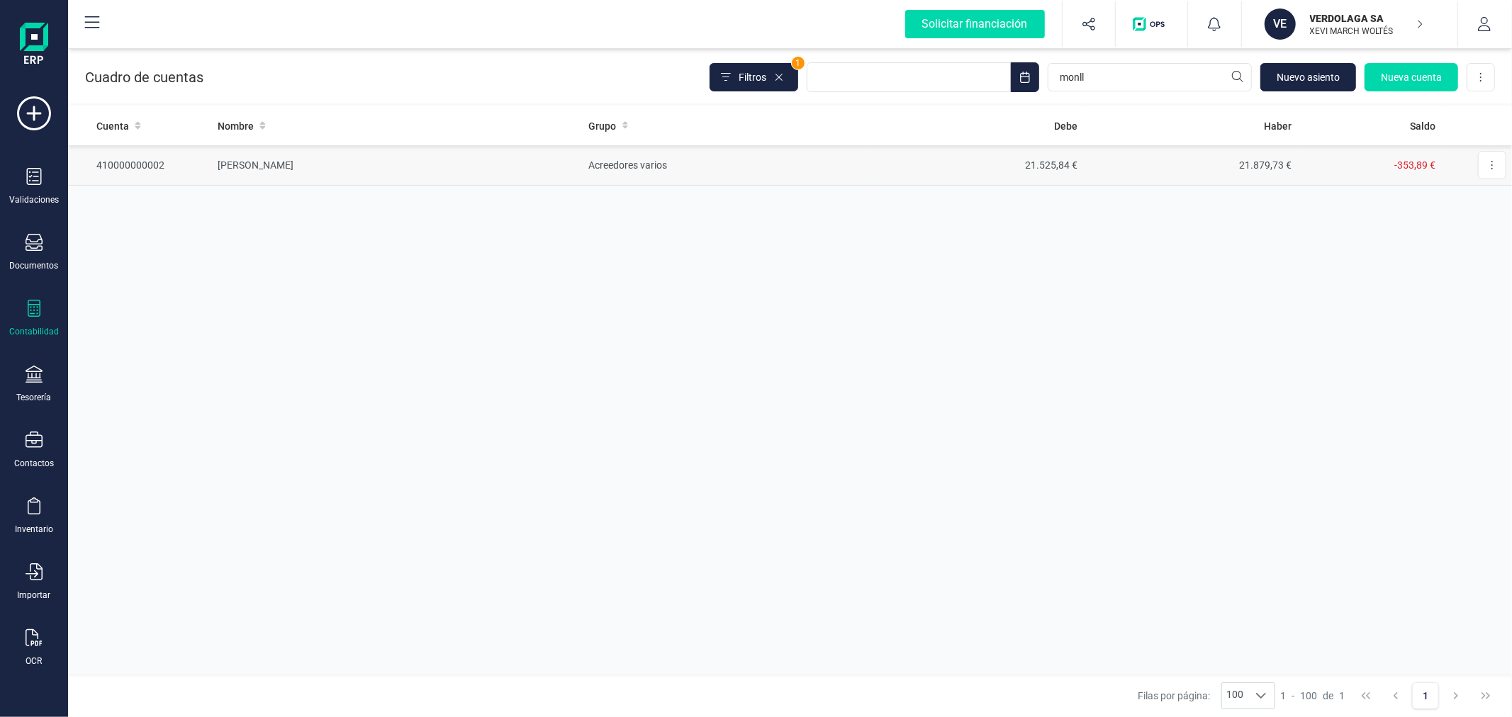
click at [1081, 168] on td "21.525,84 €" at bounding box center [976, 165] width 215 height 40
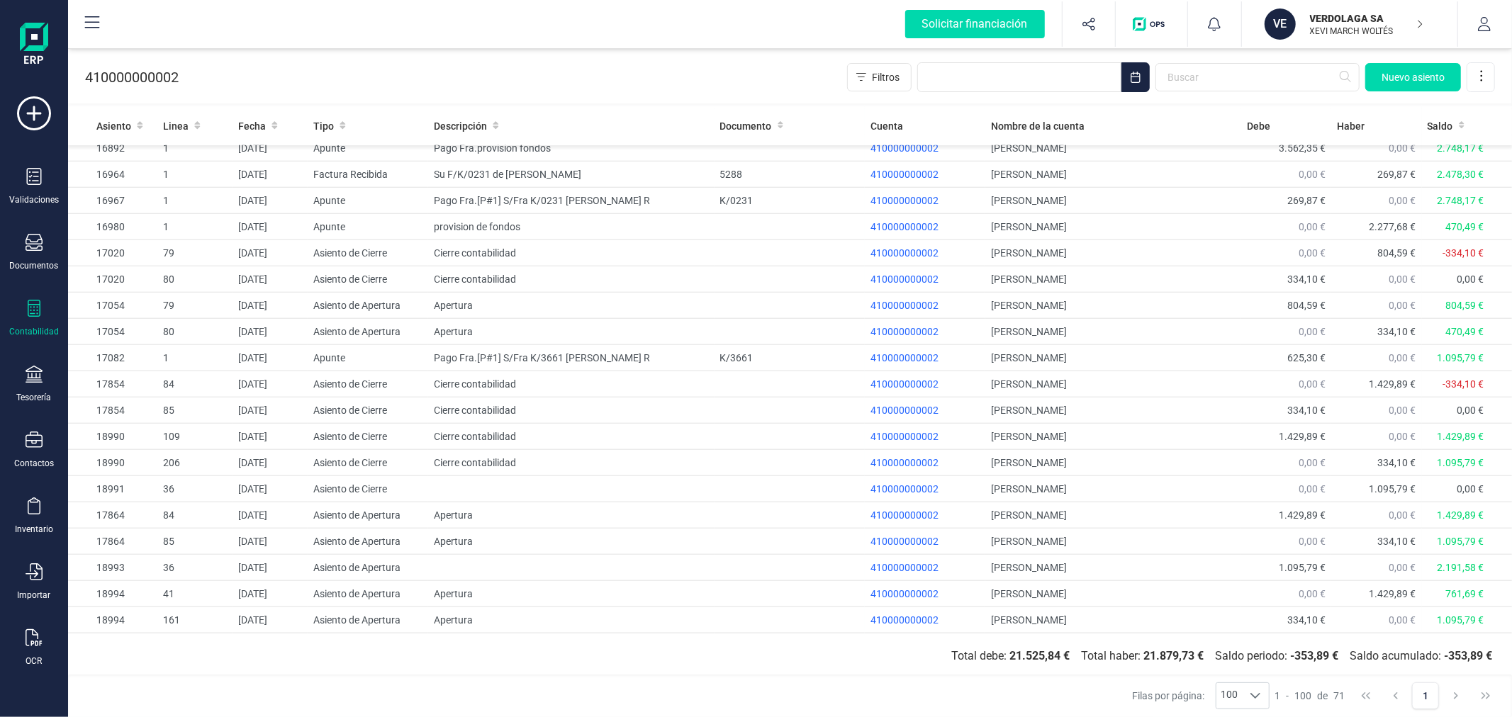
scroll to position [980, 0]
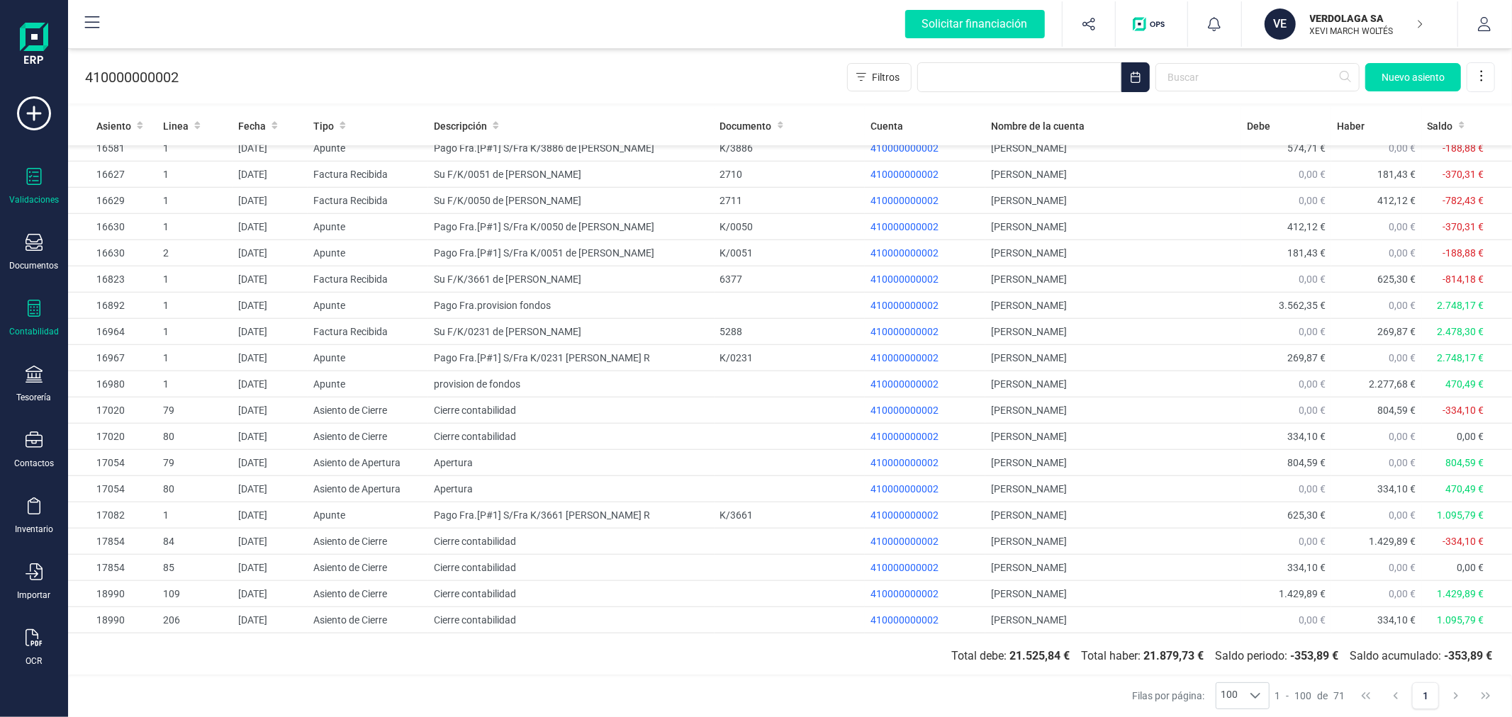
click at [30, 206] on div "Validaciones" at bounding box center [34, 199] width 50 height 11
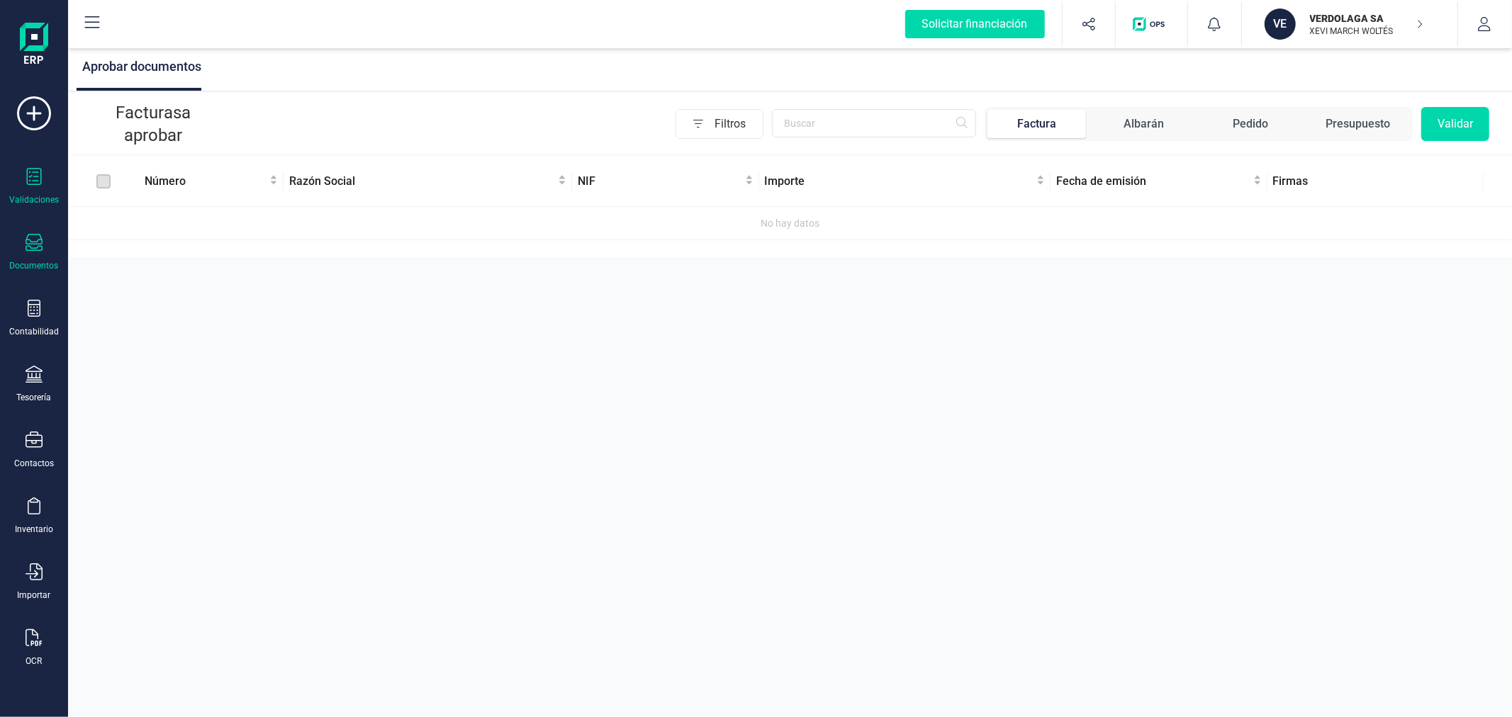
click at [38, 246] on icon at bounding box center [34, 242] width 17 height 17
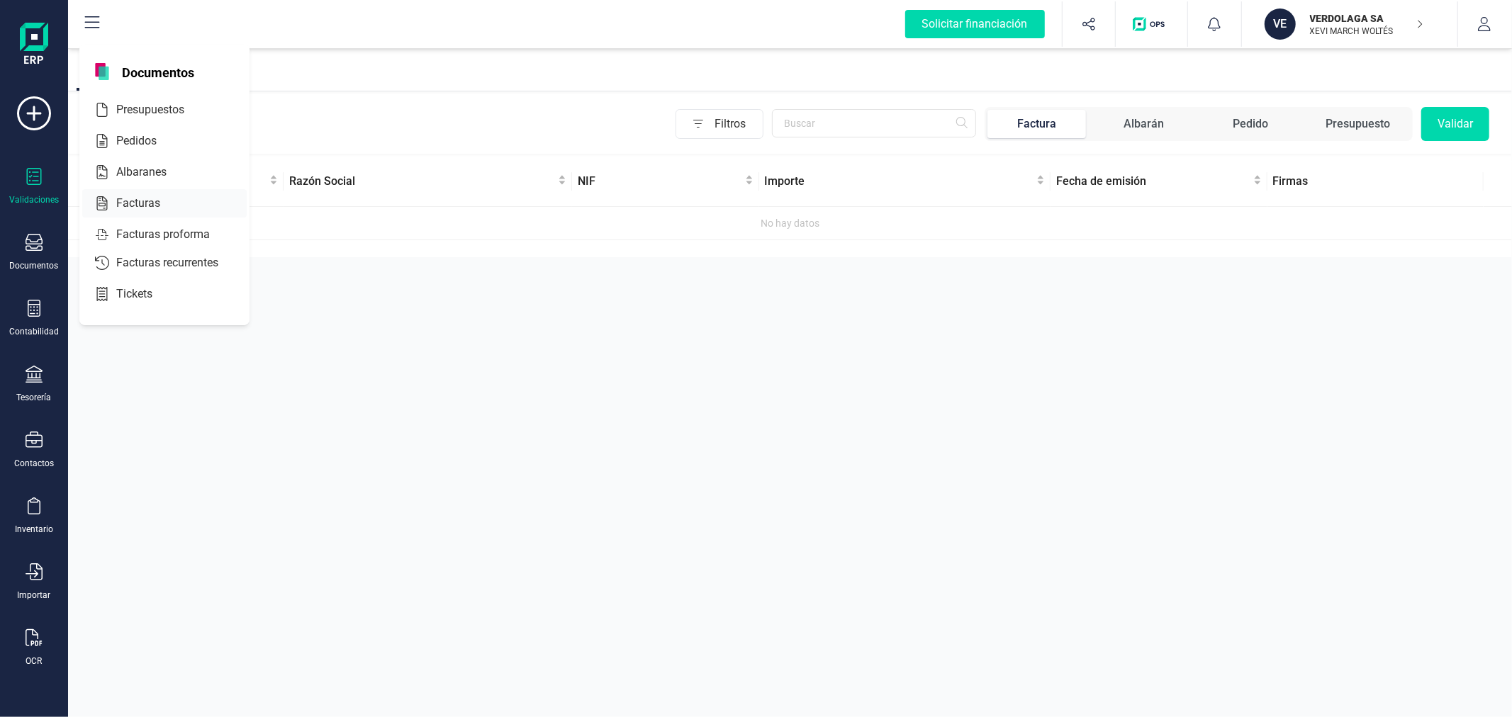
click at [161, 204] on div at bounding box center [173, 203] width 26 height 17
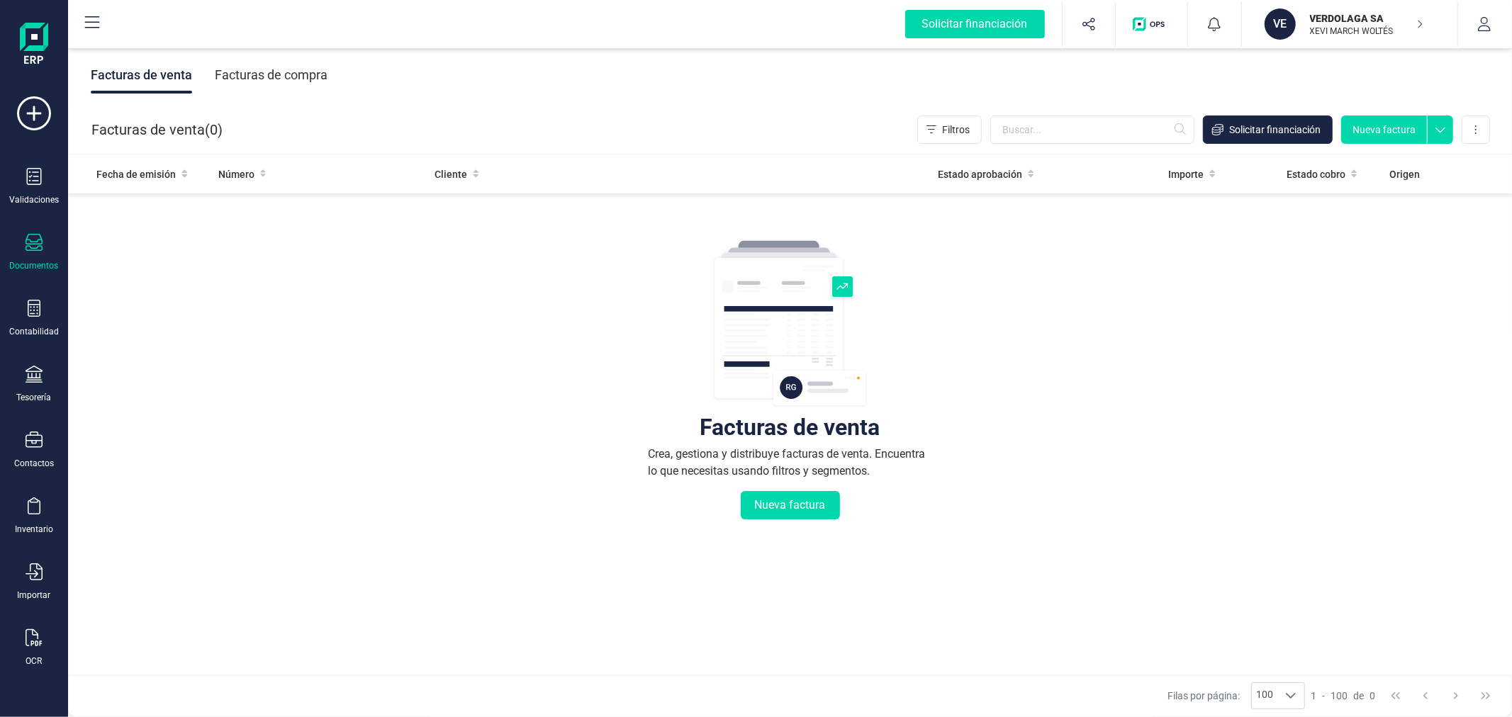
click at [237, 84] on div "Facturas de compra" at bounding box center [271, 75] width 113 height 37
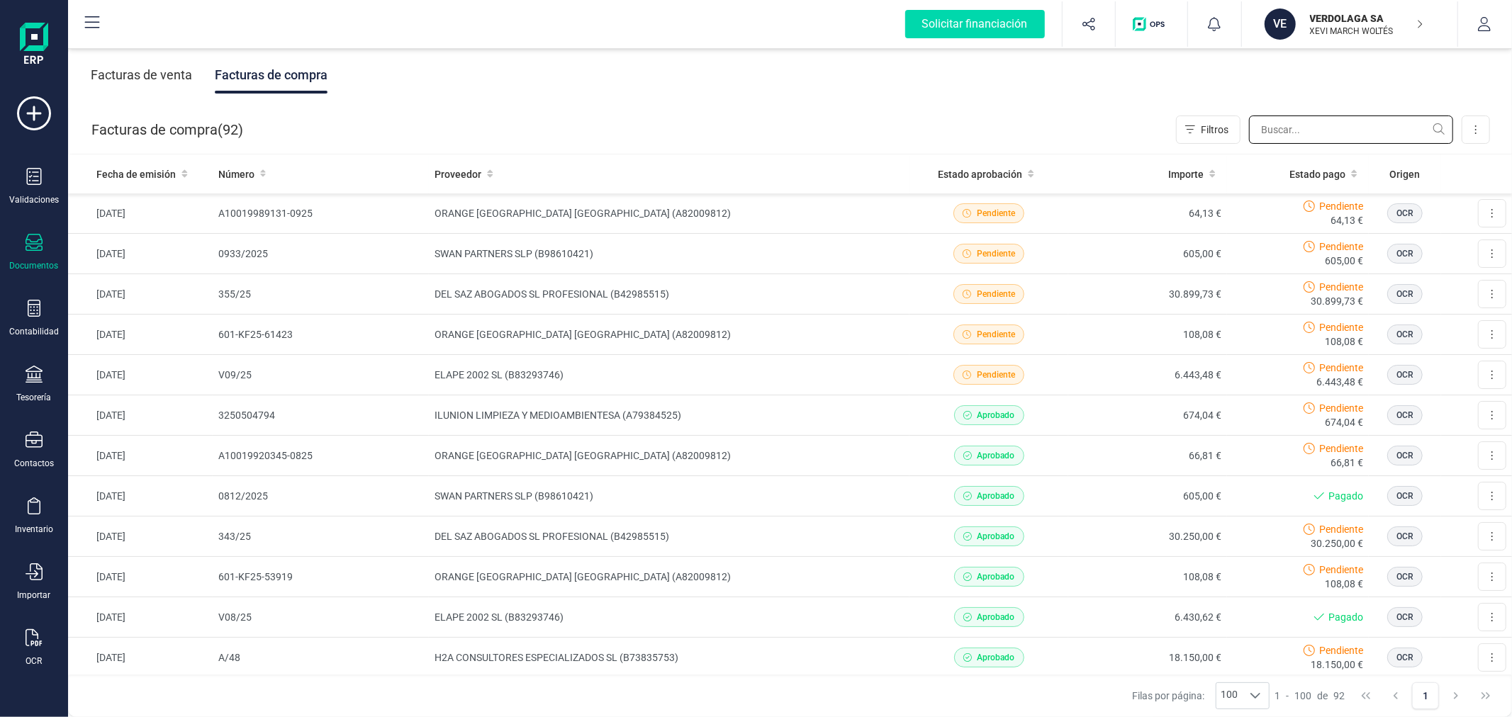
click at [1308, 128] on input "text" at bounding box center [1351, 130] width 204 height 28
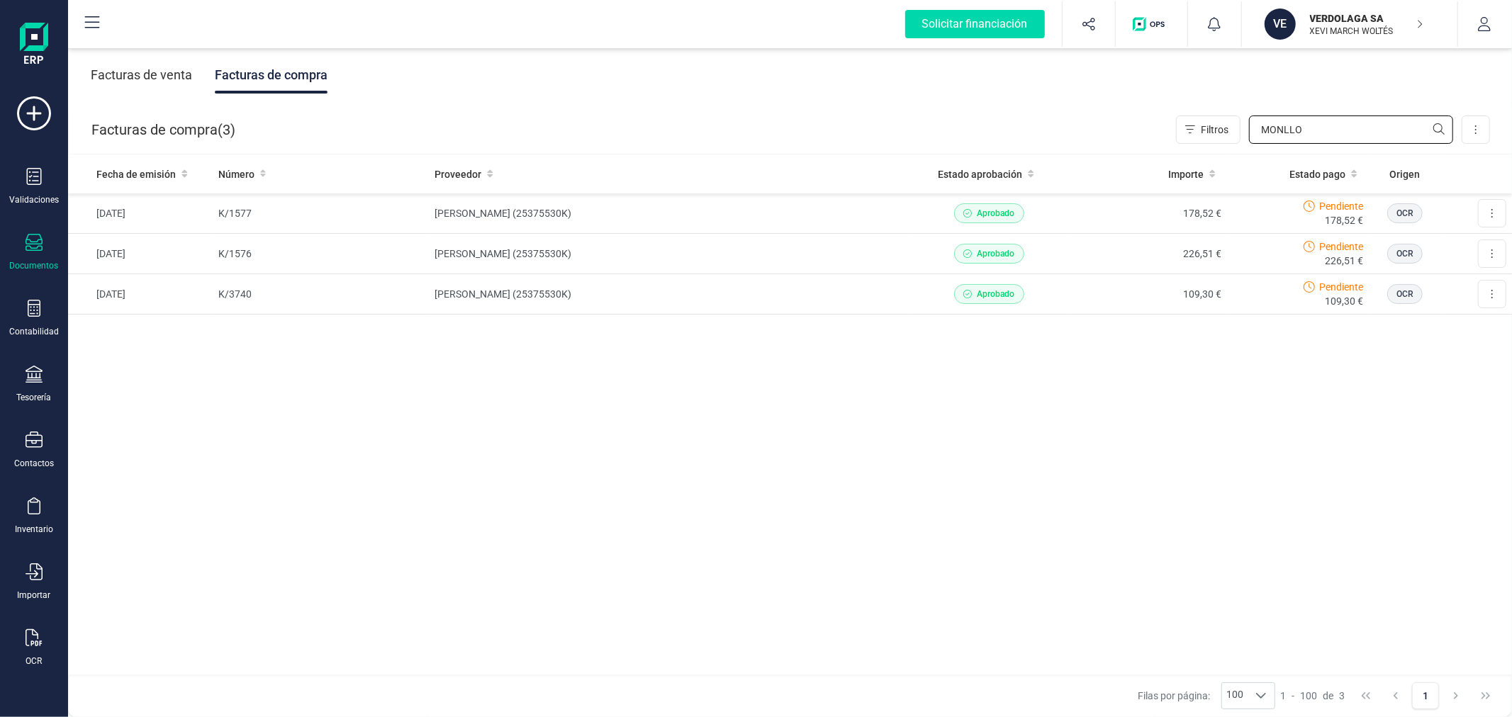
click at [1291, 129] on input "MONLLO" at bounding box center [1351, 130] width 204 height 28
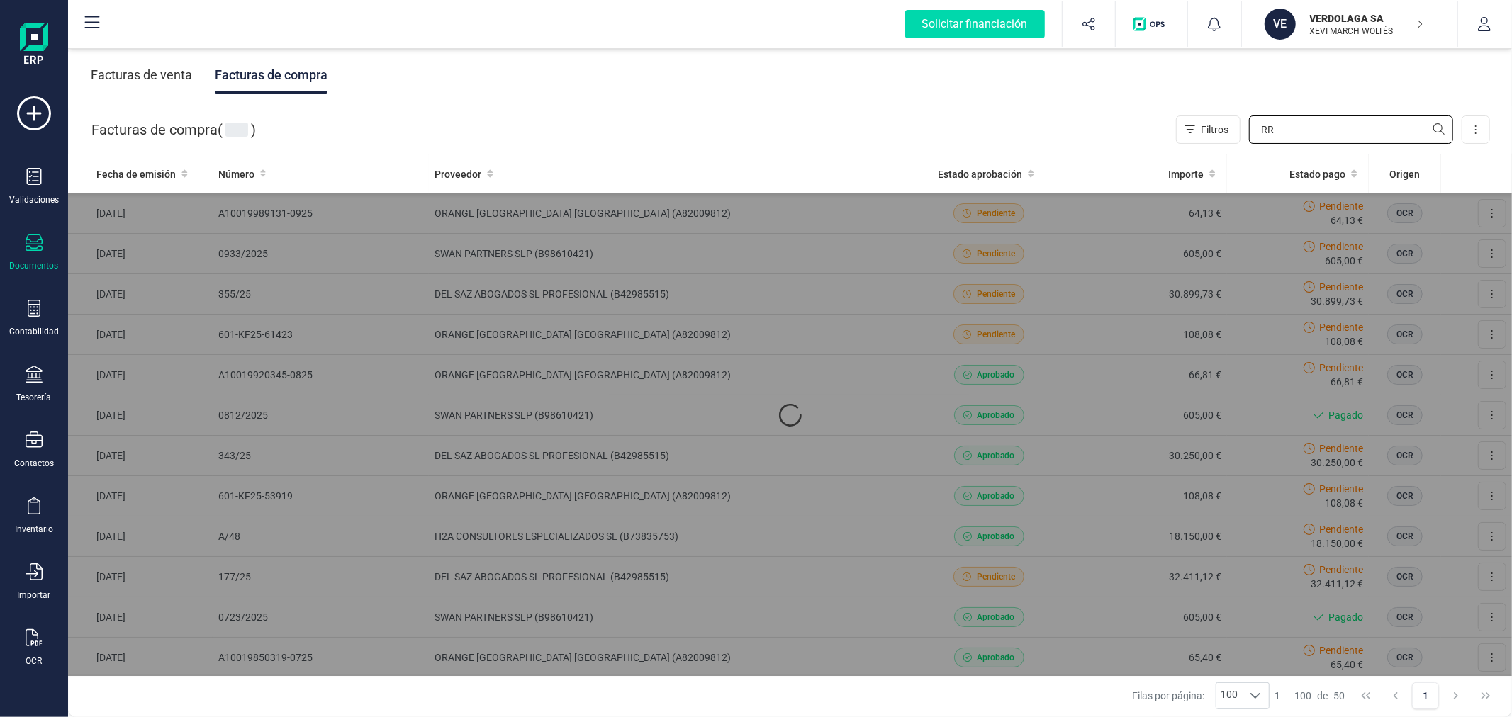
type input "RRG"
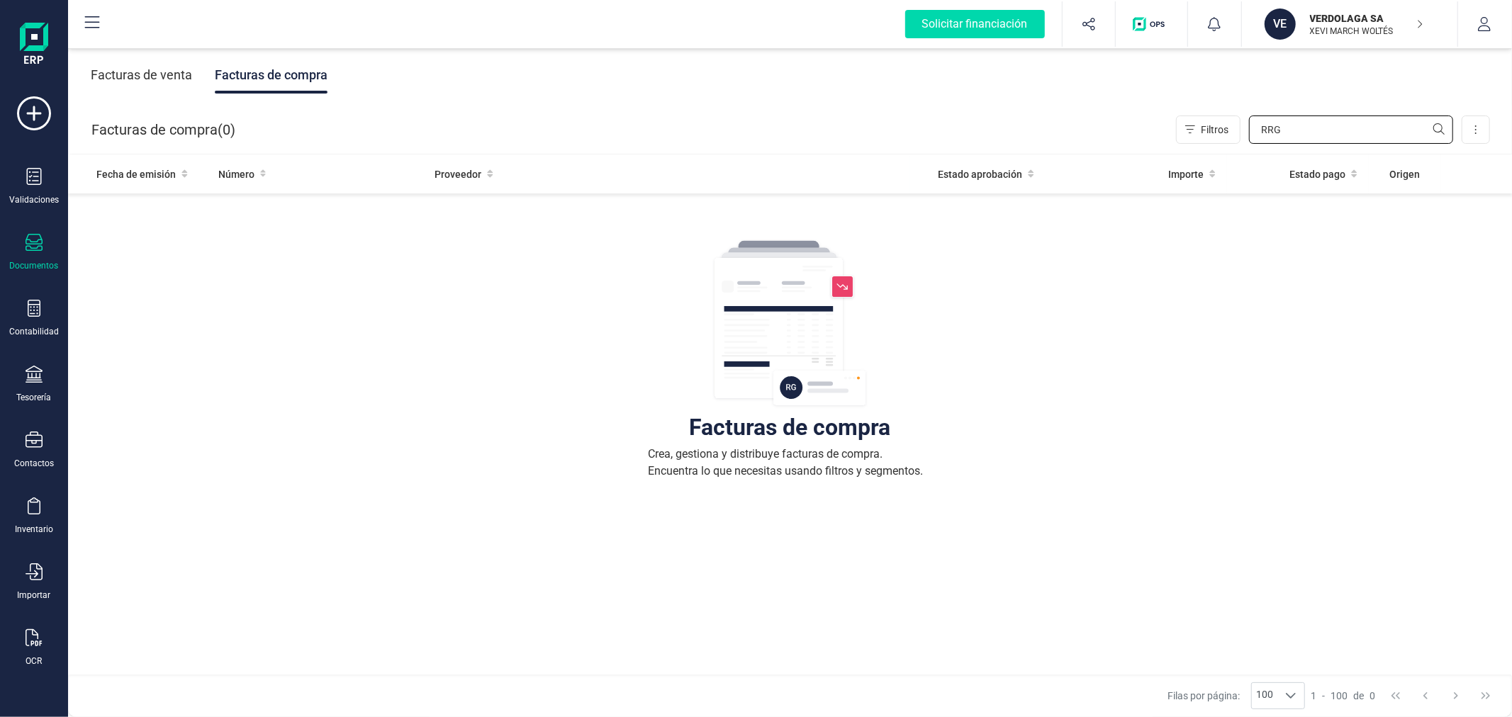
click at [1291, 129] on input "RRG" at bounding box center [1351, 130] width 204 height 28
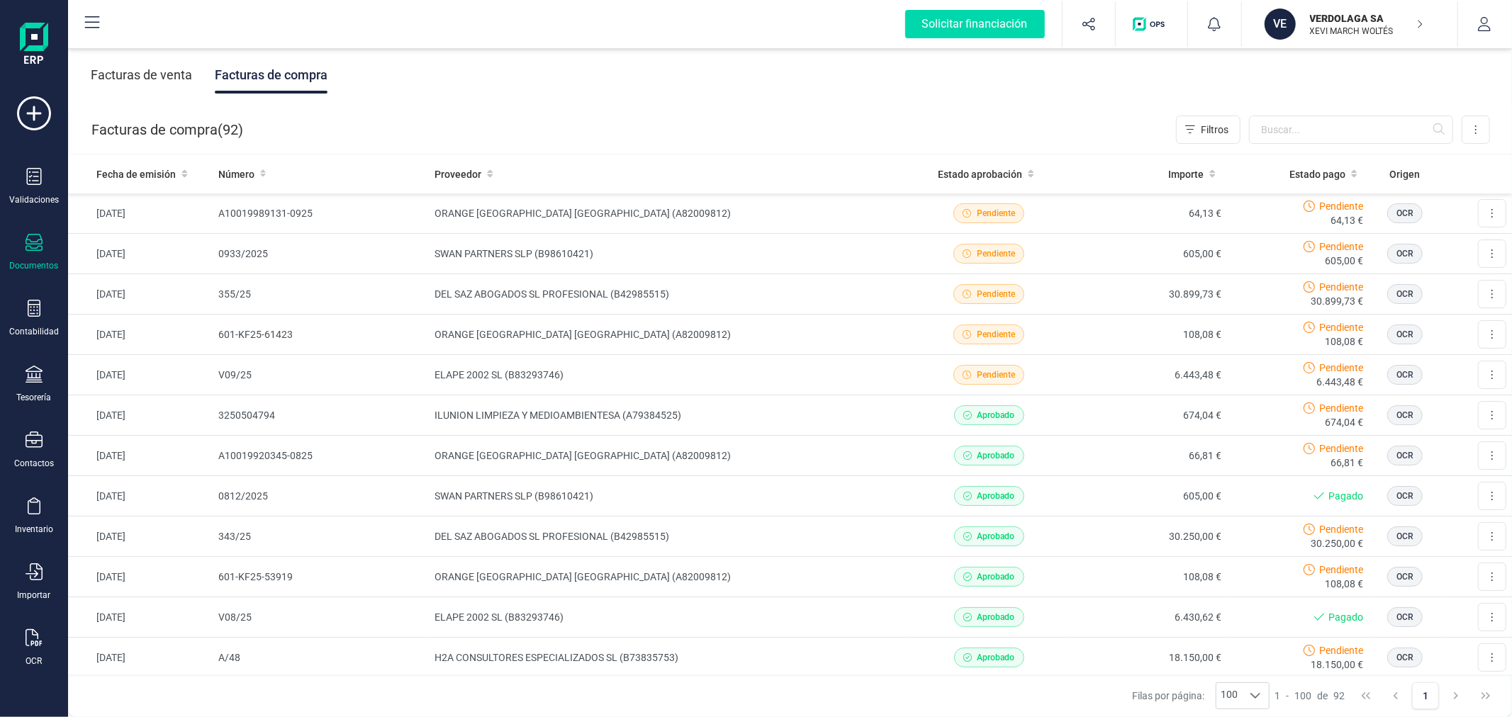
click at [1342, 27] on p "XEVI MARCH WOLTÉS" at bounding box center [1366, 31] width 113 height 11
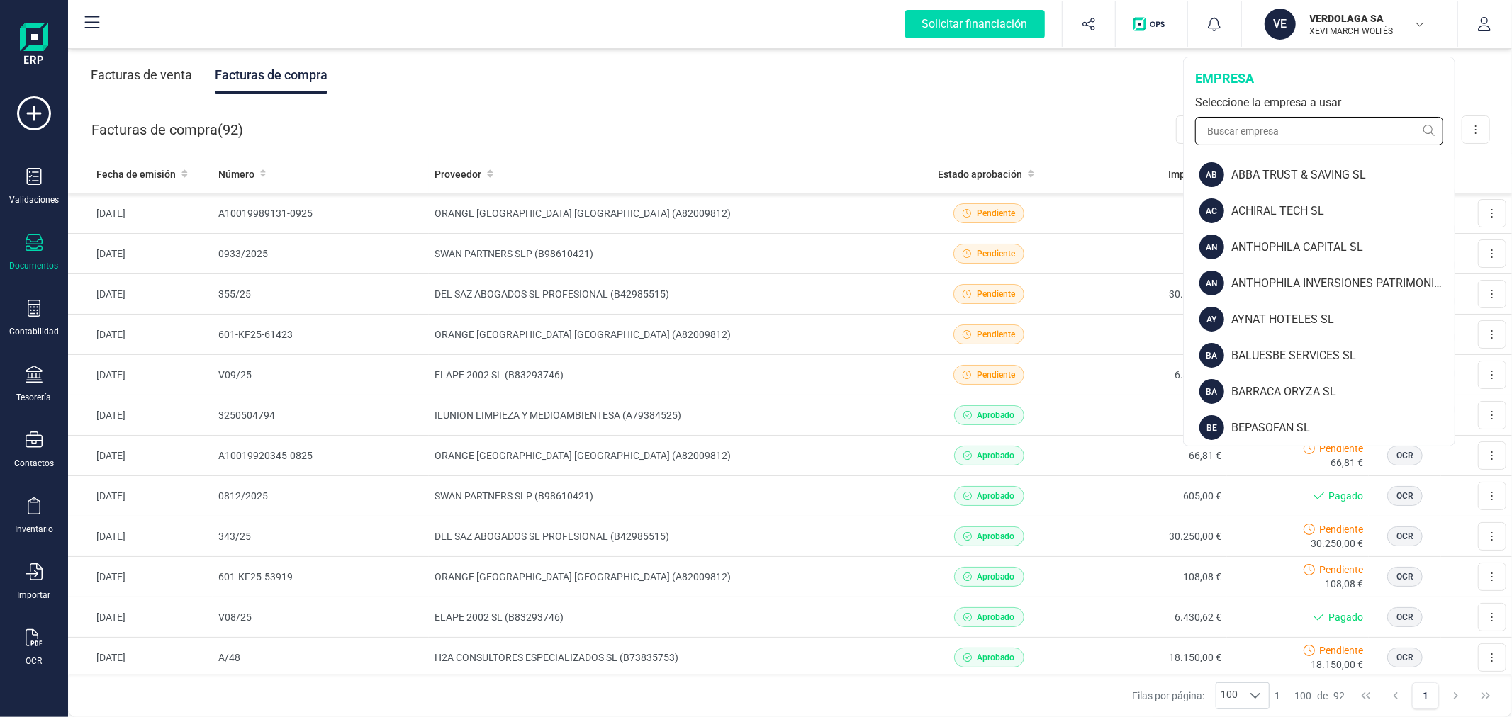
click at [1279, 135] on input "text" at bounding box center [1319, 131] width 248 height 28
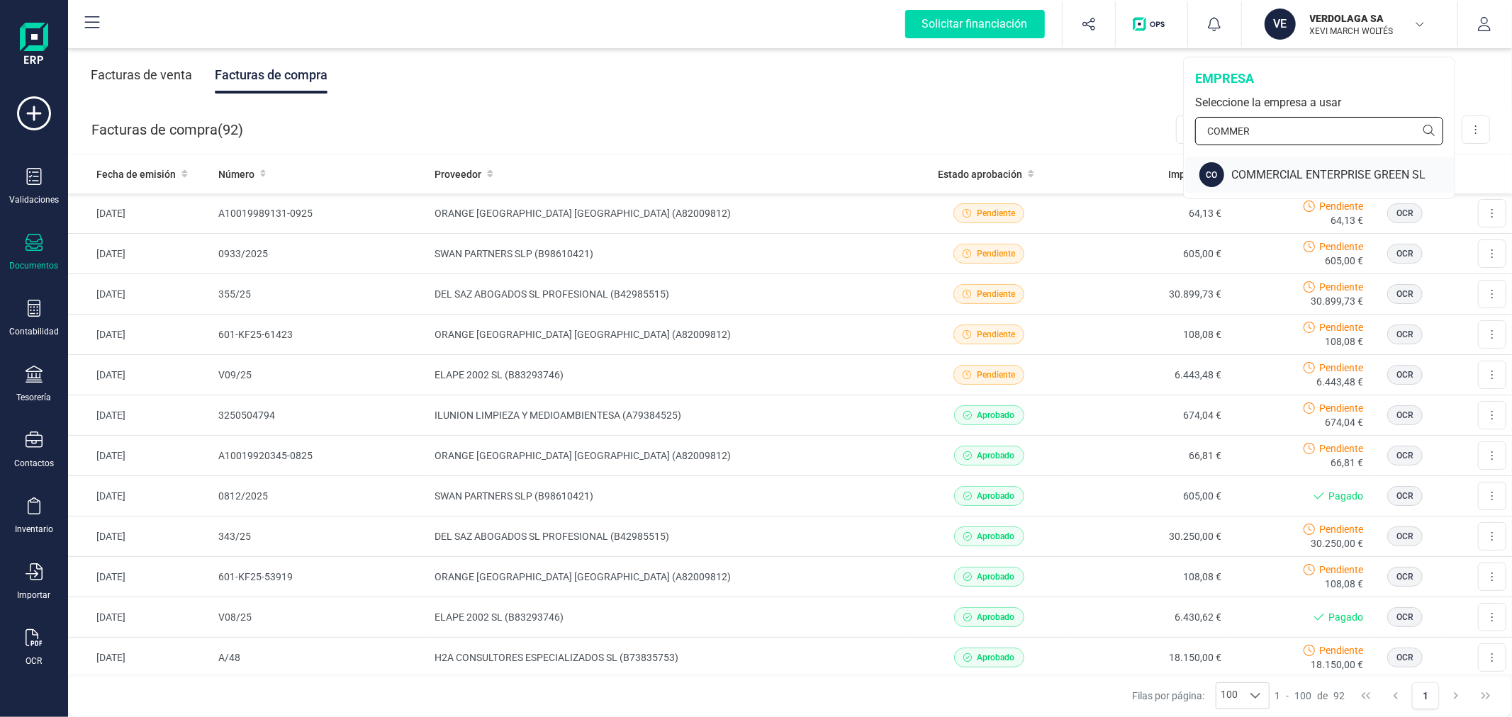
type input "COMMER"
click at [1292, 178] on div "COMMERCIAL ENTERPRISE GREEN SL" at bounding box center [1342, 175] width 223 height 17
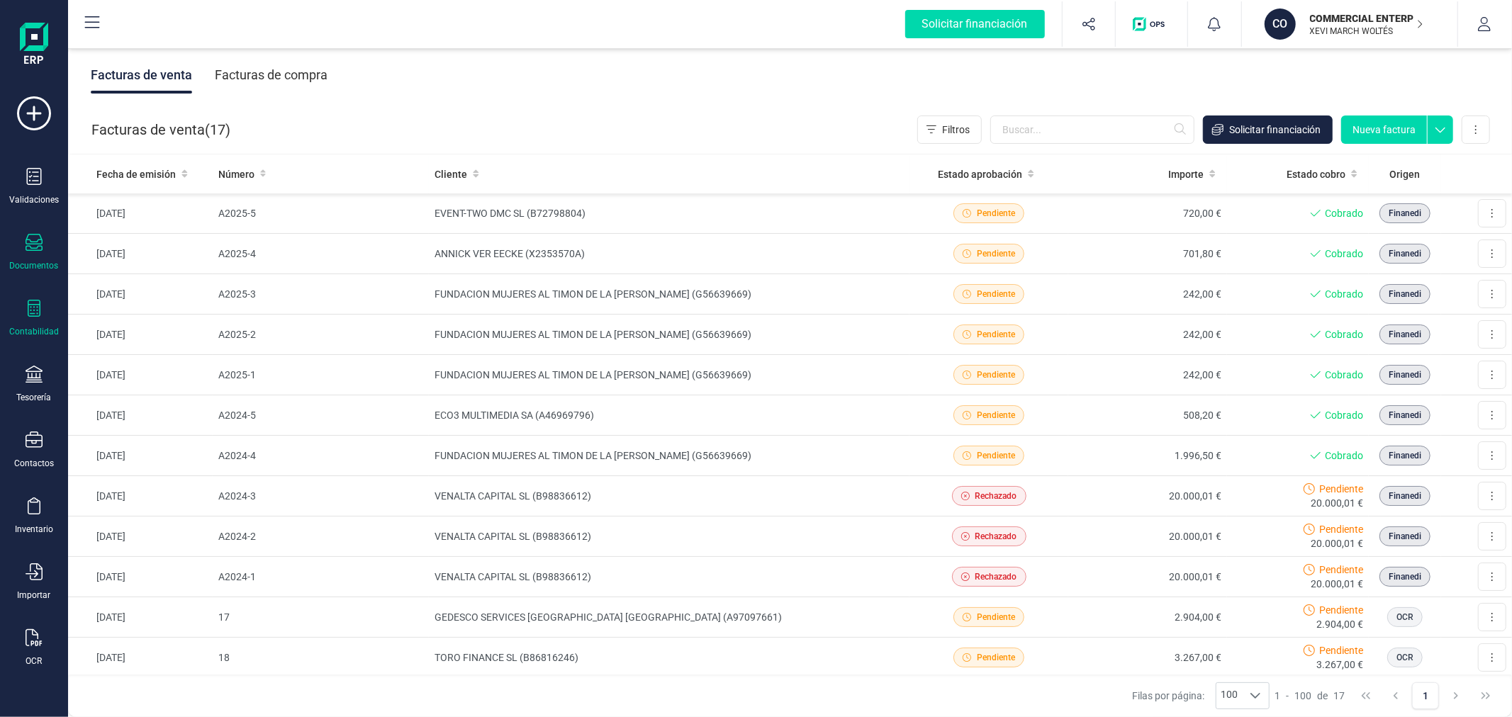
click at [41, 317] on icon at bounding box center [34, 308] width 17 height 17
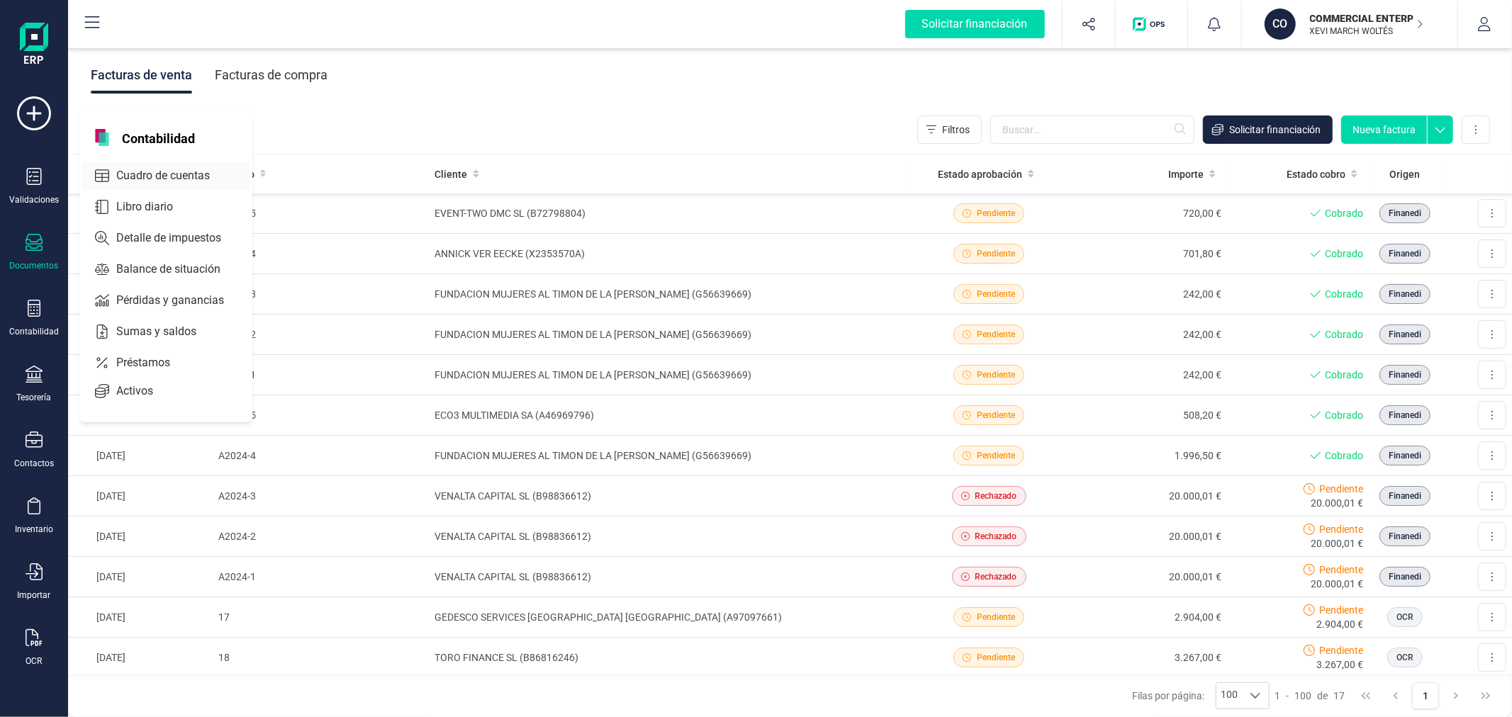
click at [201, 180] on span "Cuadro de cuentas" at bounding box center [173, 175] width 125 height 17
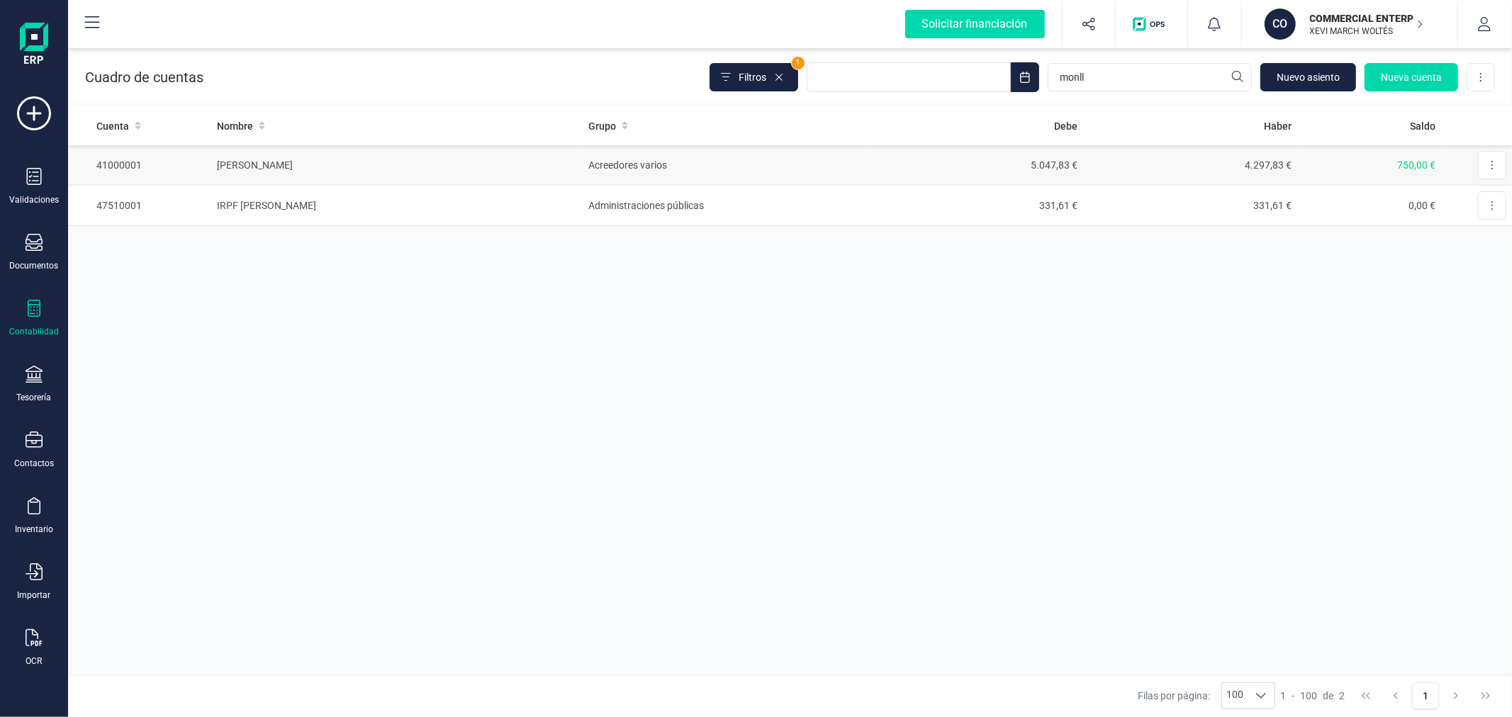
click at [459, 157] on td "[PERSON_NAME]" at bounding box center [396, 165] width 371 height 40
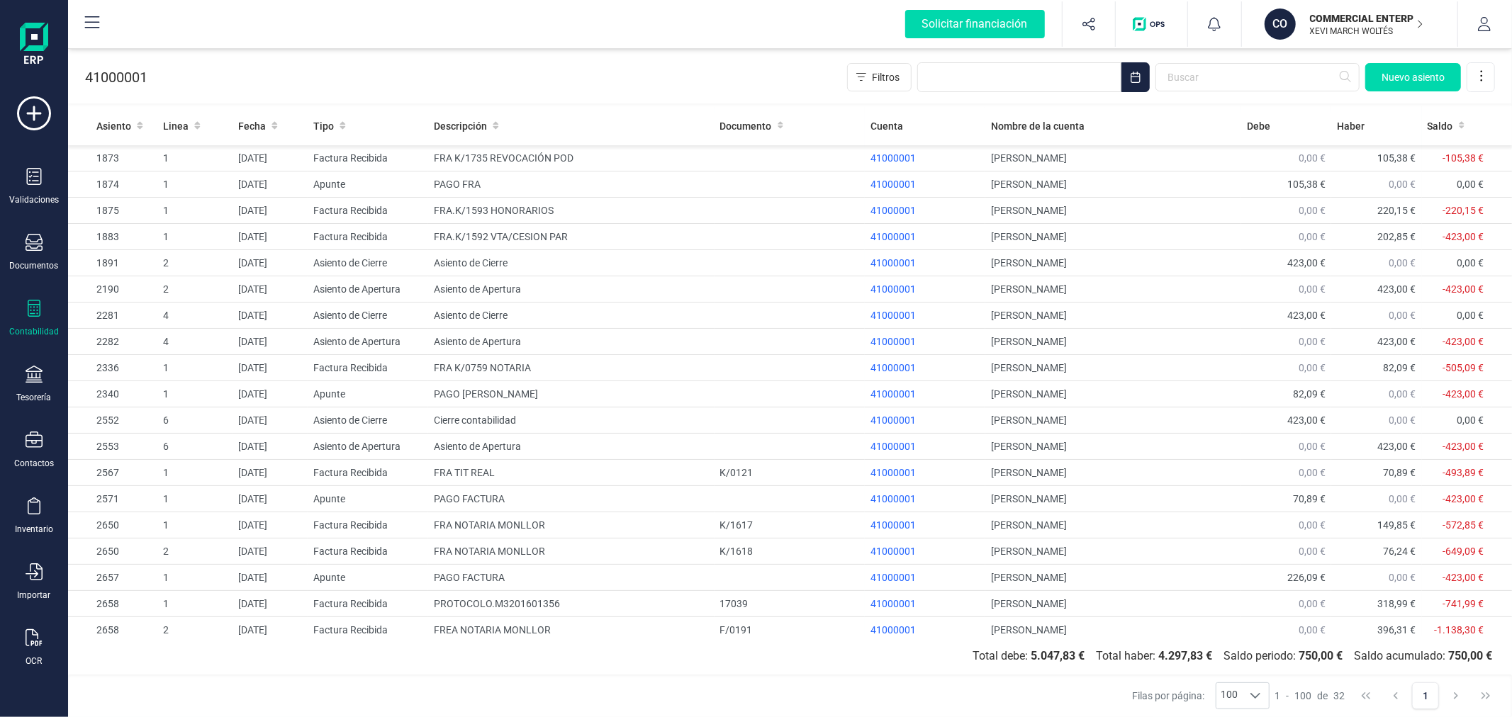
scroll to position [349, 0]
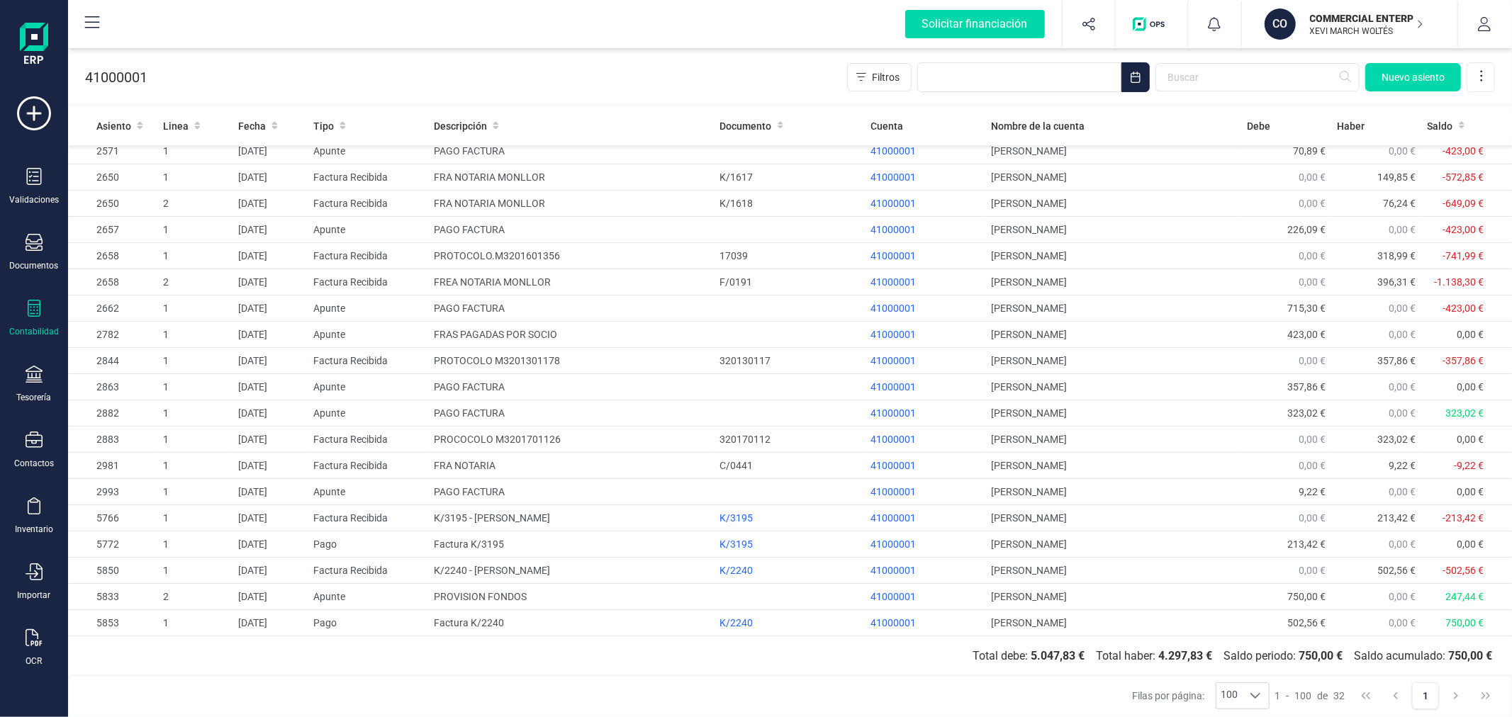
click at [1357, 28] on p "XEVI MARCH WOLTÉS" at bounding box center [1366, 31] width 113 height 11
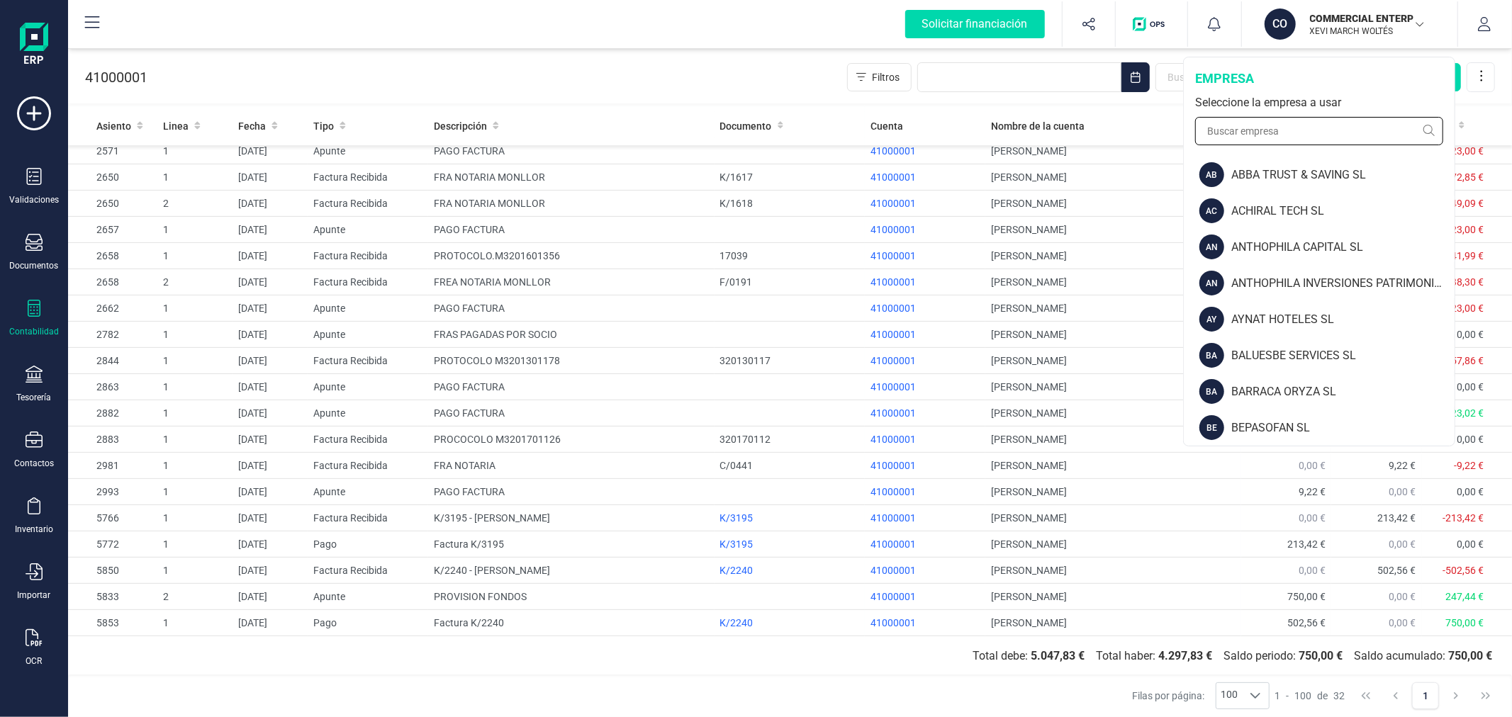
click at [1276, 126] on input "text" at bounding box center [1319, 131] width 248 height 28
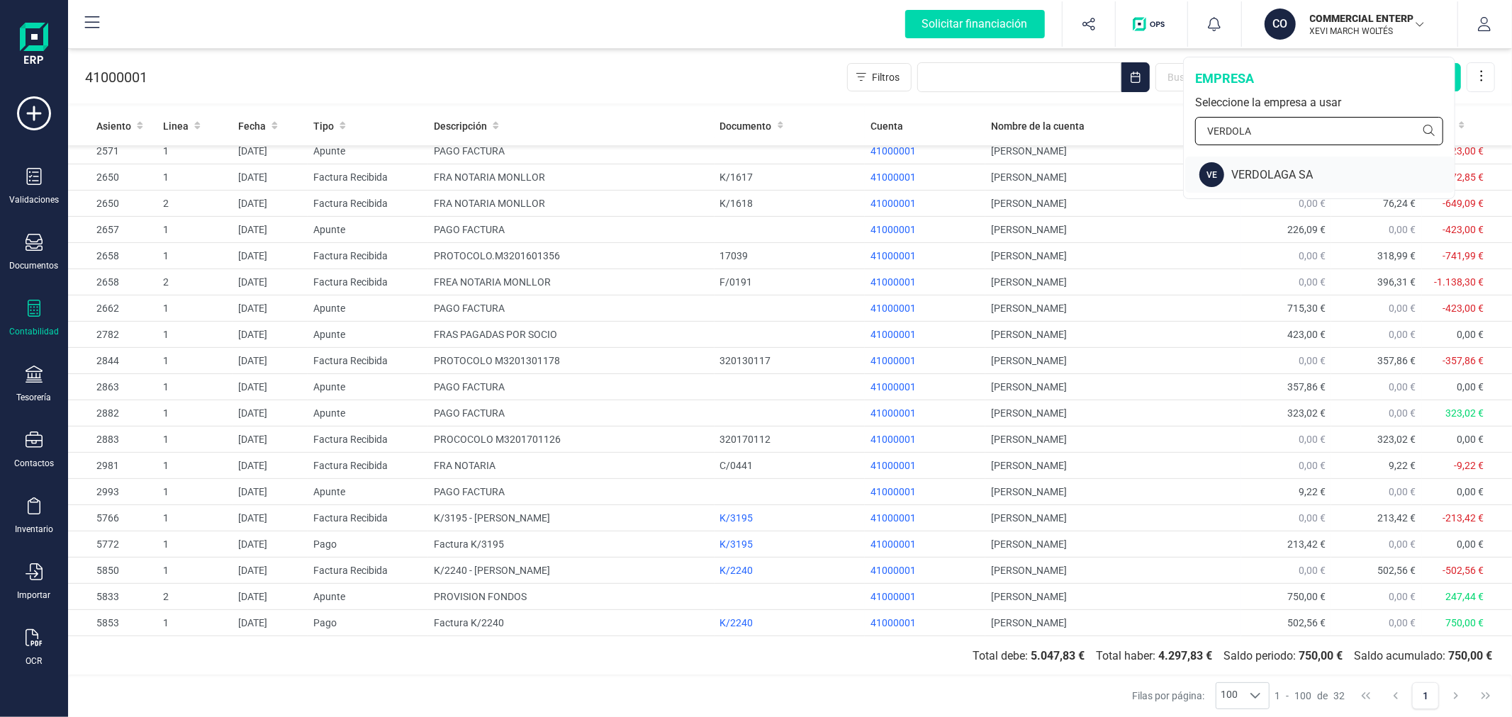
type input "VERDOLA"
click at [1271, 174] on div "VERDOLAGA SA" at bounding box center [1342, 175] width 223 height 17
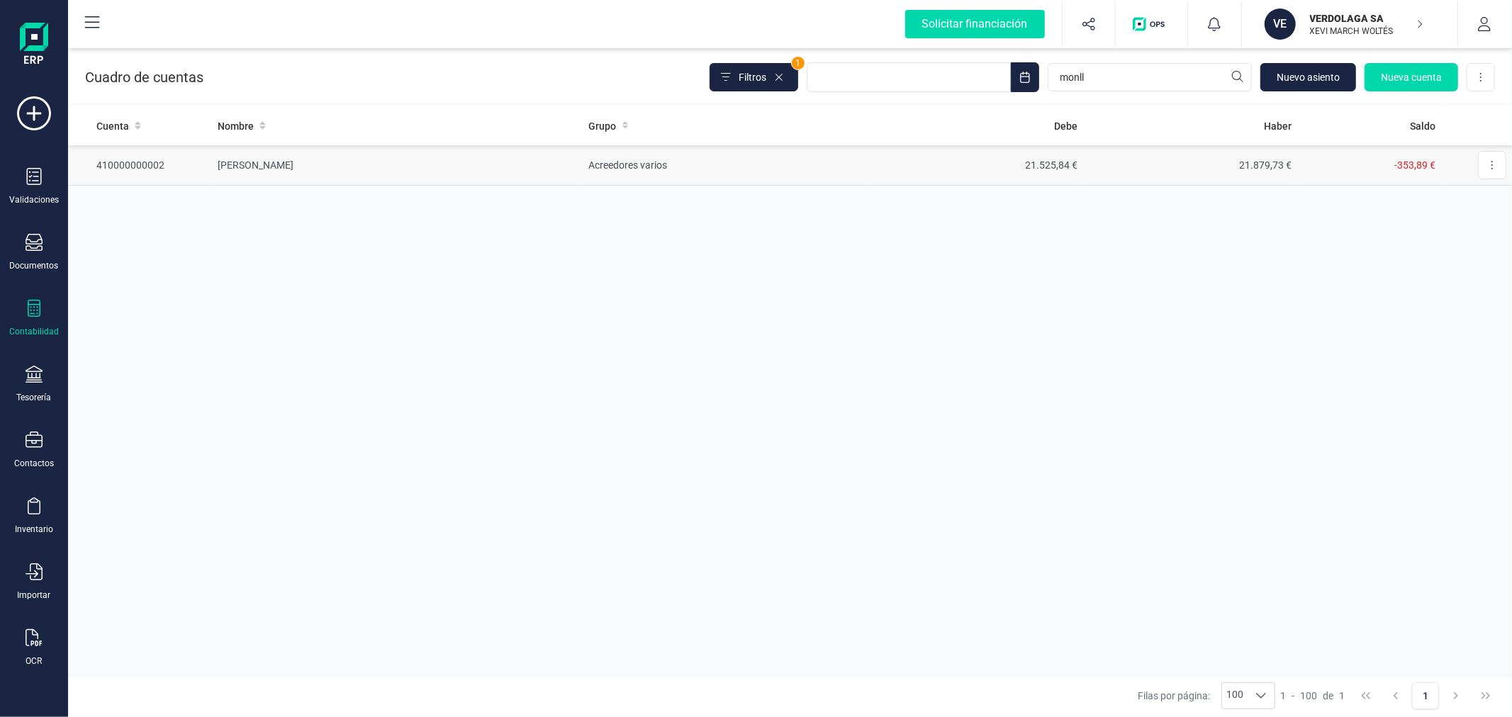
click at [1023, 159] on td "21.525,84 €" at bounding box center [976, 165] width 215 height 40
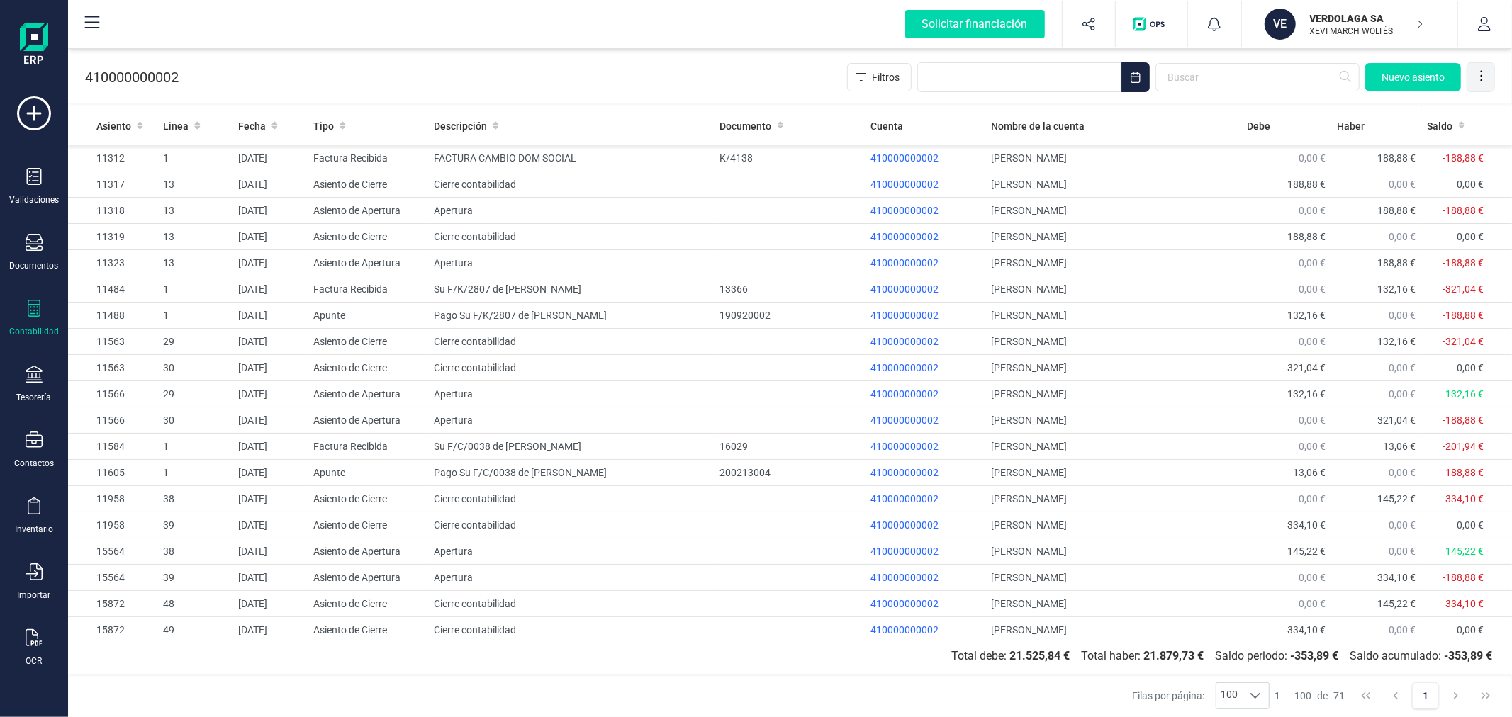
click at [1470, 71] on div at bounding box center [1481, 77] width 28 height 28
click at [1406, 114] on span "Exportar Excel" at bounding box center [1433, 111] width 102 height 11
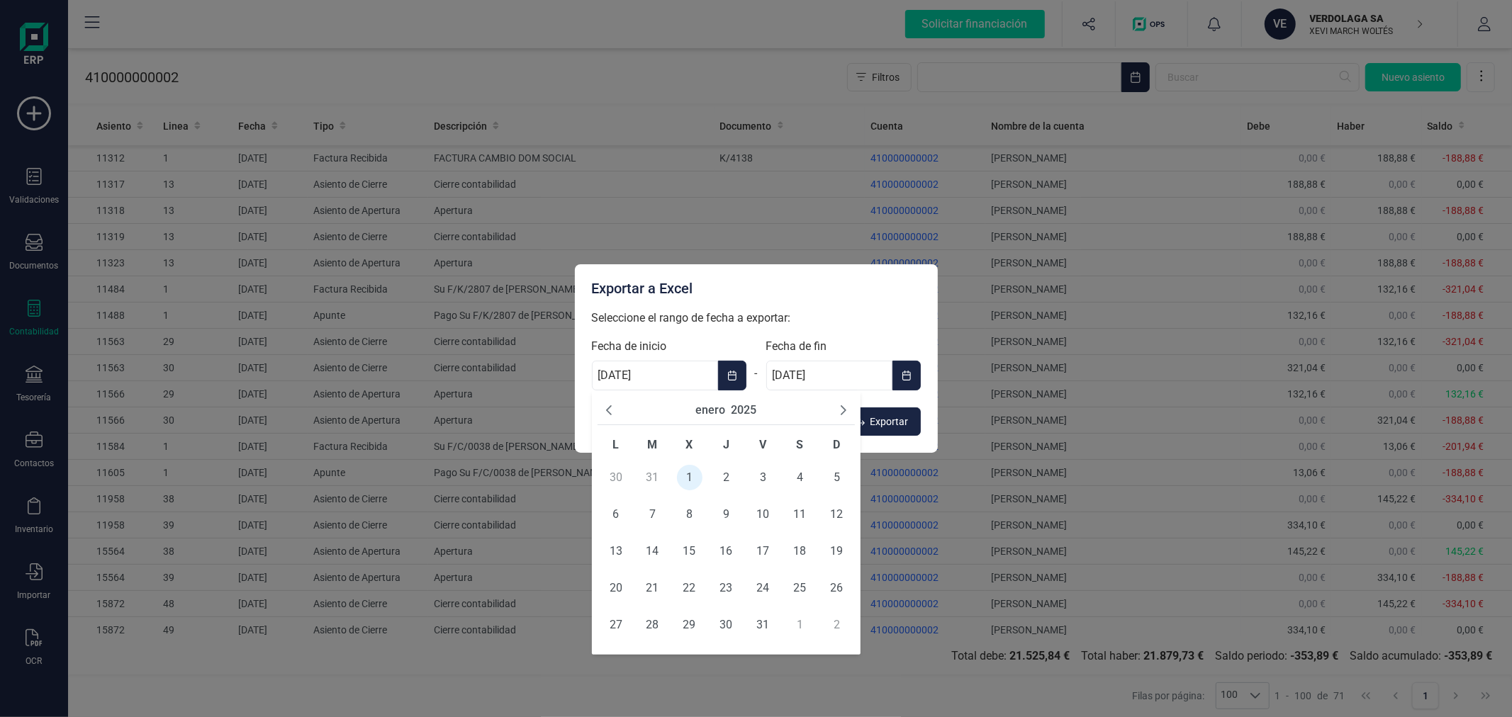
drag, startPoint x: 672, startPoint y: 373, endPoint x: 560, endPoint y: 378, distance: 112.1
click at [560, 378] on div "Exportar a Excel Seleccione el rango de fecha a exportar: Fecha de inicio [DATE…" at bounding box center [756, 358] width 1512 height 717
click at [737, 410] on button "2025" at bounding box center [744, 410] width 26 height 17
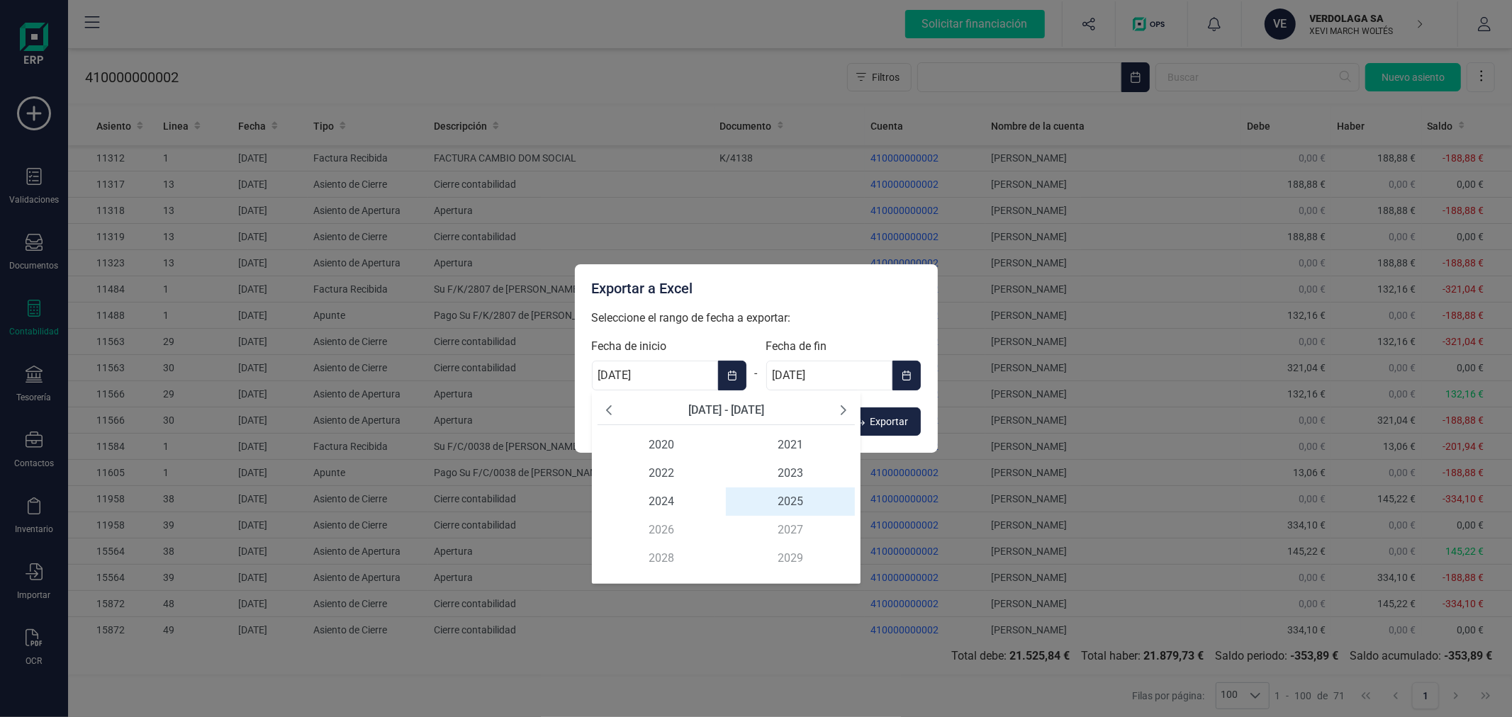
click at [610, 411] on icon "Previous Decade" at bounding box center [608, 410] width 11 height 11
click at [780, 533] on span "2017" at bounding box center [790, 530] width 129 height 28
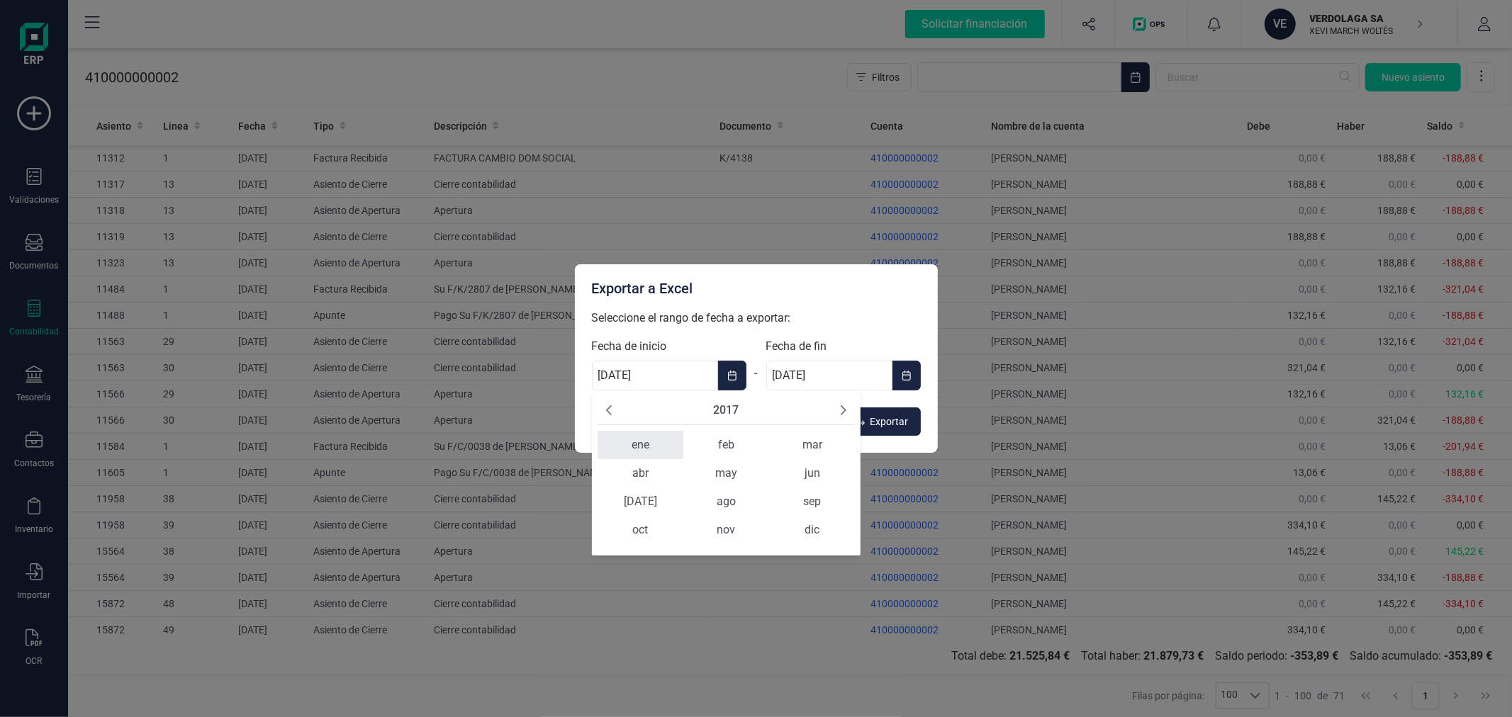
click at [645, 437] on span "ene" at bounding box center [640, 445] width 86 height 28
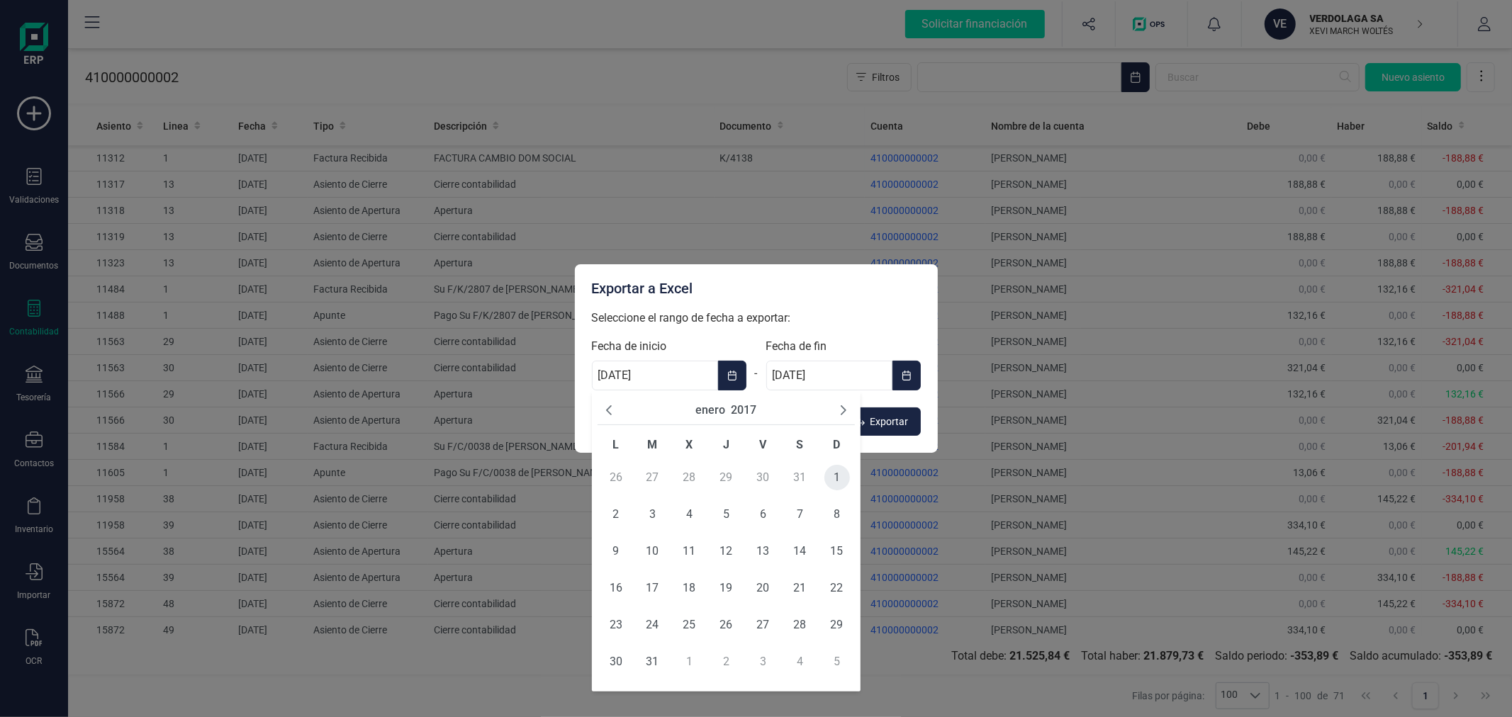
click at [836, 473] on span "1" at bounding box center [837, 478] width 26 height 26
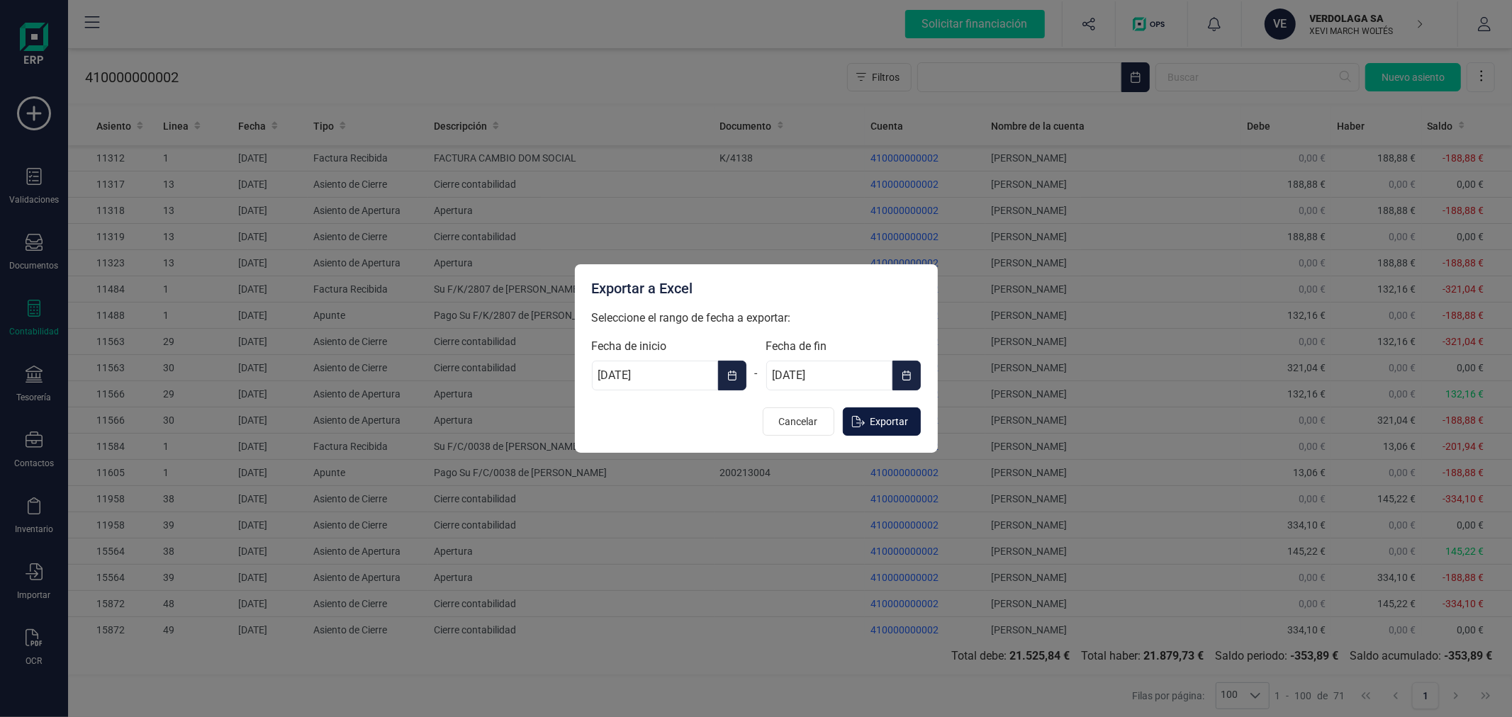
click at [872, 431] on button "Exportar" at bounding box center [882, 422] width 78 height 28
type input "[DATE]"
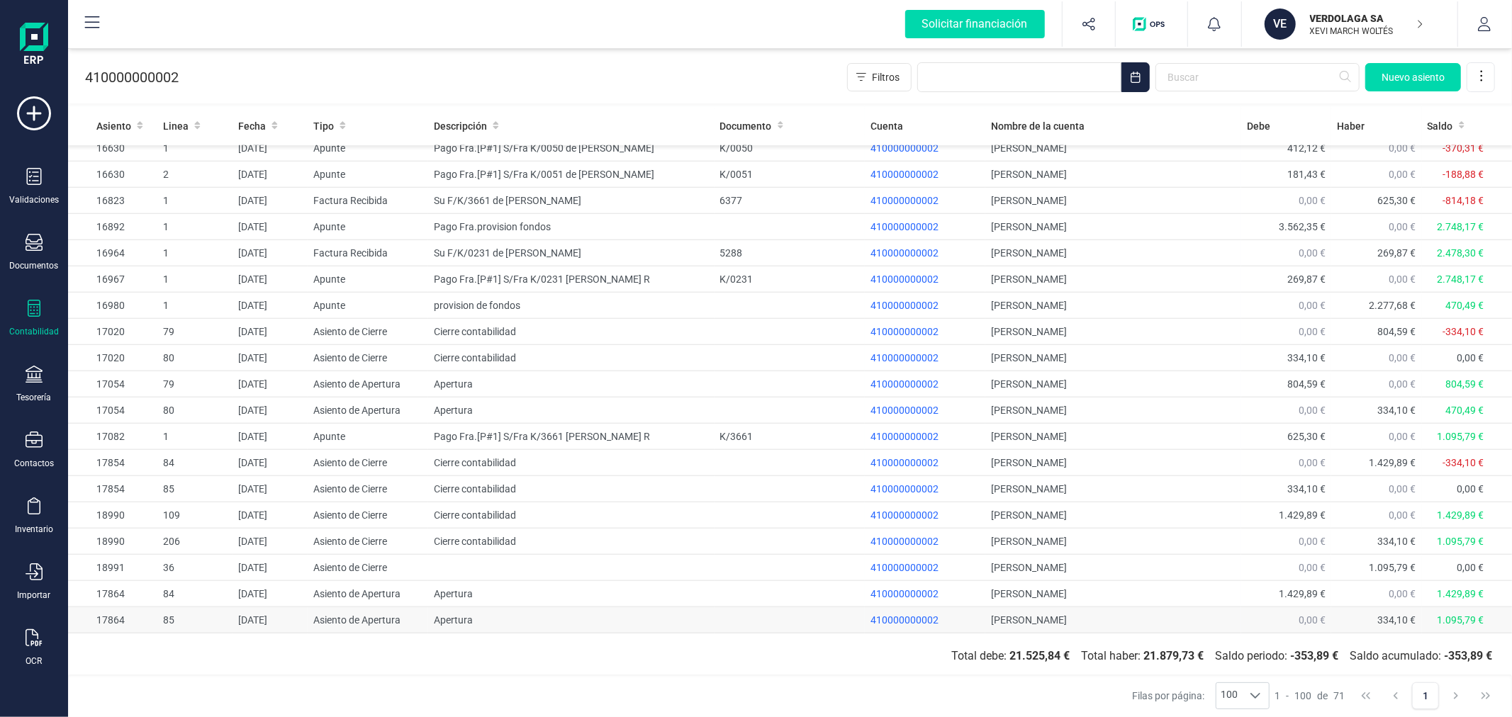
scroll to position [980, 0]
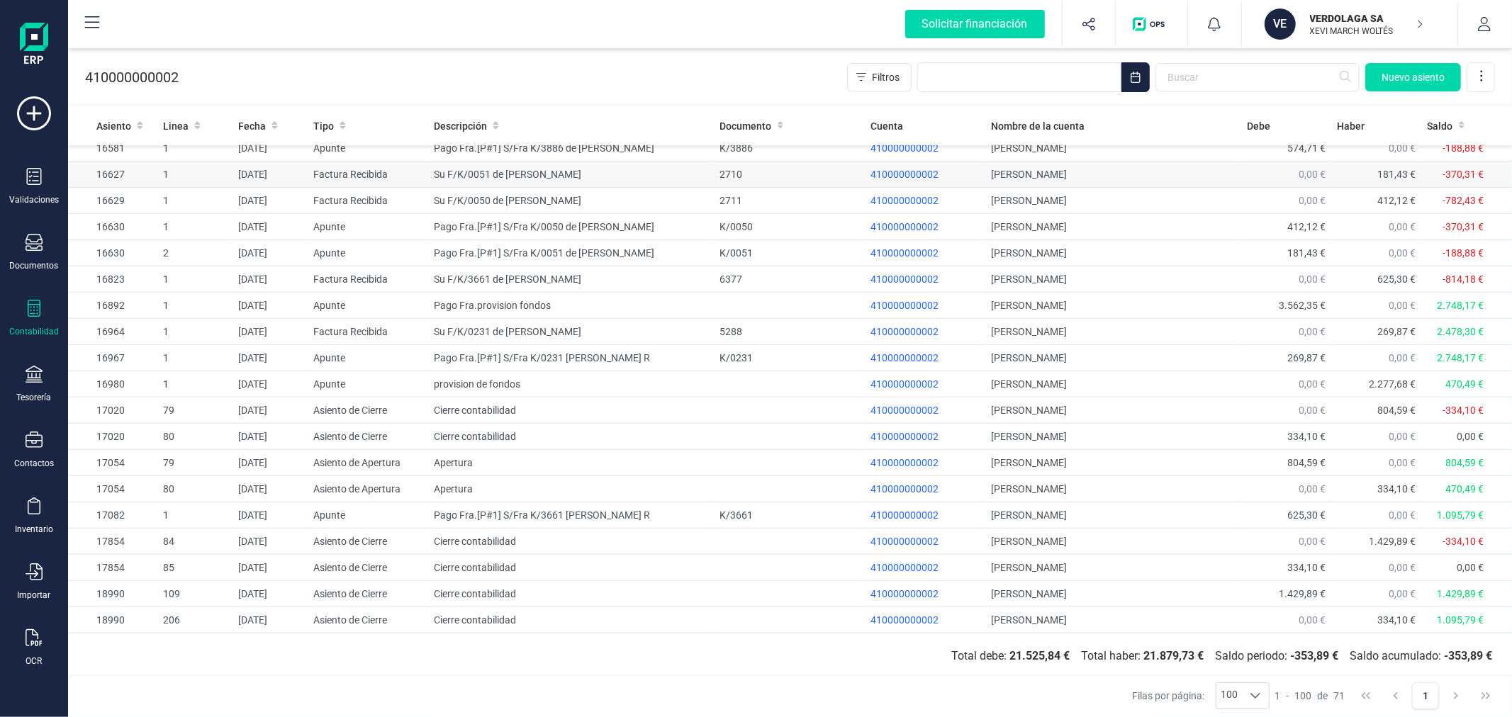
drag, startPoint x: 902, startPoint y: 160, endPoint x: 895, endPoint y: 187, distance: 27.7
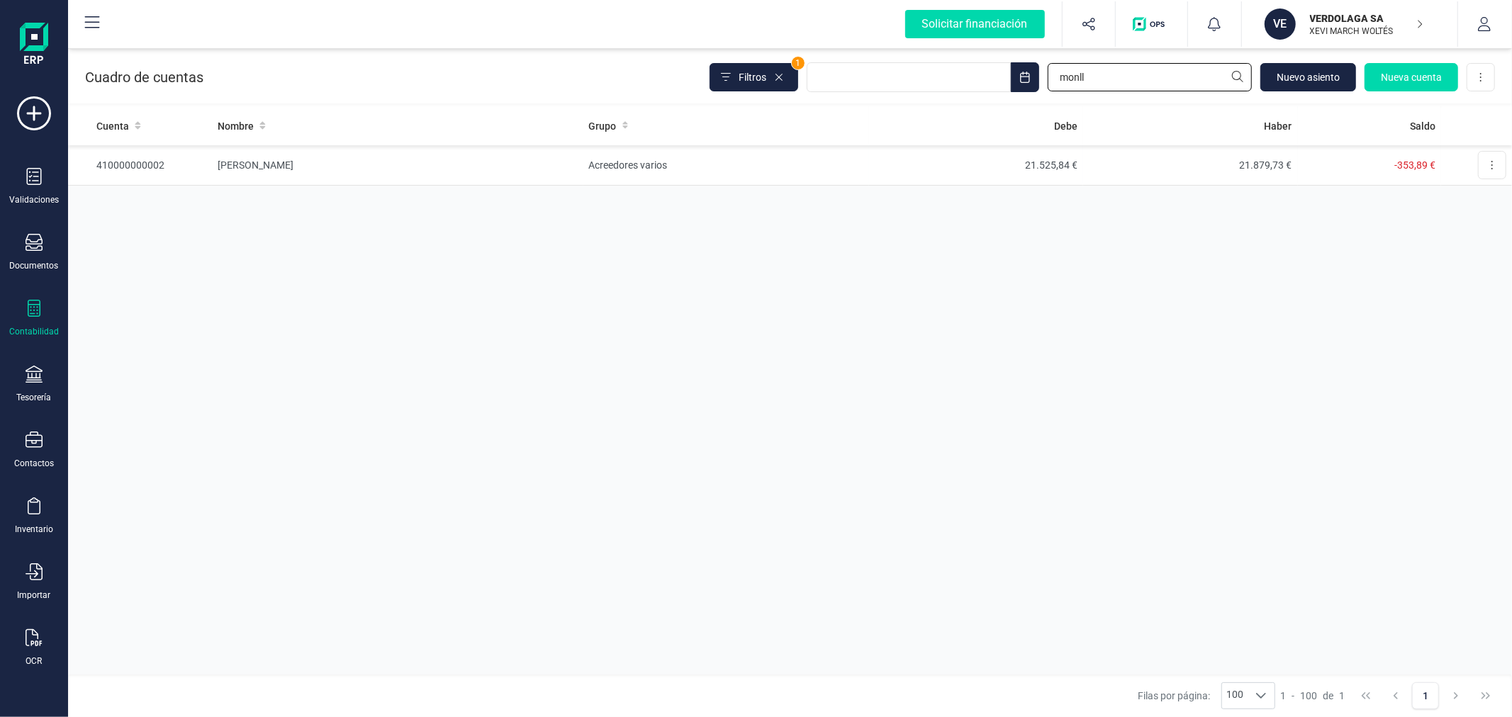
click at [1097, 75] on input "monll" at bounding box center [1150, 77] width 204 height 28
type input "RRG"
click at [1111, 167] on td "2.971,01 €" at bounding box center [1190, 165] width 215 height 40
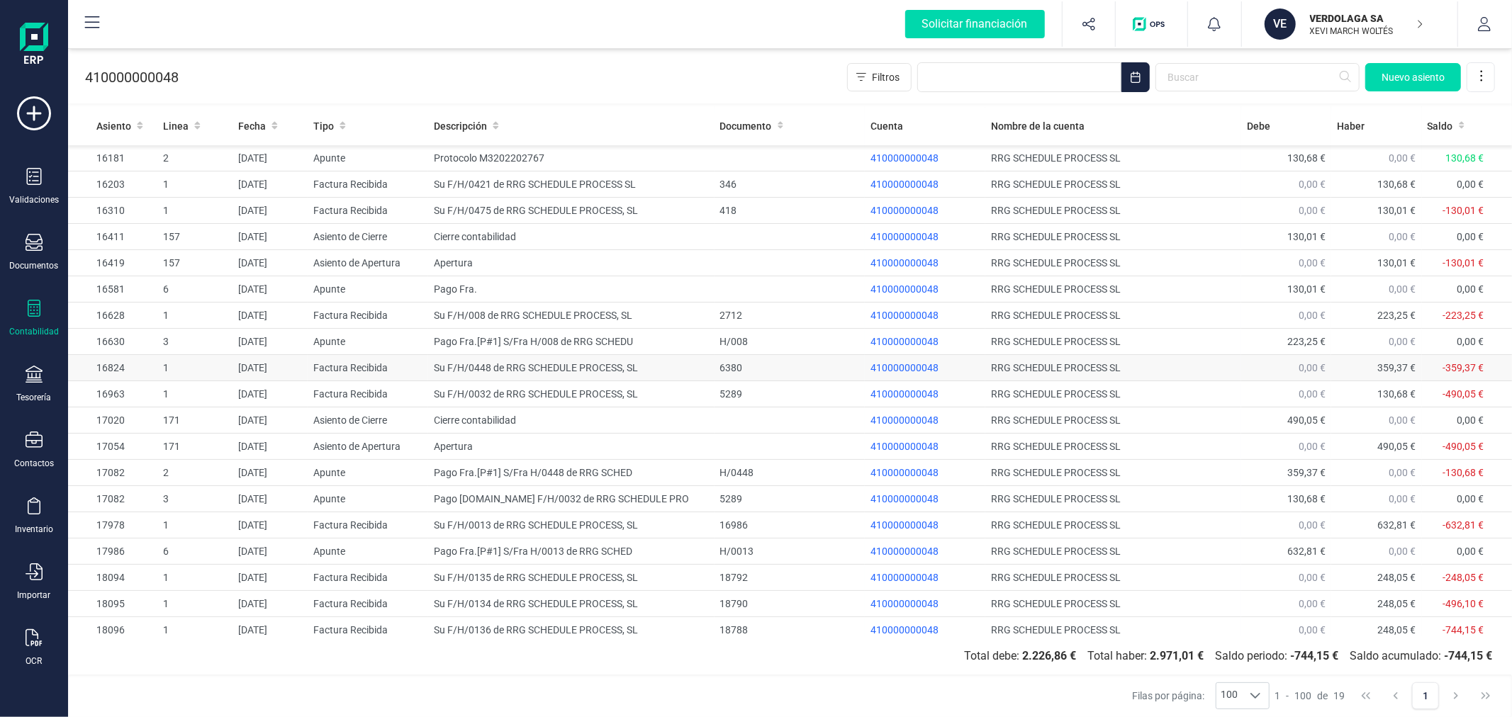
scroll to position [8, 0]
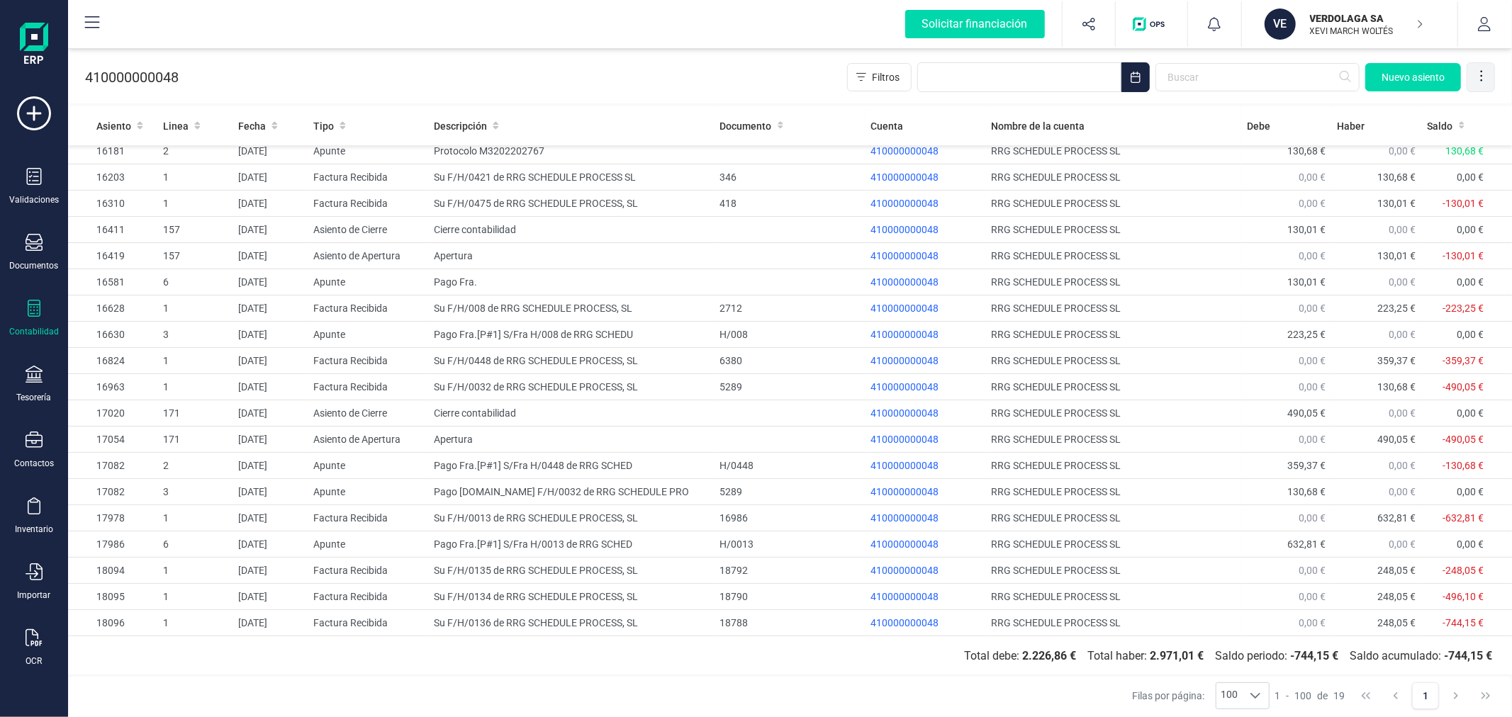
click at [1484, 79] on icon at bounding box center [1481, 76] width 14 height 14
click at [1432, 109] on span "Exportar Excel" at bounding box center [1433, 111] width 102 height 11
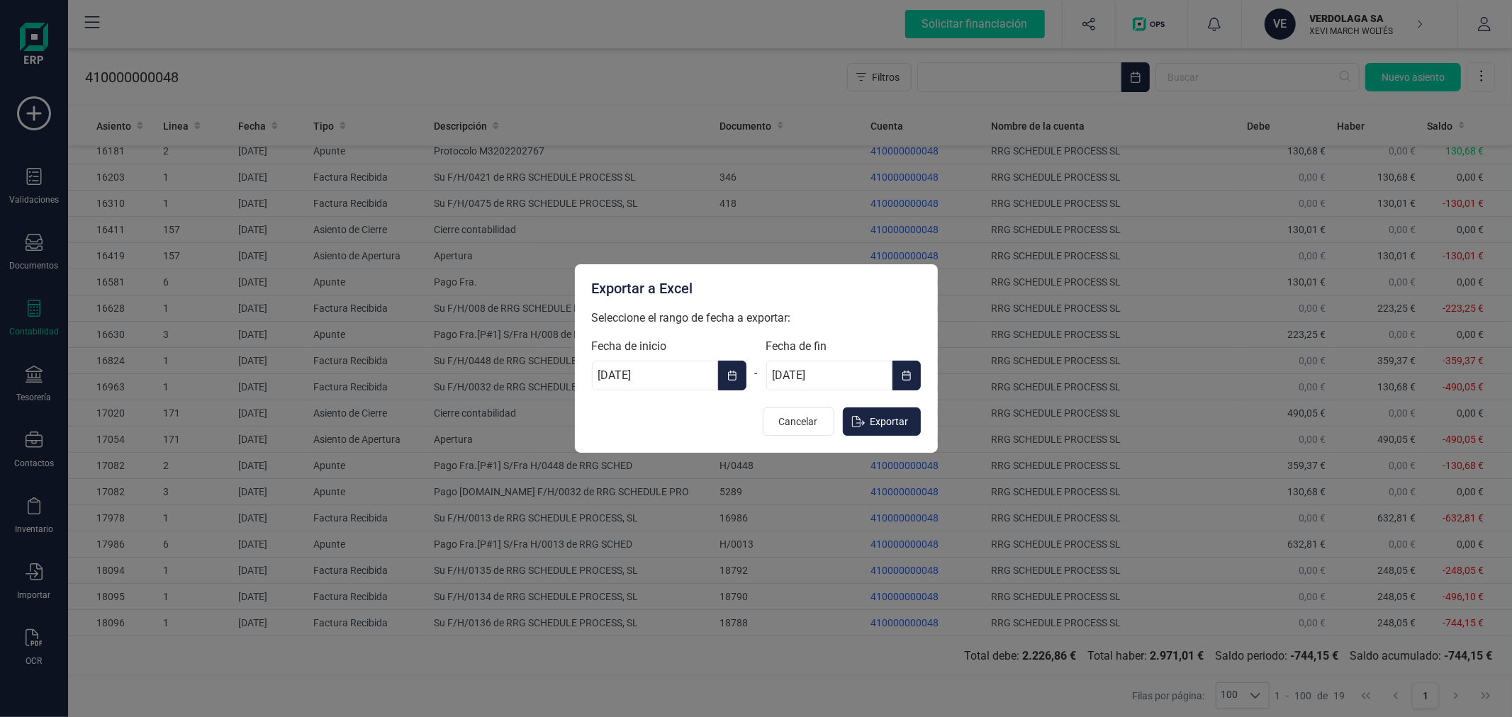
click at [670, 374] on input "[DATE]" at bounding box center [655, 376] width 126 height 30
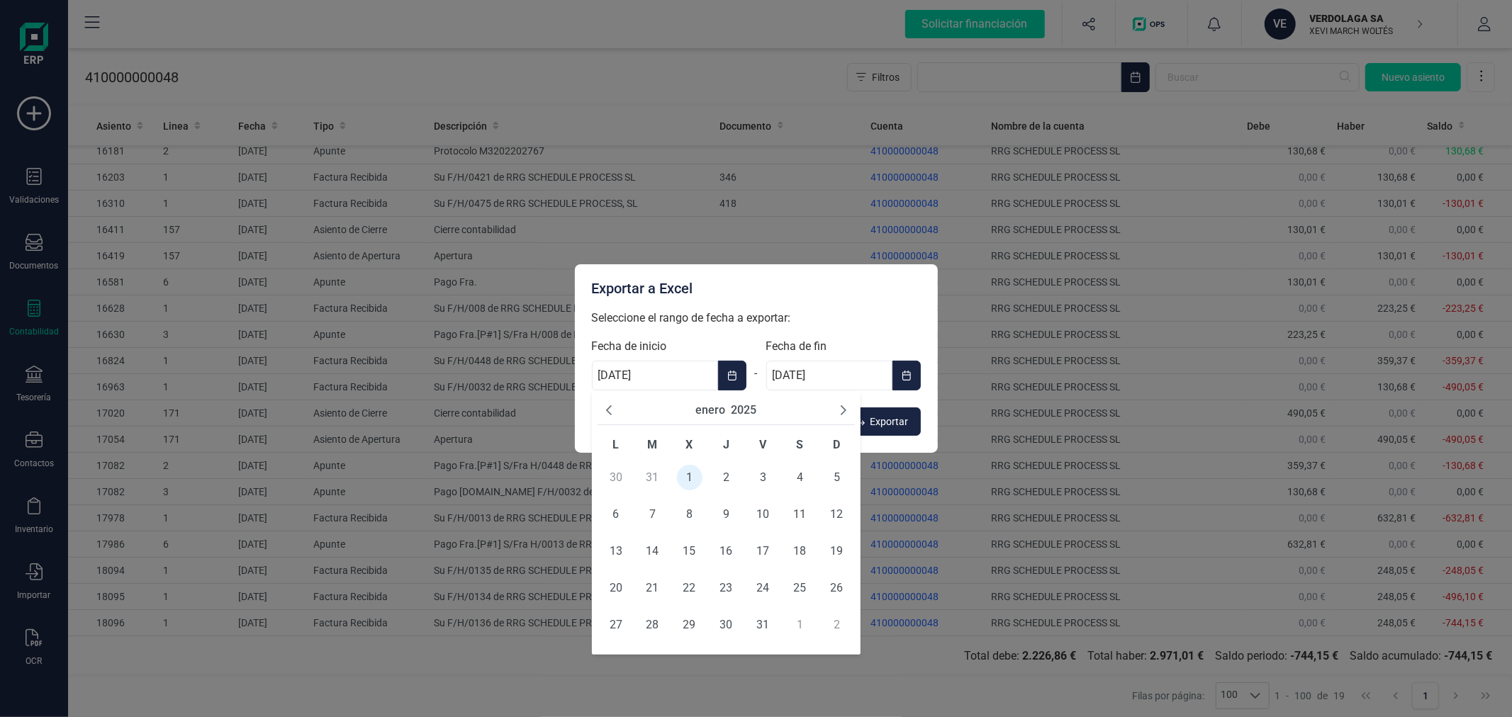
click at [759, 404] on div "enero 2025" at bounding box center [726, 410] width 258 height 29
click at [740, 415] on button "2025" at bounding box center [744, 410] width 26 height 17
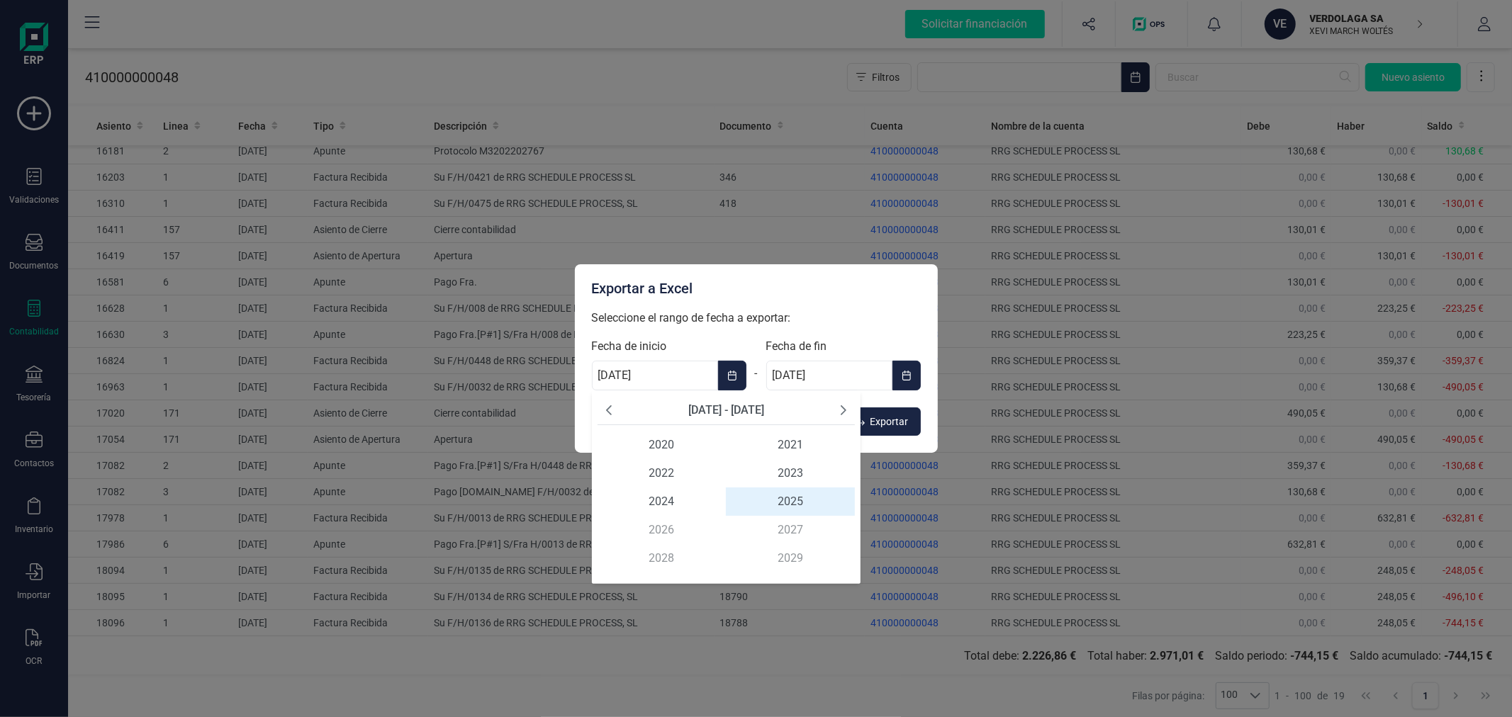
click at [610, 408] on icon "Previous Decade" at bounding box center [608, 410] width 11 height 11
click at [777, 523] on span "2017" at bounding box center [790, 530] width 129 height 28
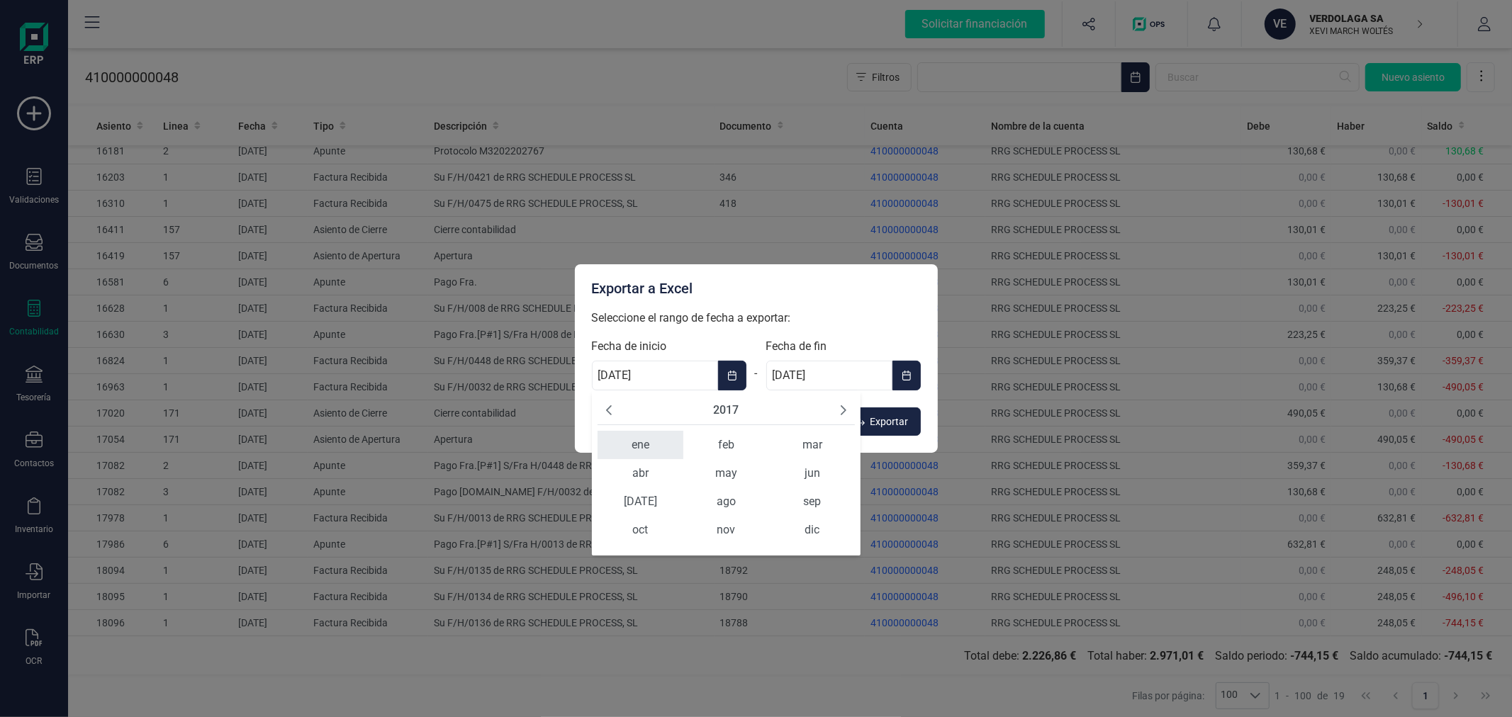
click at [617, 444] on span "ene" at bounding box center [640, 445] width 86 height 28
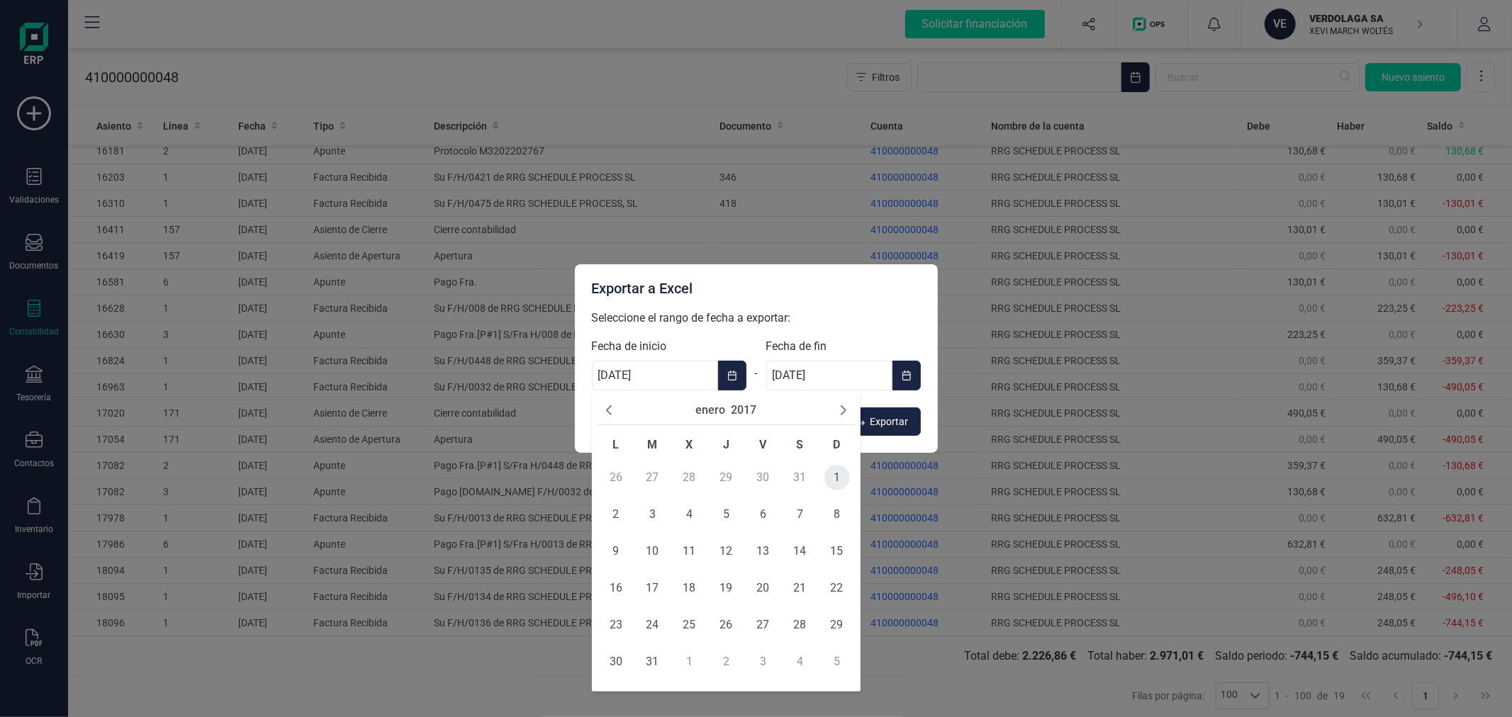
click at [827, 476] on span "1" at bounding box center [837, 478] width 26 height 26
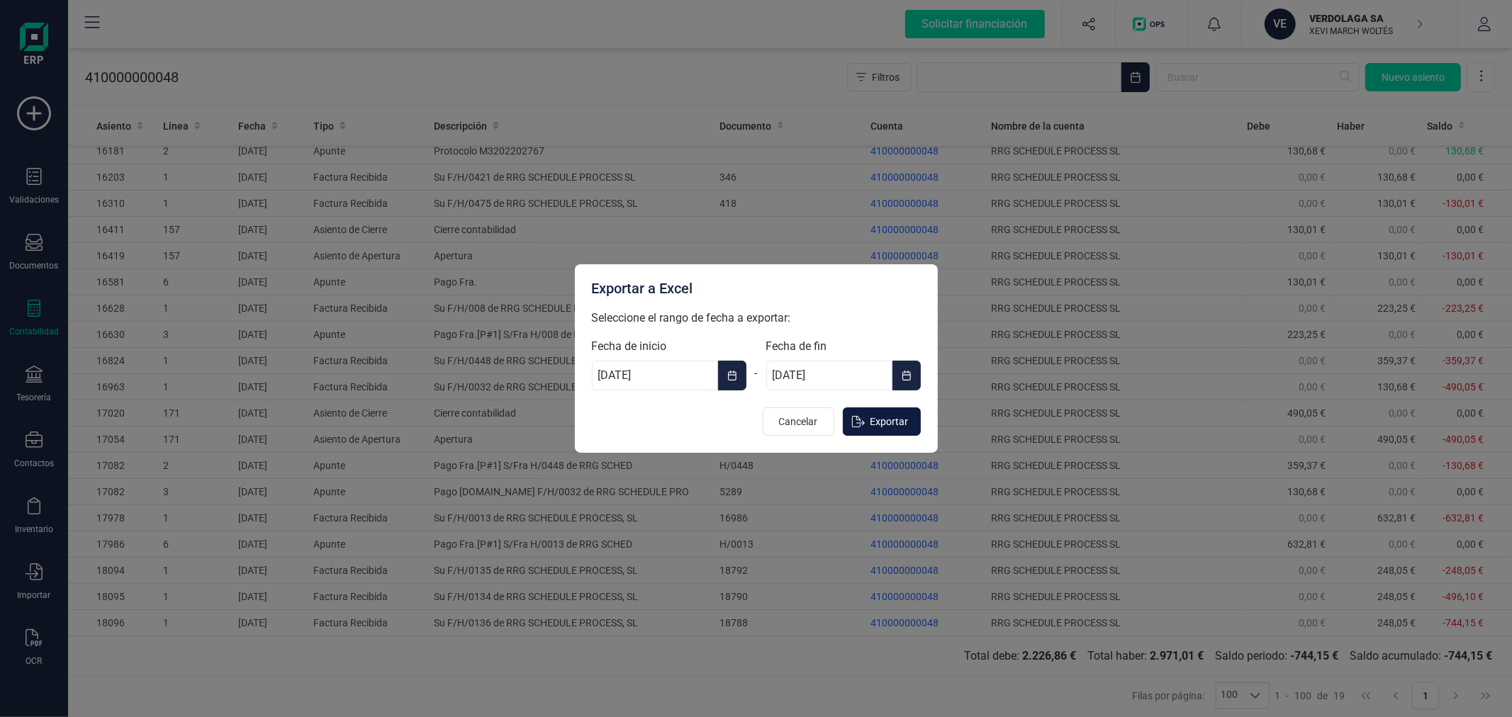
click at [877, 426] on span "Exportar" at bounding box center [889, 422] width 38 height 14
type input "[DATE]"
